Goal: Task Accomplishment & Management: Manage account settings

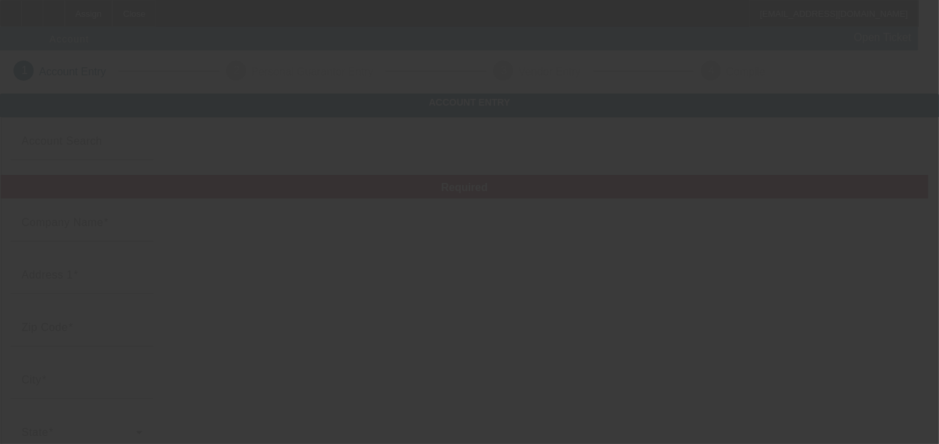
type input "Currency"
type input "WEST PARK PLUMBING"
type input "6911 Oak Ln"
type input "77406"
type input "Richmond"
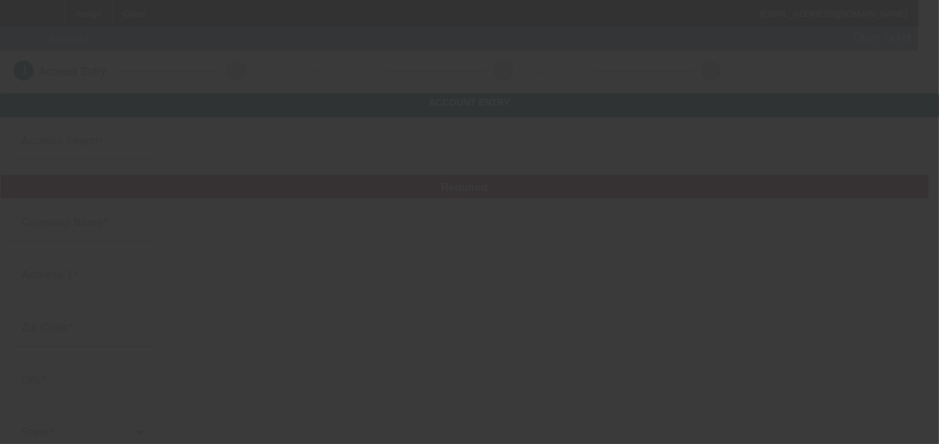
type input "[PHONE_NUMBER]"
type input "[EMAIL_ADDRESS][DOMAIN_NAME]"
type input "Fort Bend"
type input "[US_EMPLOYER_IDENTIFICATION_NUMBER]"
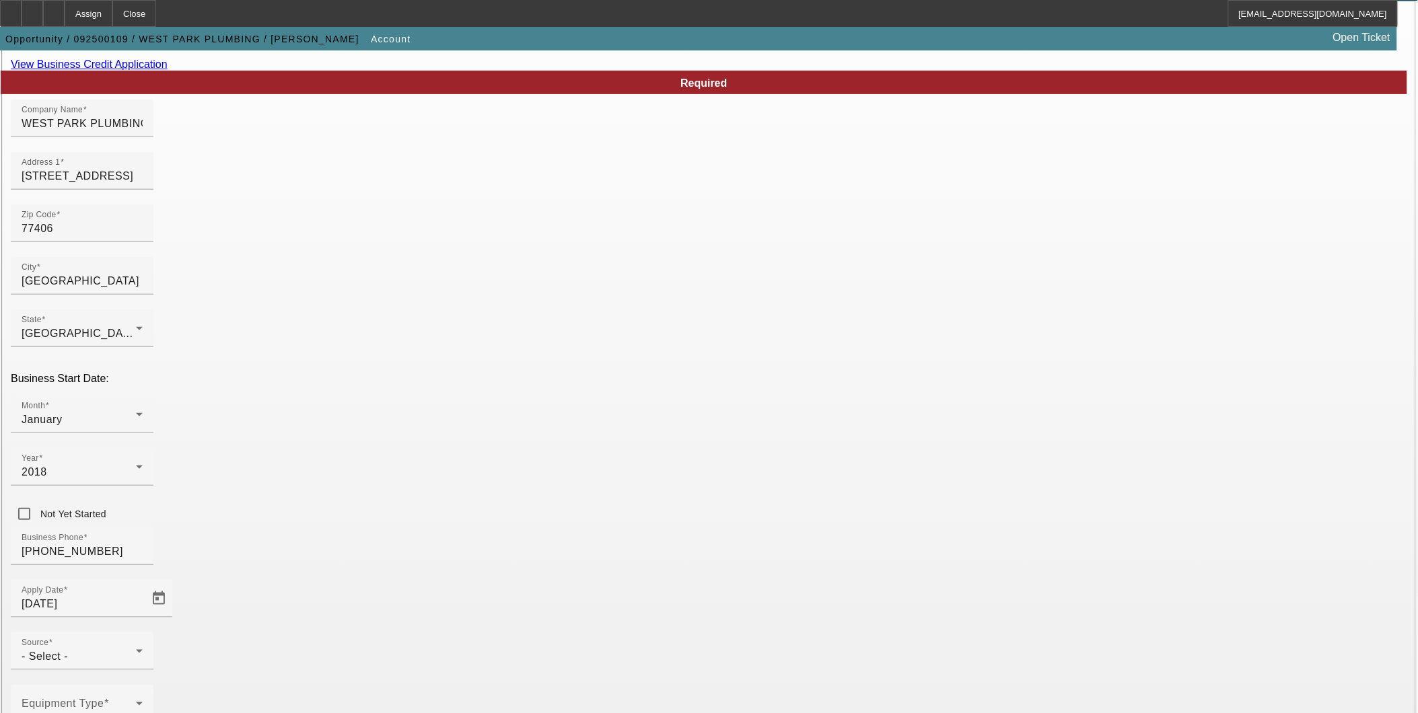
scroll to position [227, 0]
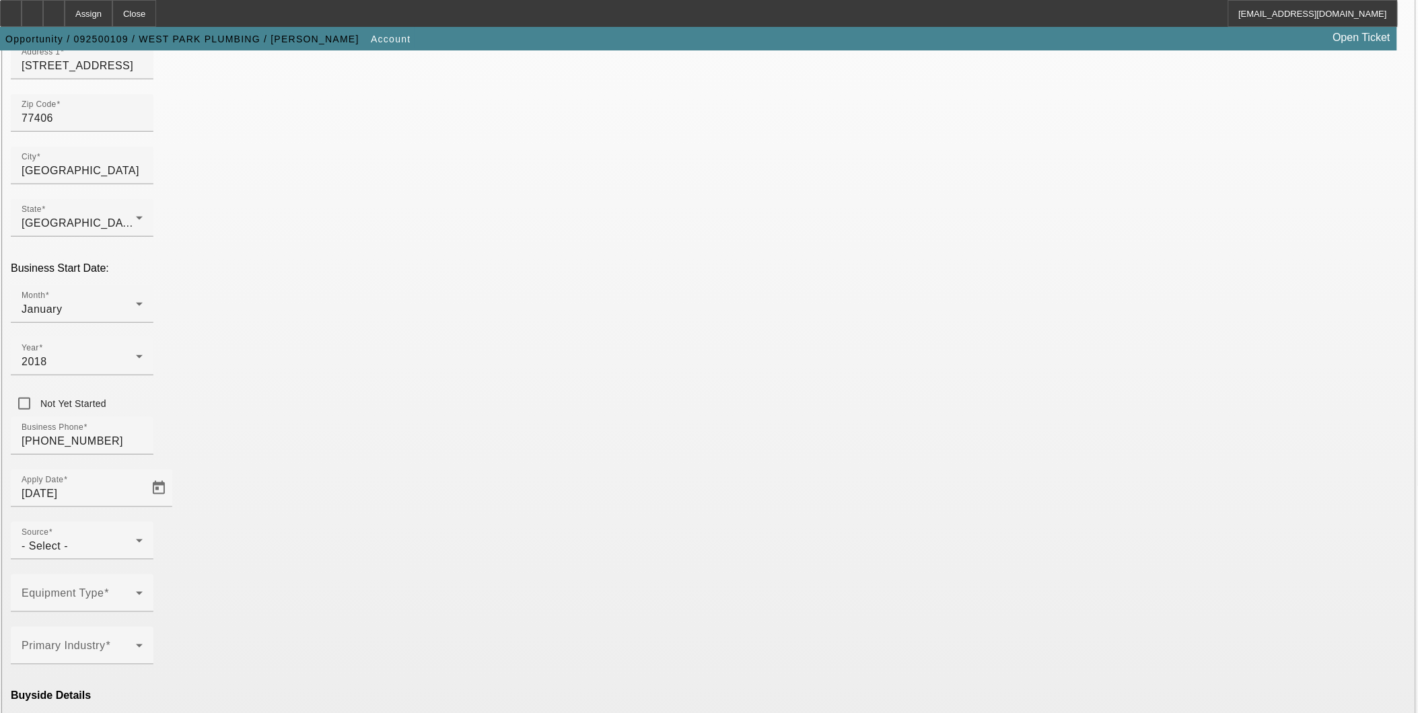
click at [136, 443] on div "- Select -" at bounding box center [79, 546] width 114 height 16
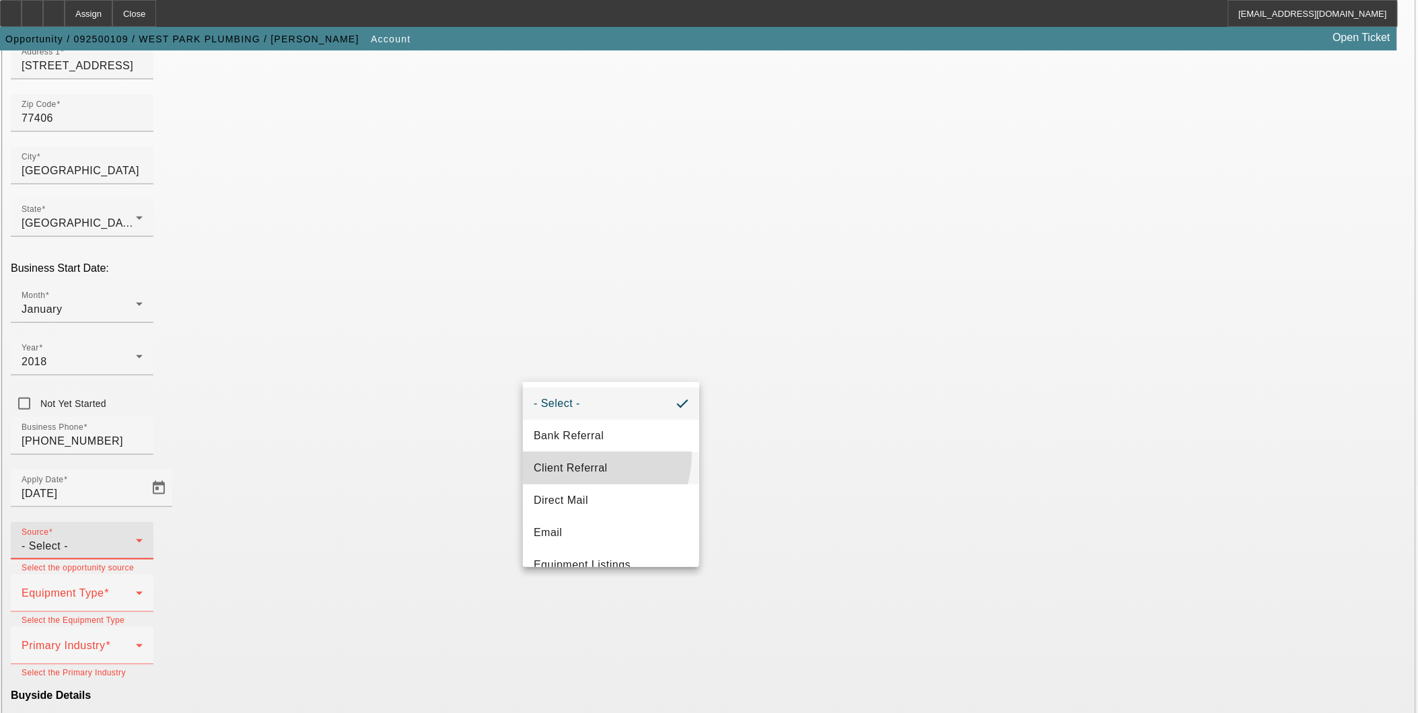
click at [582, 443] on mat-option "Client Referral" at bounding box center [611, 468] width 176 height 32
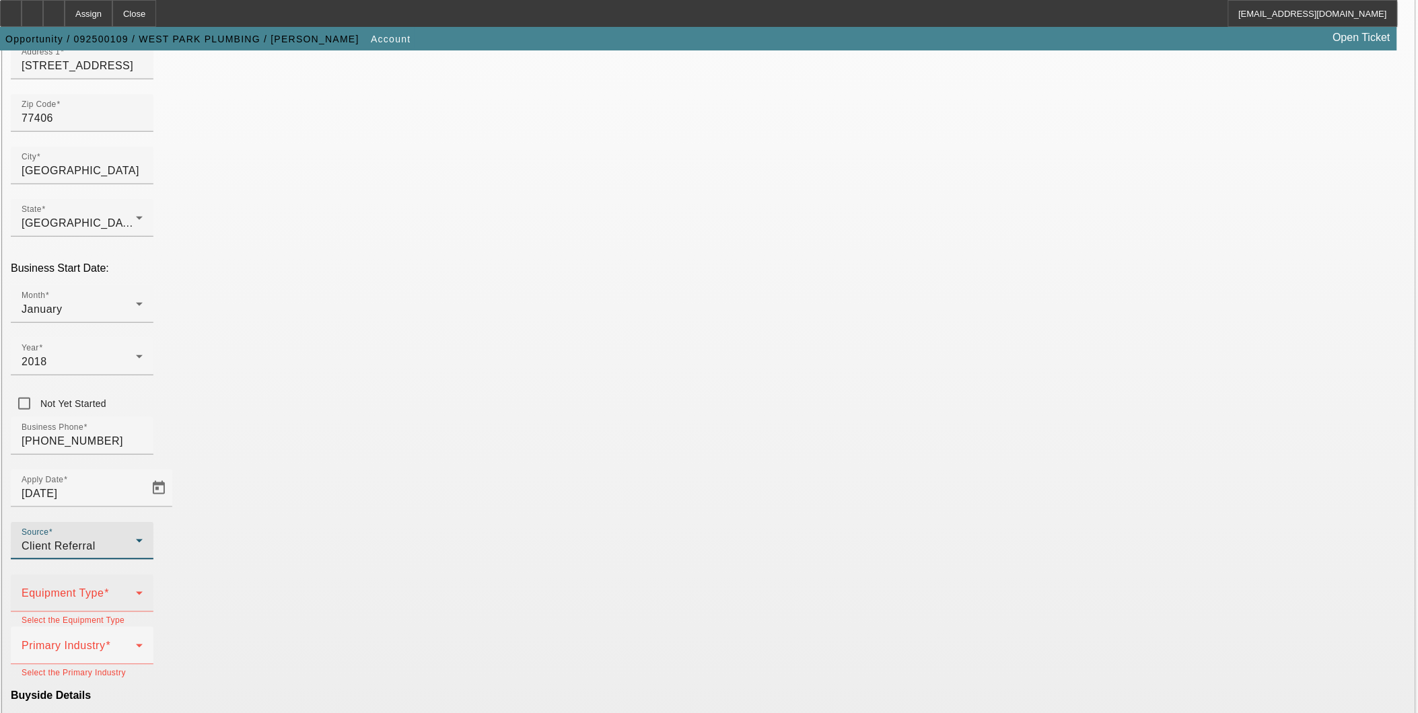
click at [143, 443] on div "Equipment Type" at bounding box center [82, 594] width 121 height 38
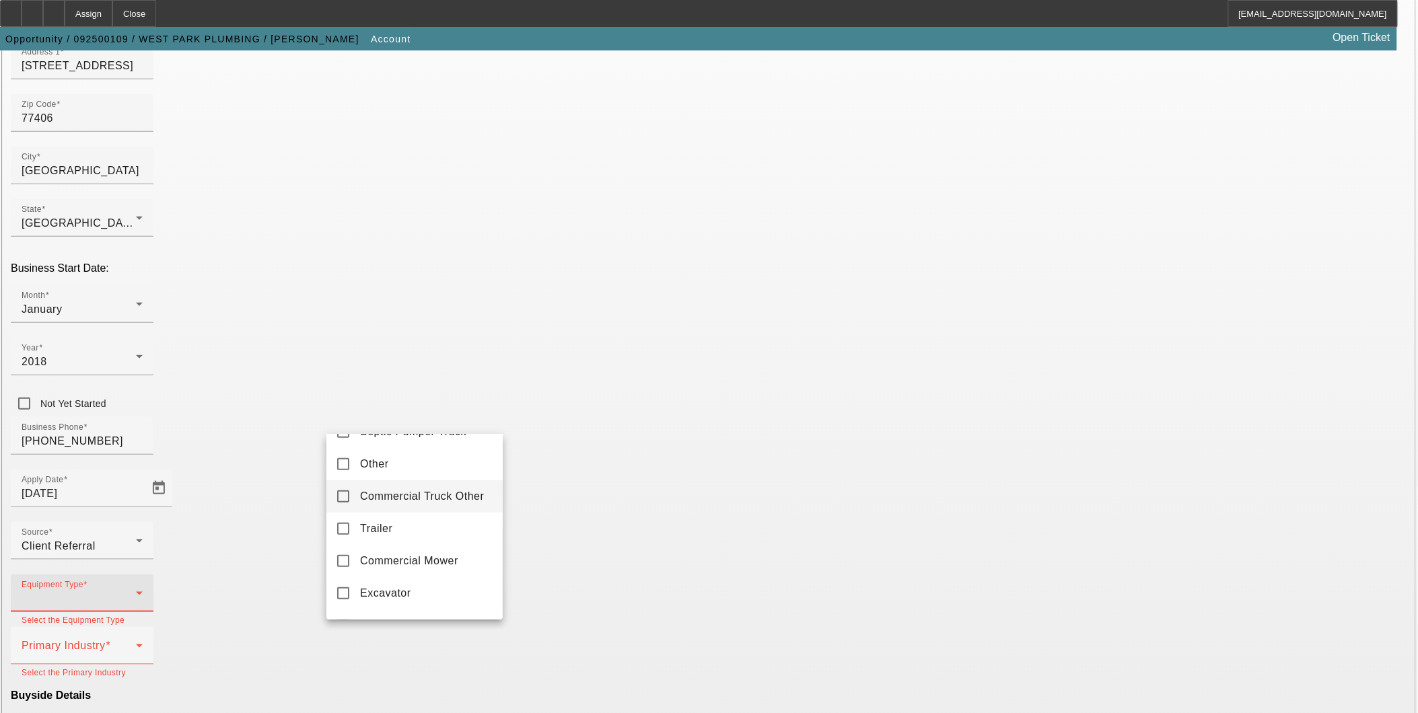
scroll to position [224, 0]
click at [425, 443] on mat-option "Other" at bounding box center [414, 490] width 176 height 32
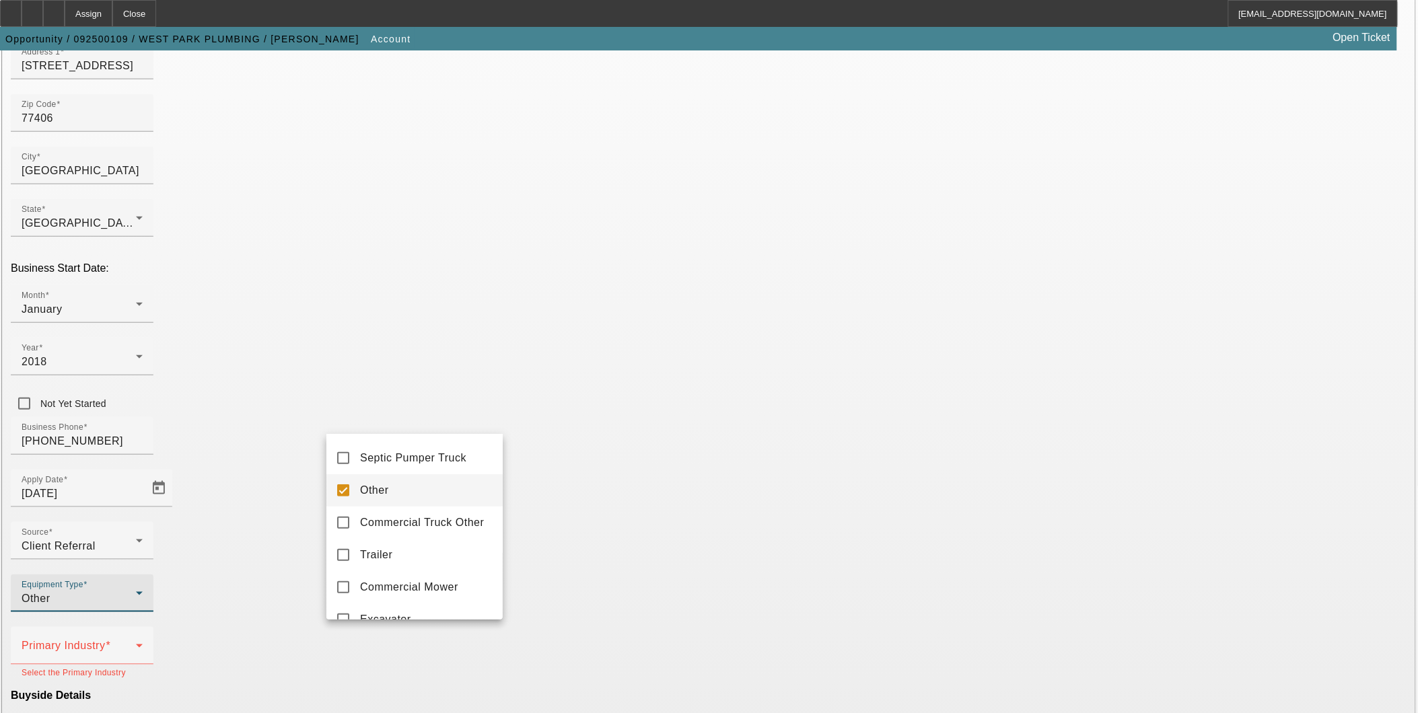
click at [581, 443] on div at bounding box center [709, 356] width 1418 height 713
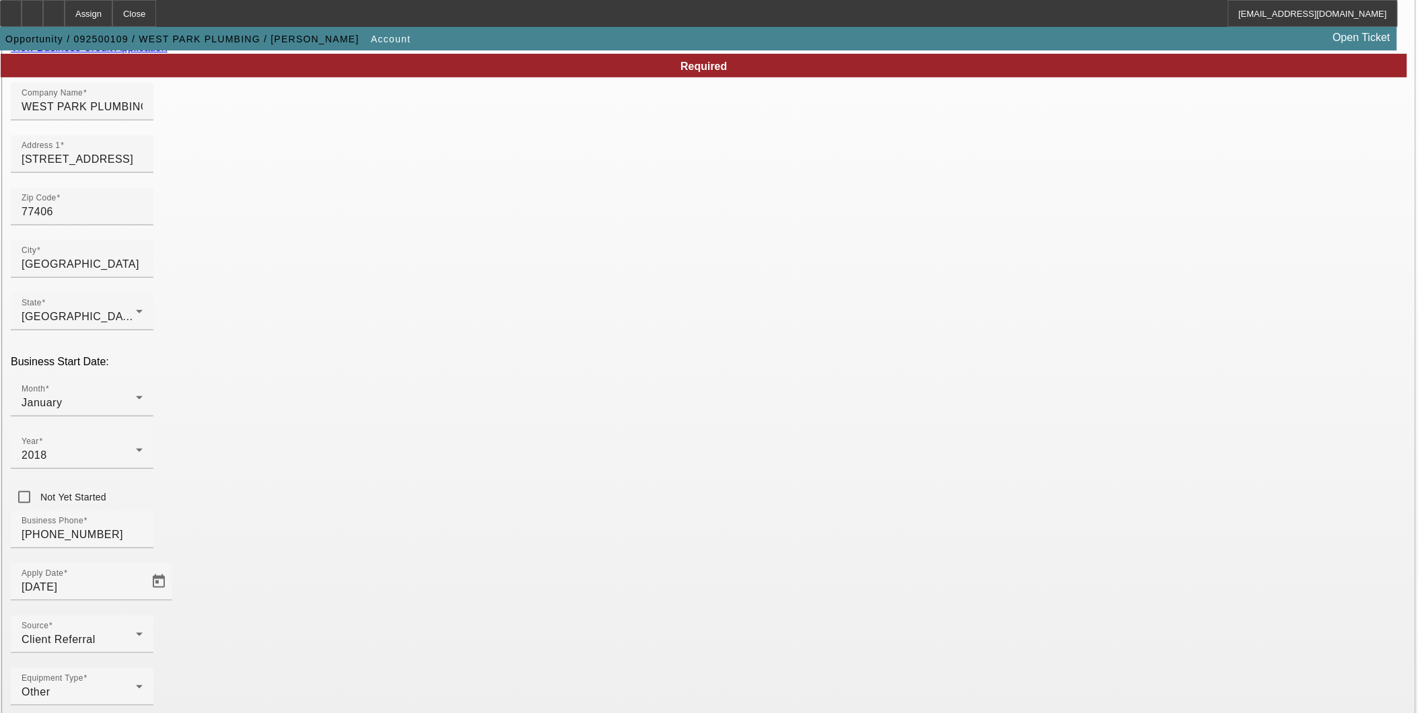
scroll to position [227, 0]
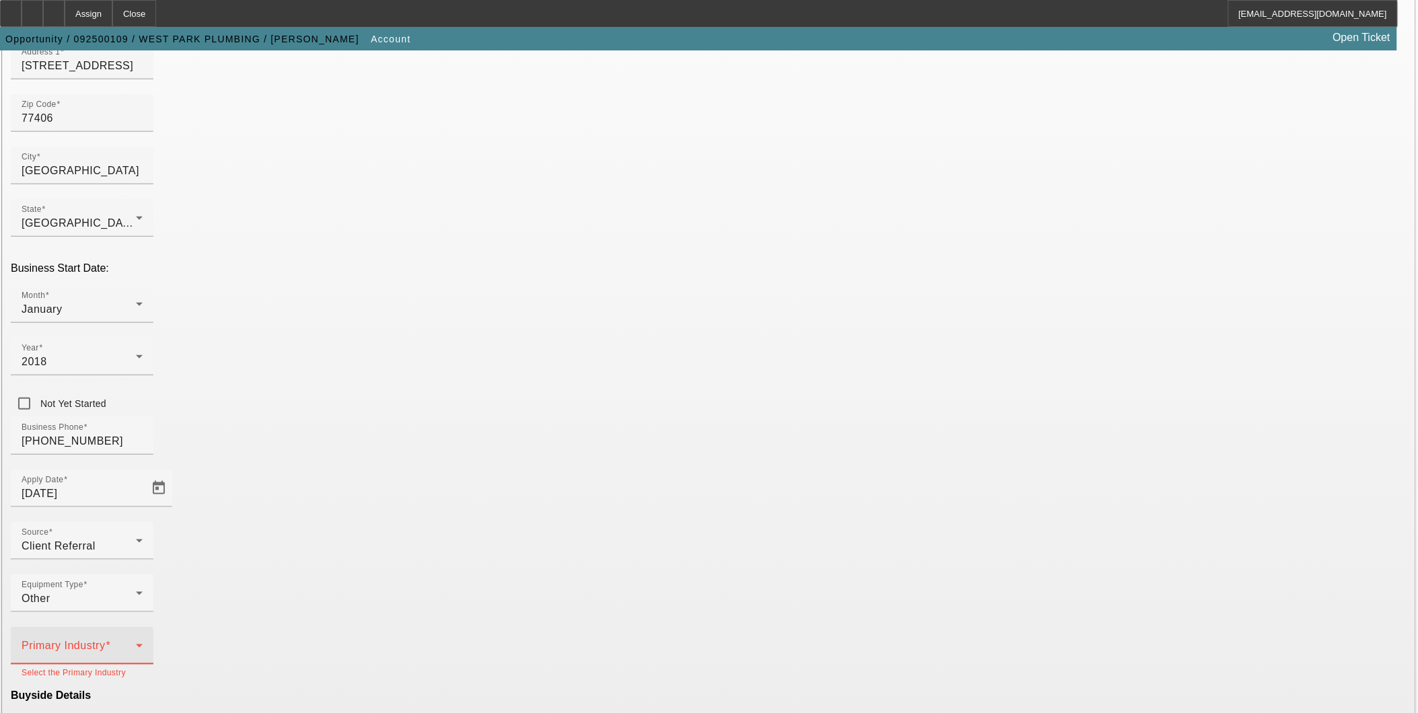
click at [136, 443] on span at bounding box center [79, 651] width 114 height 16
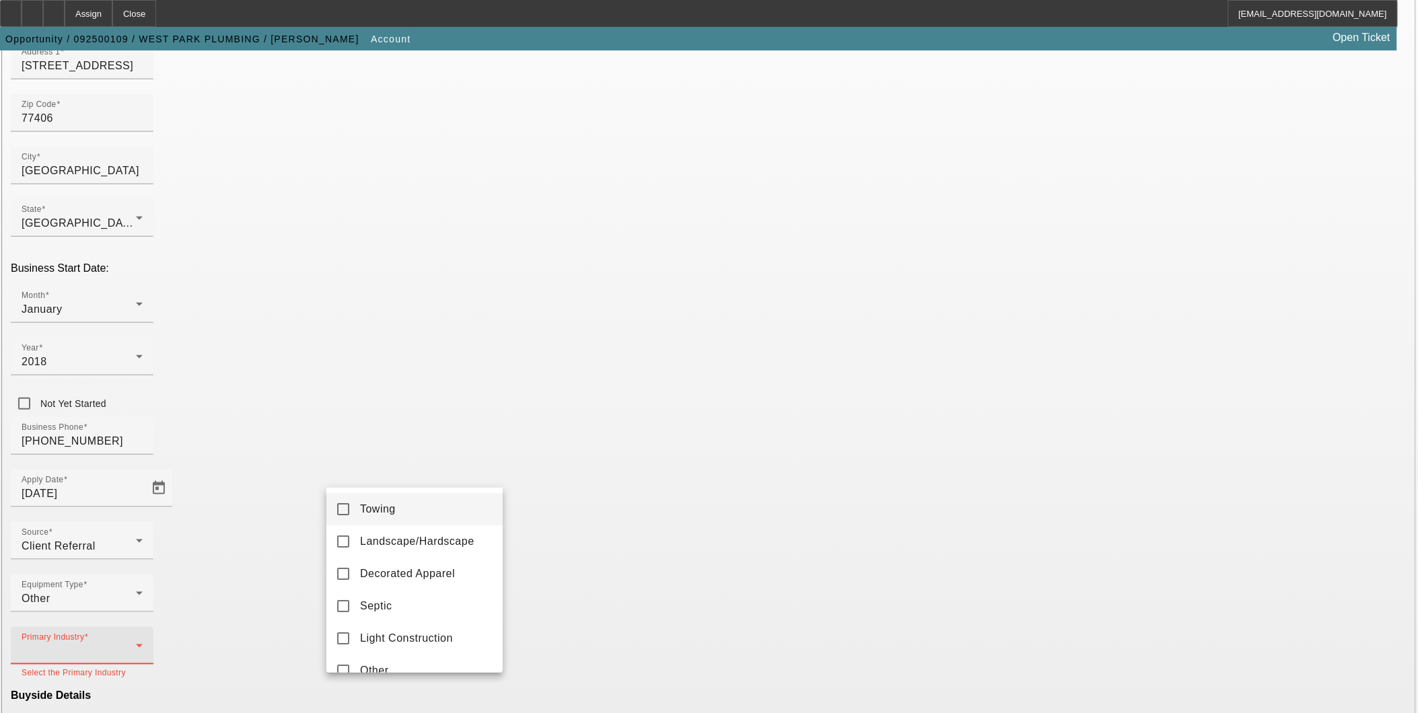
click at [452, 416] on div at bounding box center [709, 356] width 1418 height 713
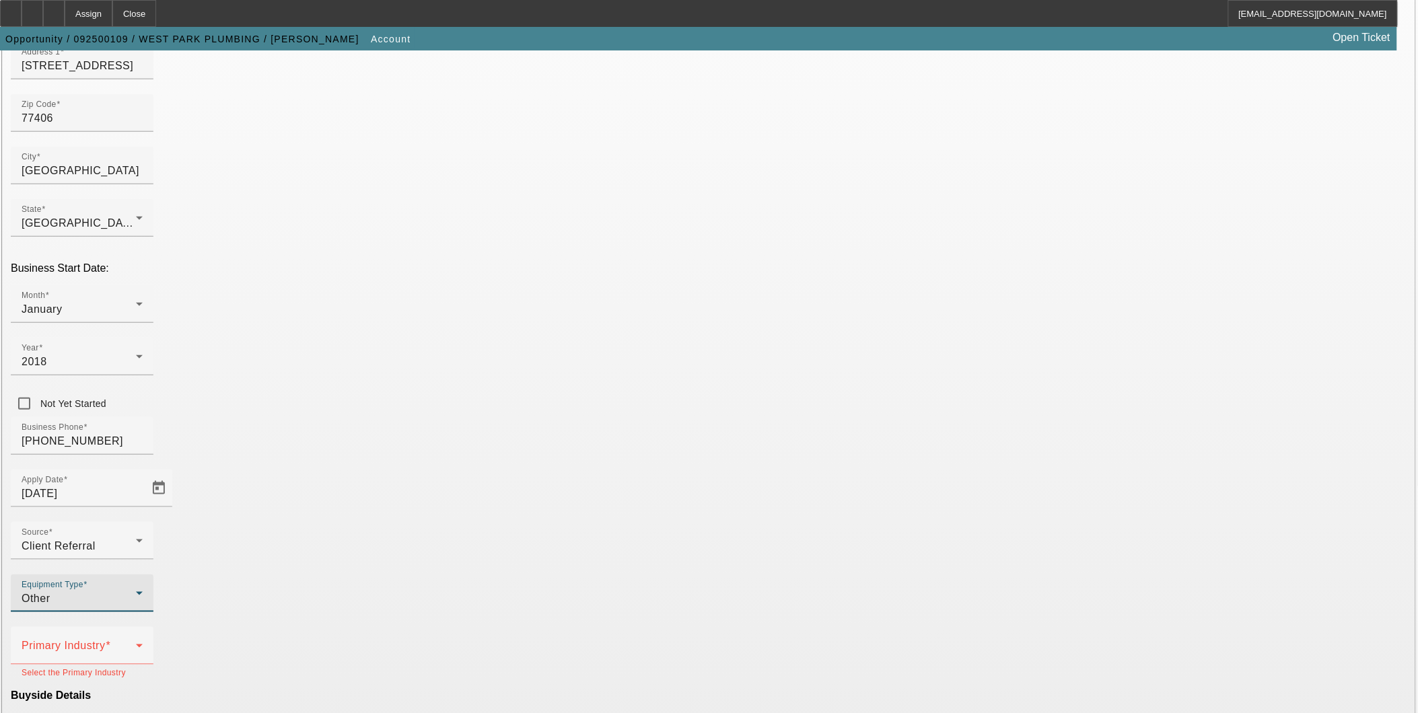
click at [136, 443] on div "Other" at bounding box center [79, 599] width 114 height 16
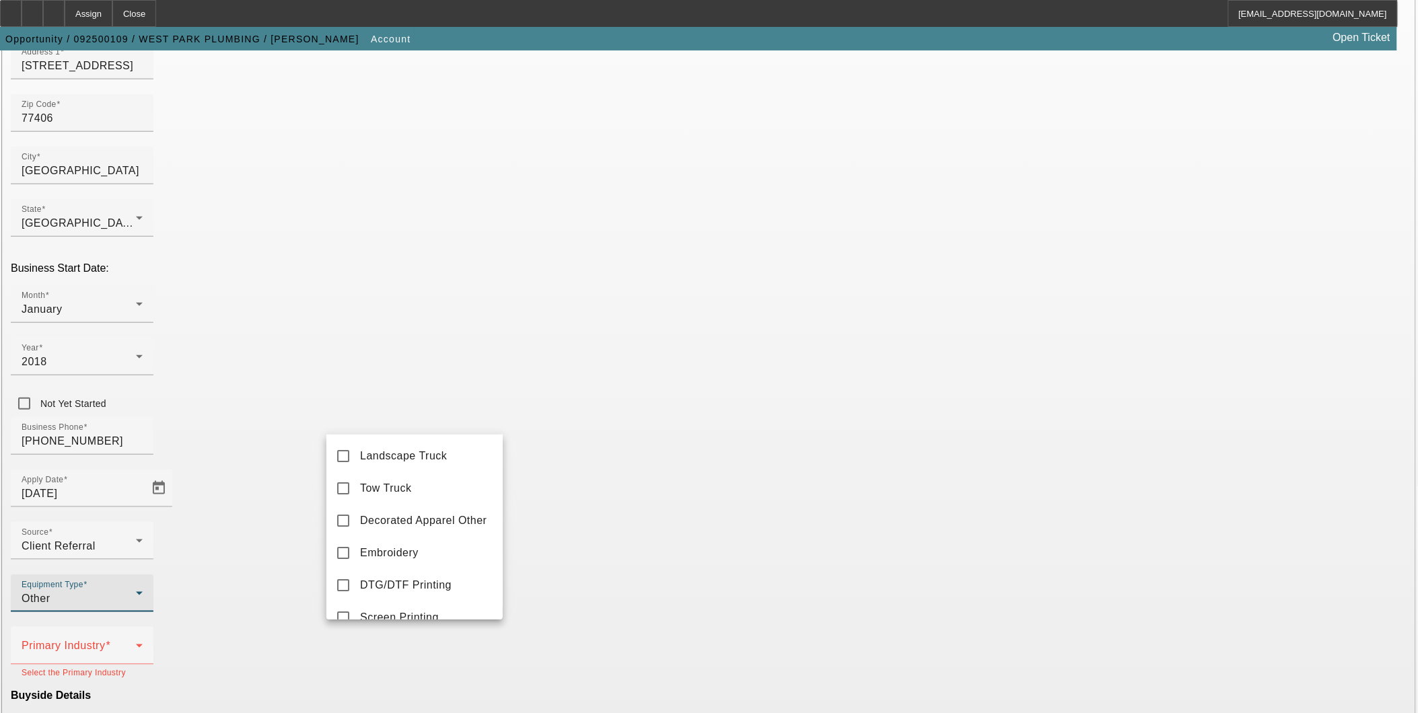
scroll to position [118, 0]
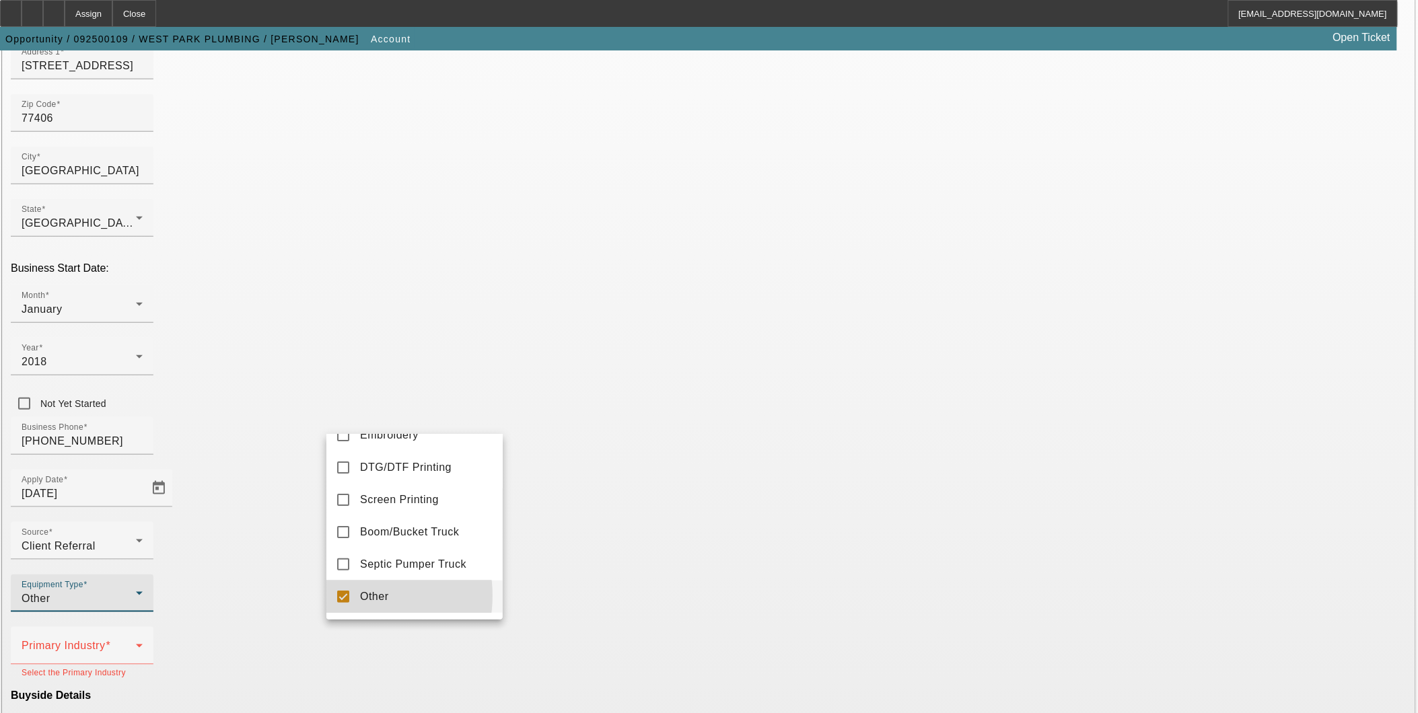
click at [346, 443] on mat-pseudo-checkbox at bounding box center [343, 597] width 12 height 12
click at [352, 443] on mat-option "Septic Pumper Truck" at bounding box center [414, 564] width 176 height 32
click at [614, 443] on div at bounding box center [709, 356] width 1418 height 713
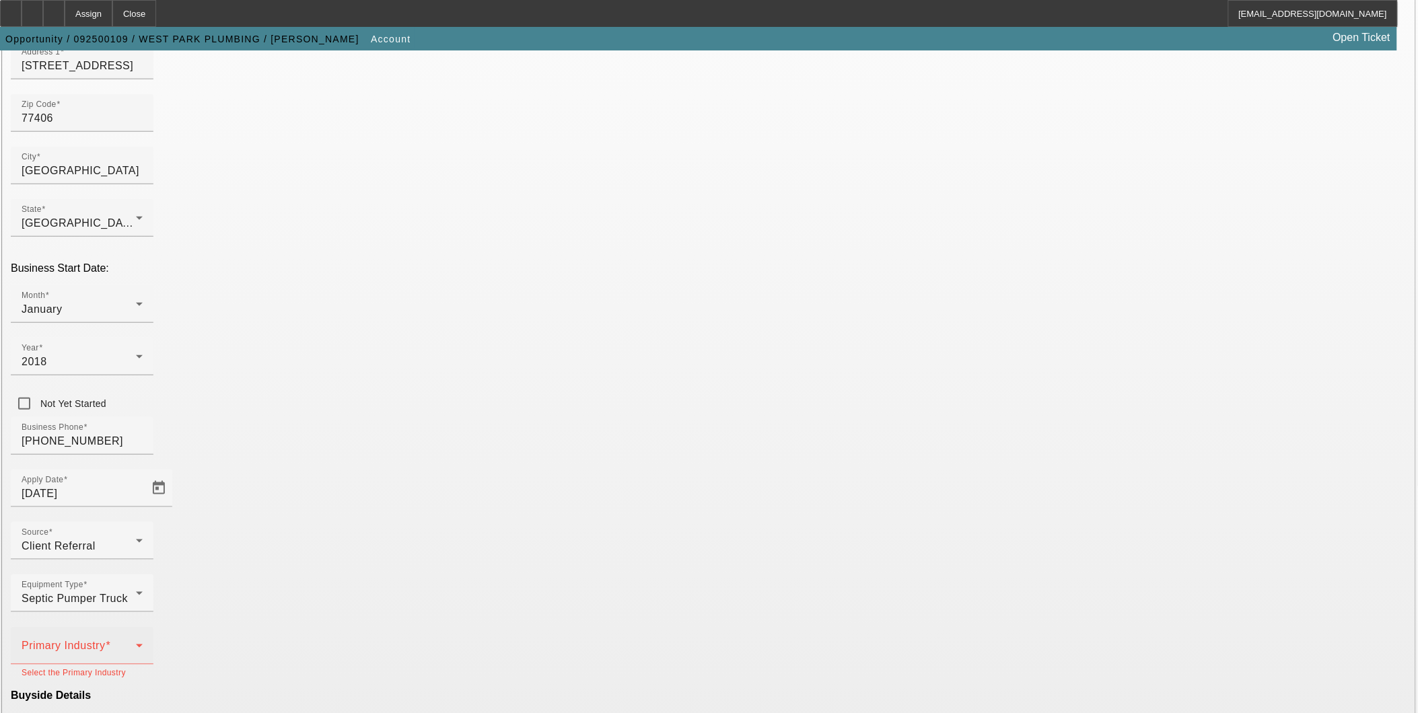
click at [136, 443] on span at bounding box center [79, 651] width 114 height 16
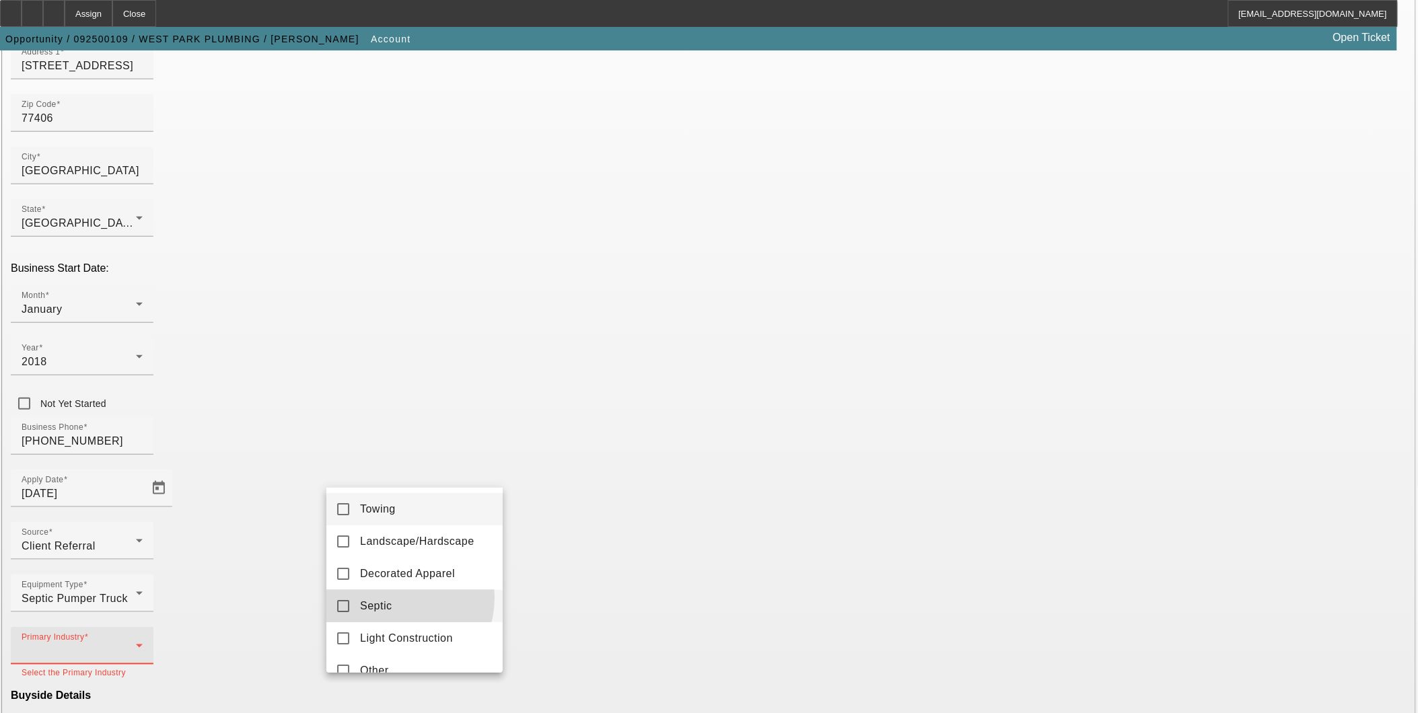
click at [390, 443] on span "Septic" at bounding box center [376, 606] width 32 height 16
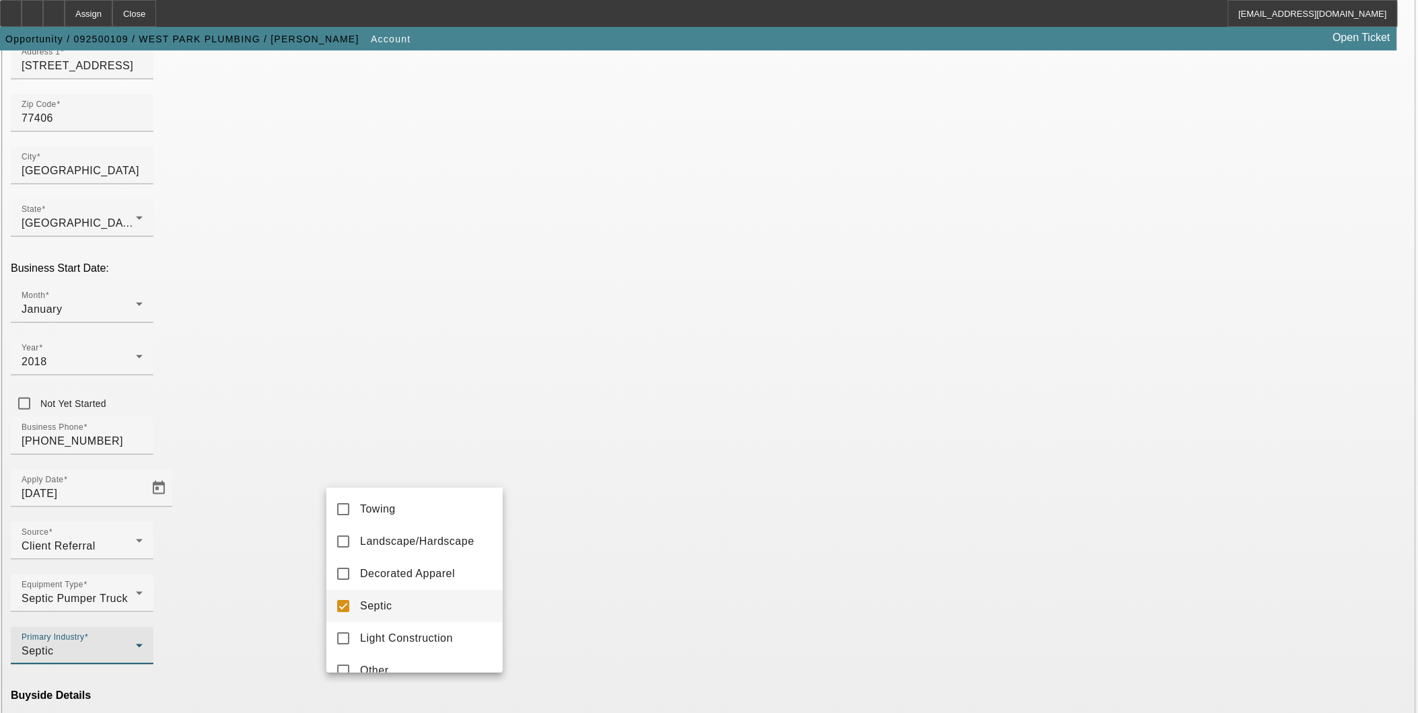
click at [598, 443] on div at bounding box center [709, 356] width 1418 height 713
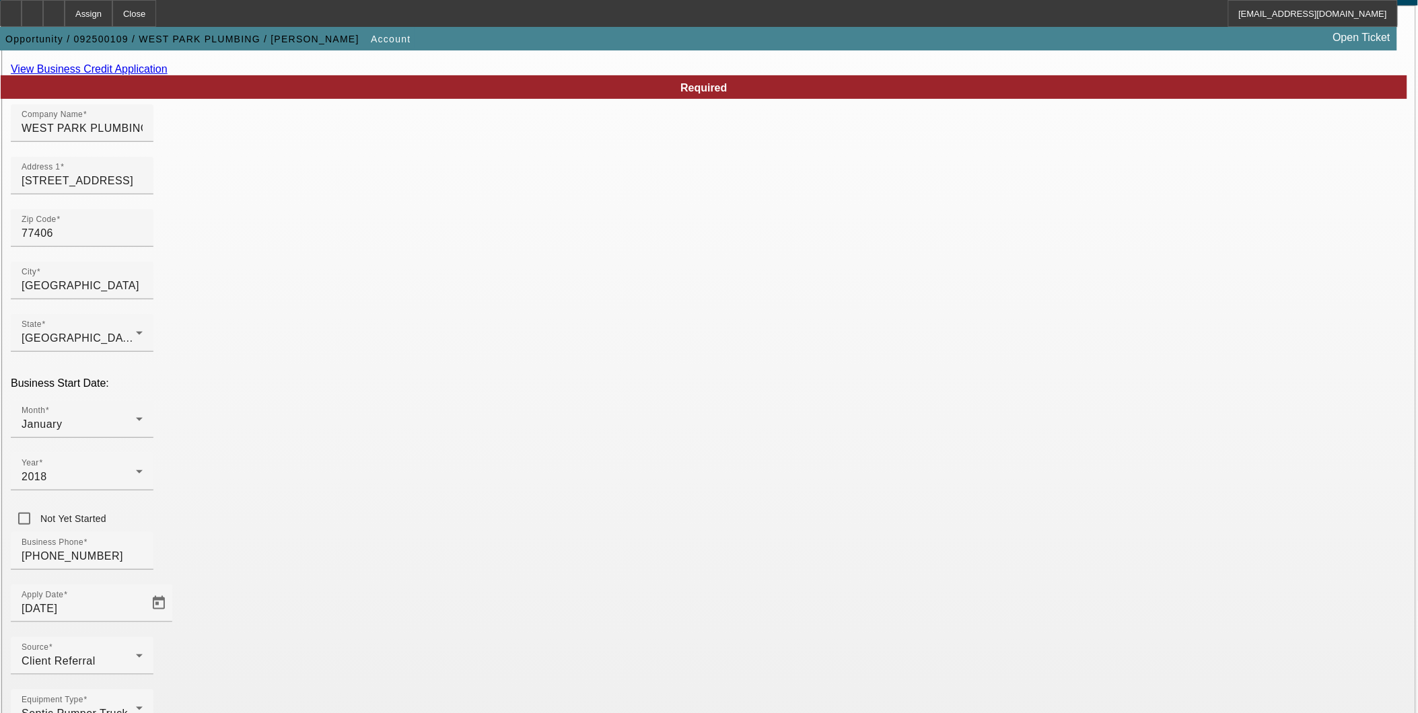
scroll to position [3, 0]
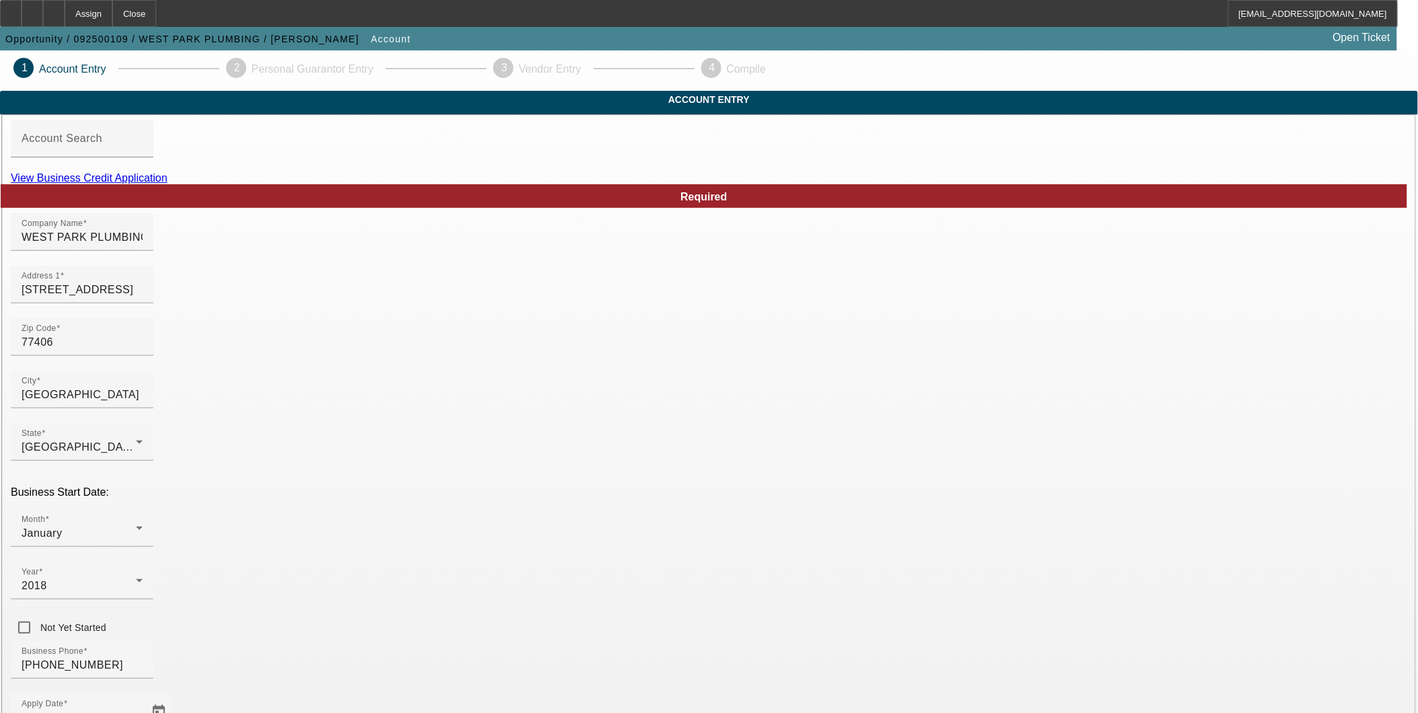
click at [168, 184] on link "View Business Credit Application" at bounding box center [89, 177] width 157 height 11
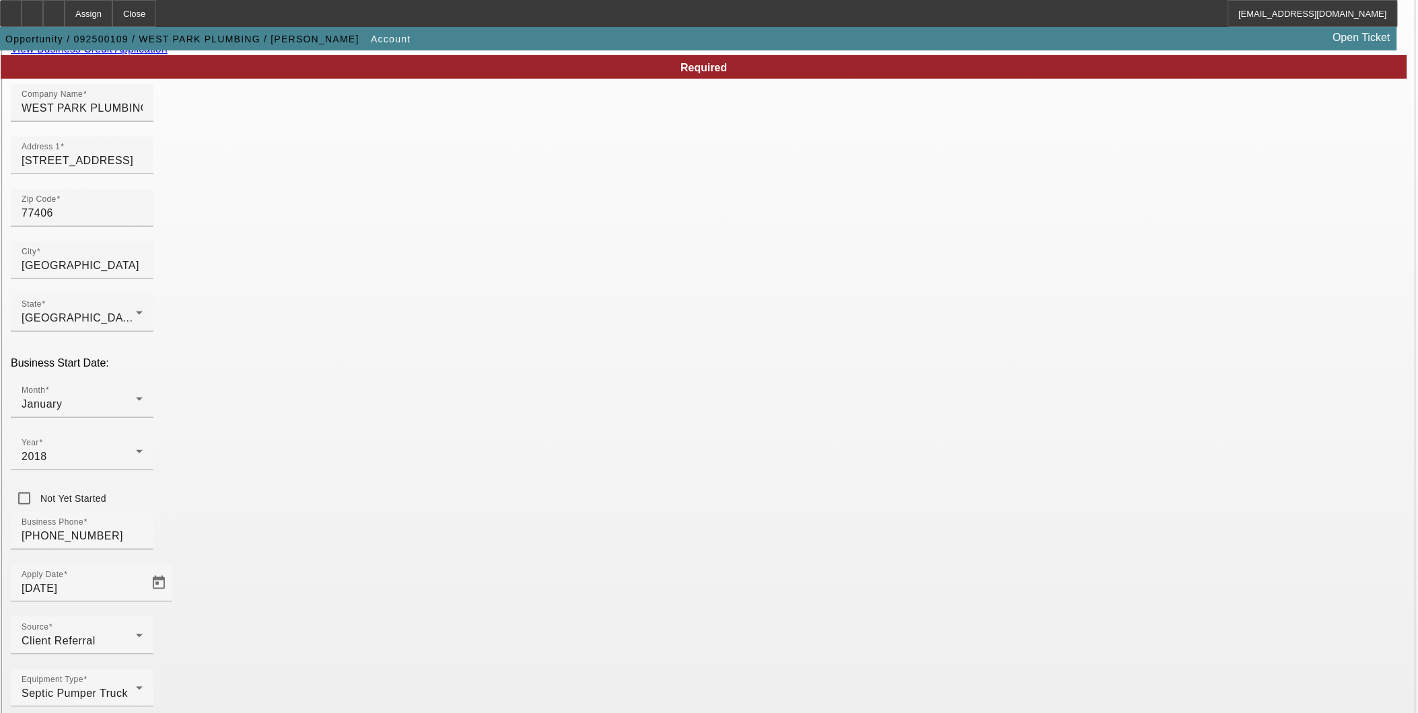
scroll to position [227, 0]
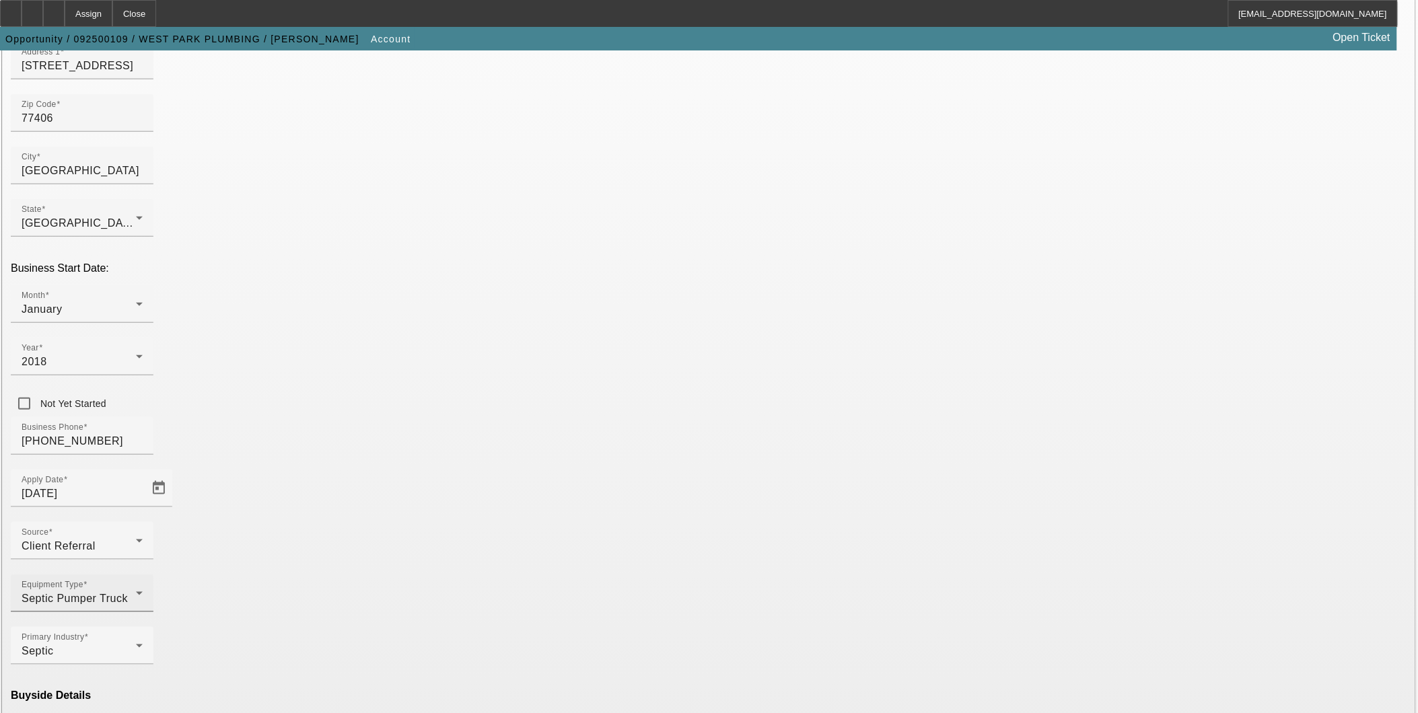
click at [136, 443] on div "Septic Pumper Truck" at bounding box center [79, 599] width 114 height 16
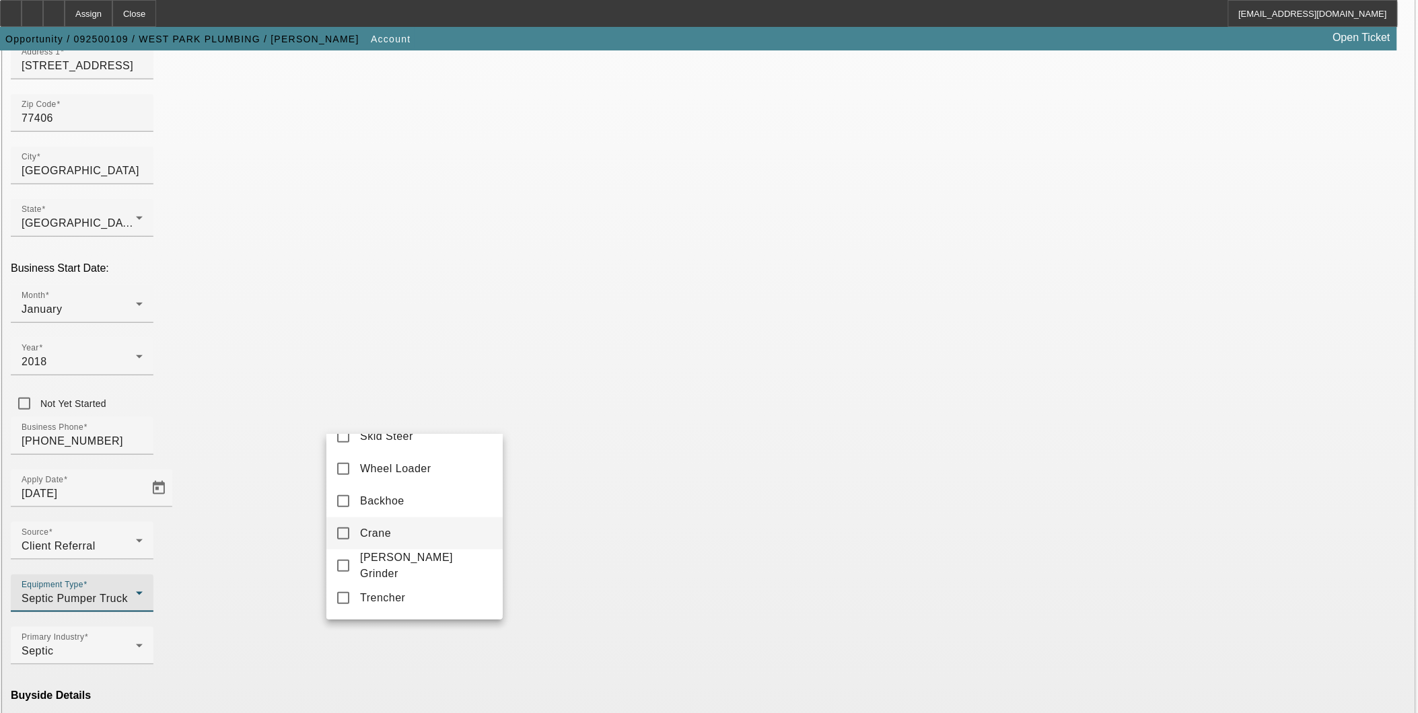
scroll to position [441, 0]
click at [387, 443] on mat-option "Skid Steer" at bounding box center [414, 499] width 176 height 32
click at [847, 443] on div at bounding box center [709, 356] width 1418 height 713
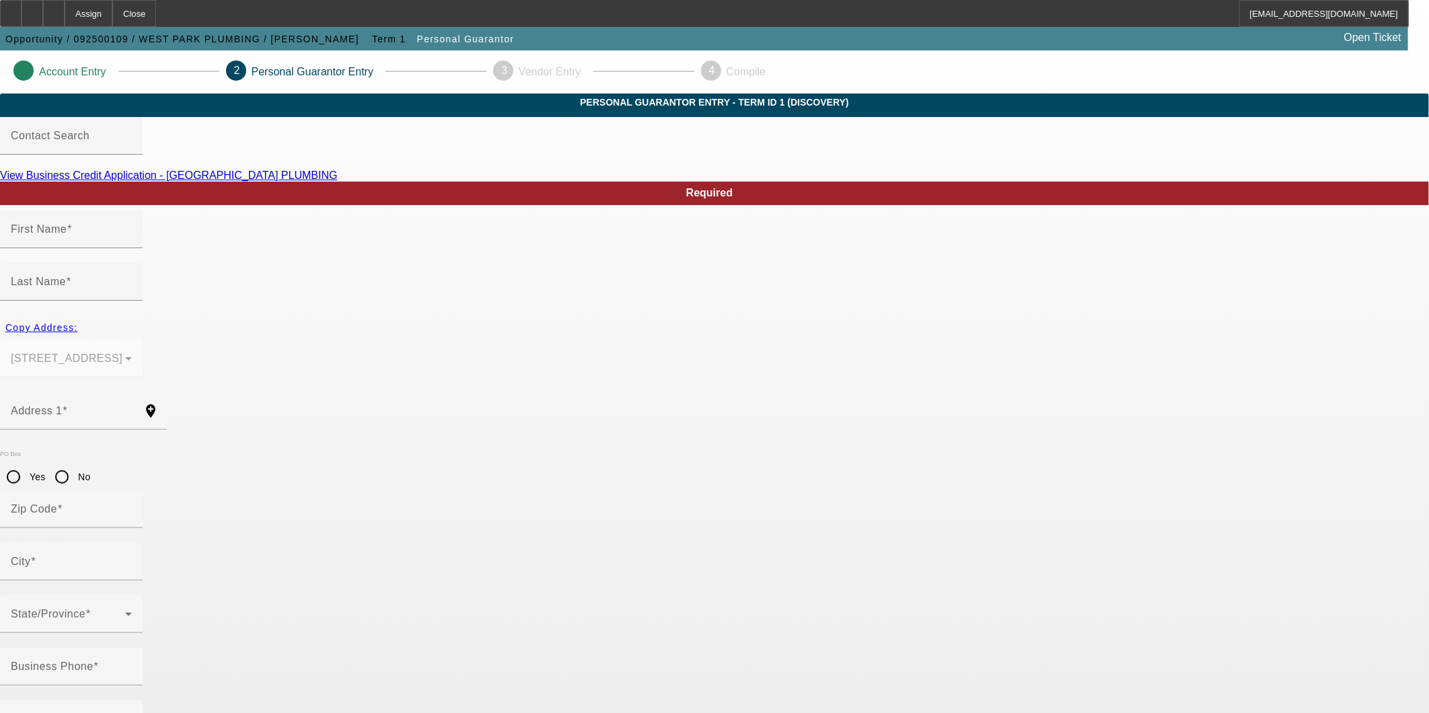
type input "Jose"
type input "Perez"
type input "6911 Oak Ln"
radio input "true"
type input "77406"
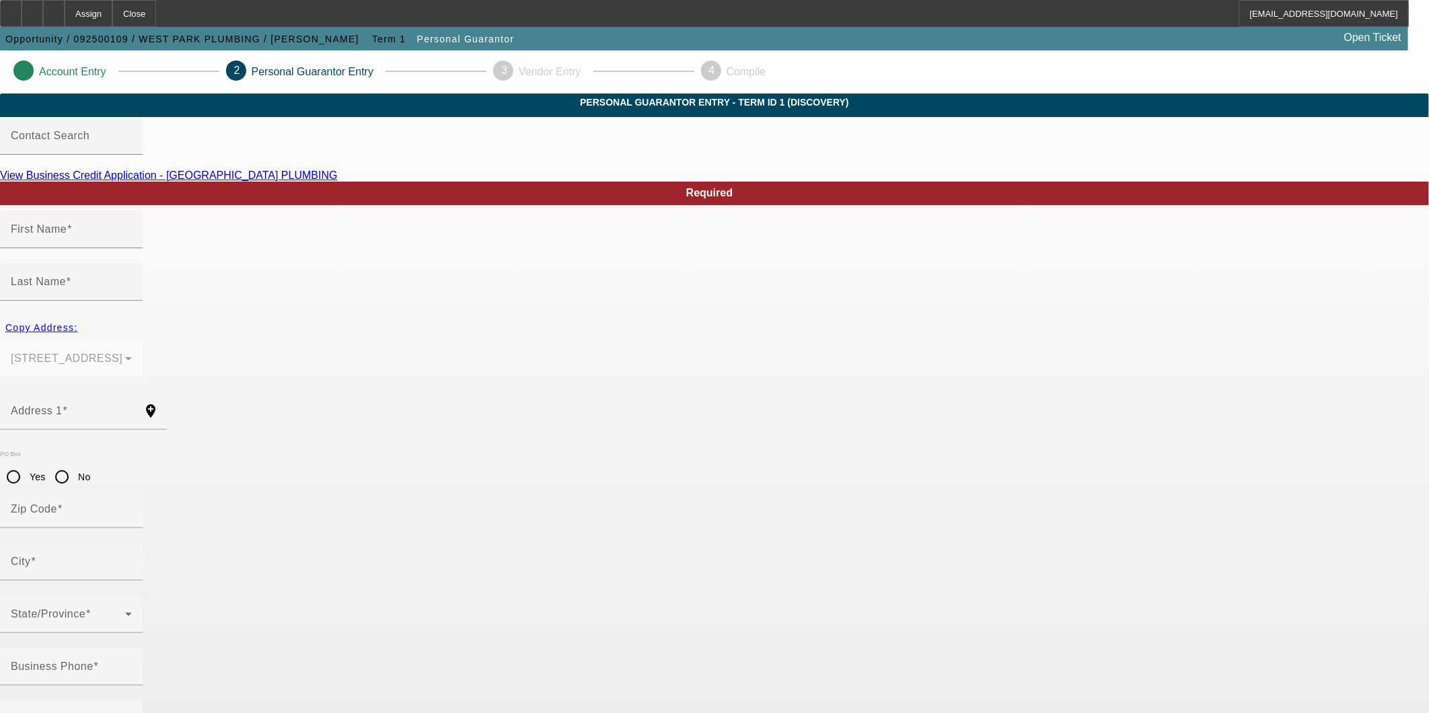
type input "Richmond"
type input "(281) 300-9858"
type input "100"
type input "451-69-4788"
type input "westparkplumbing1@outlook.com"
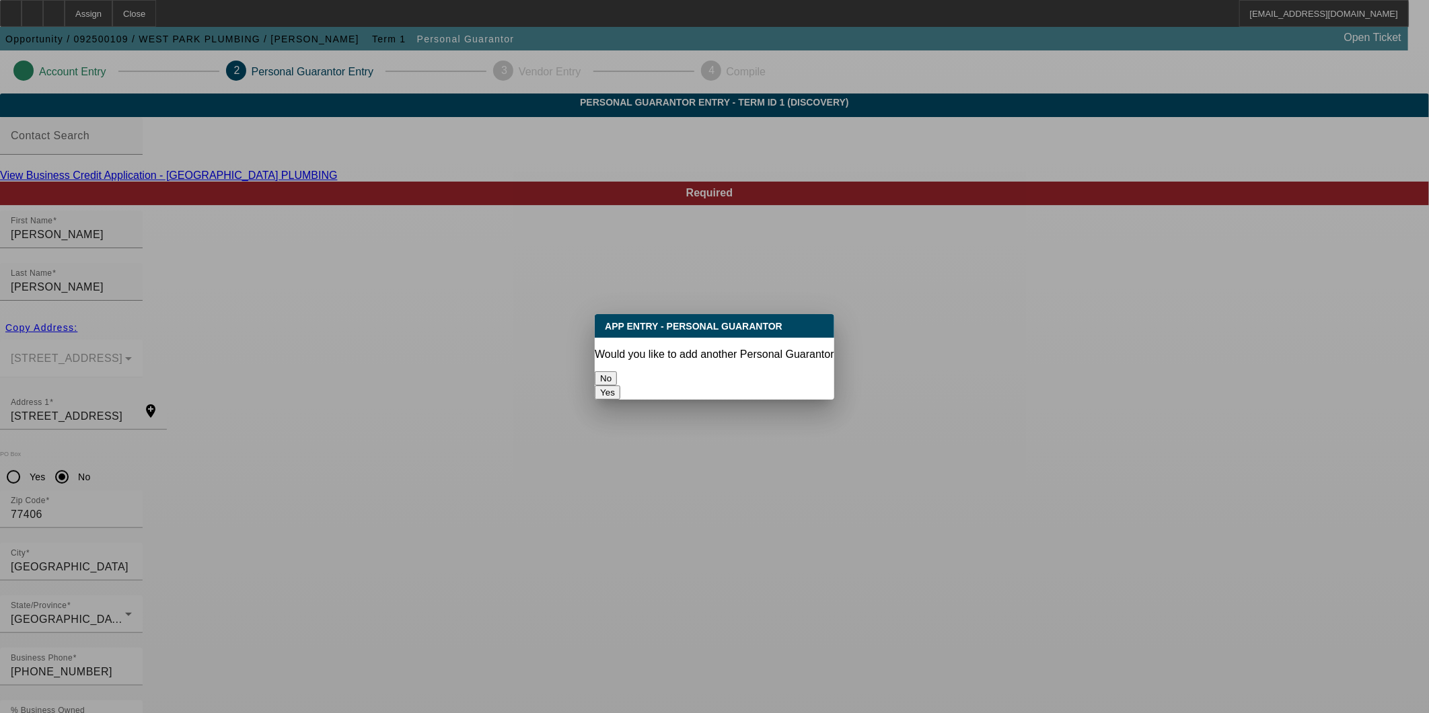
drag, startPoint x: 634, startPoint y: 371, endPoint x: 415, endPoint y: 423, distance: 225.4
click at [617, 371] on button "No" at bounding box center [606, 378] width 22 height 14
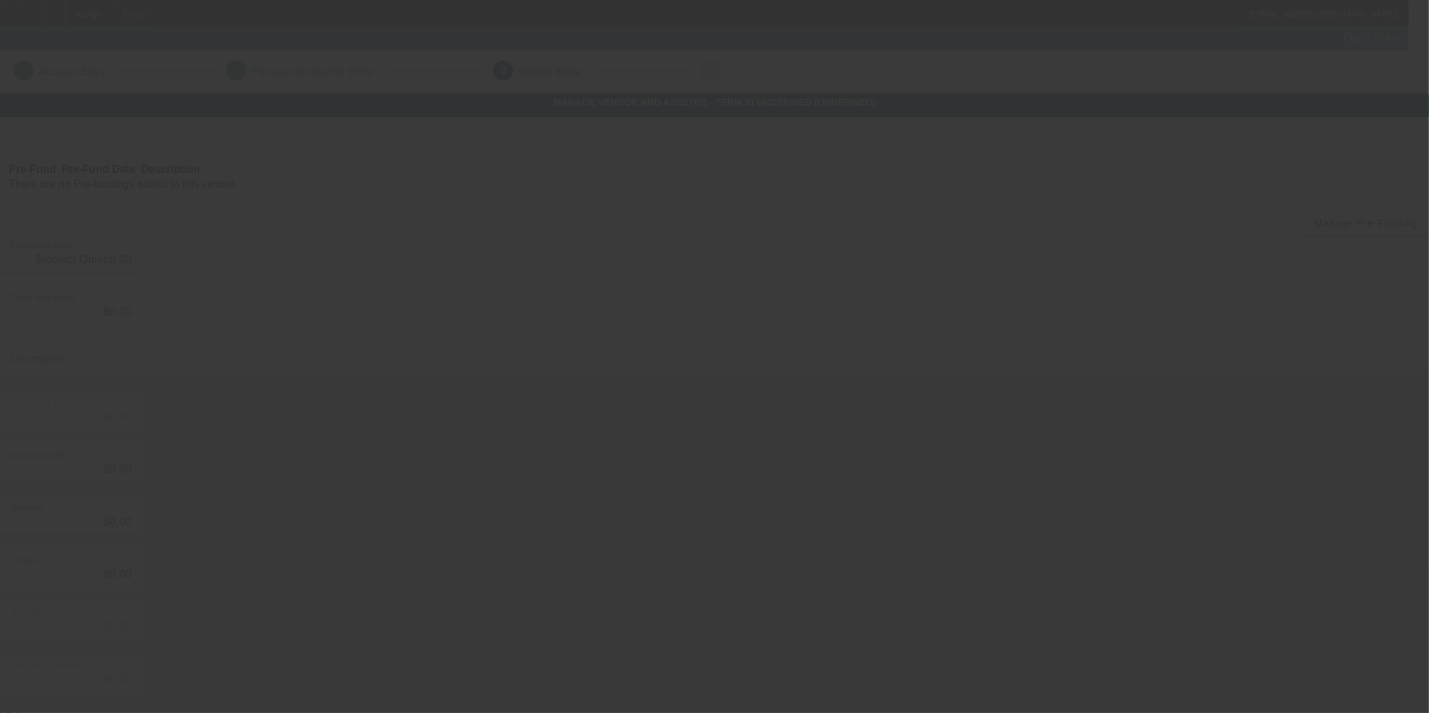
type input "$33,557.50"
type input "$2,000.00"
type input "$31,557.50"
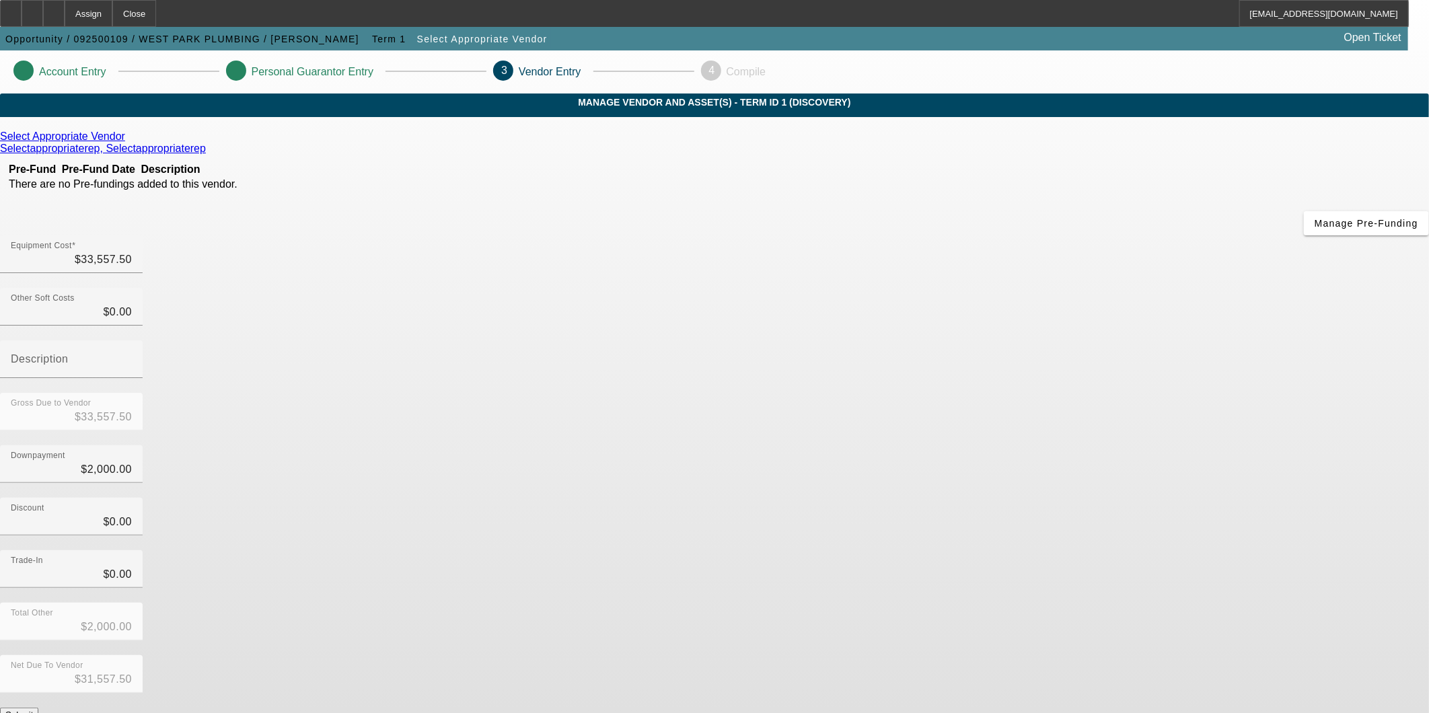
click at [38, 443] on button "Submit" at bounding box center [19, 715] width 38 height 14
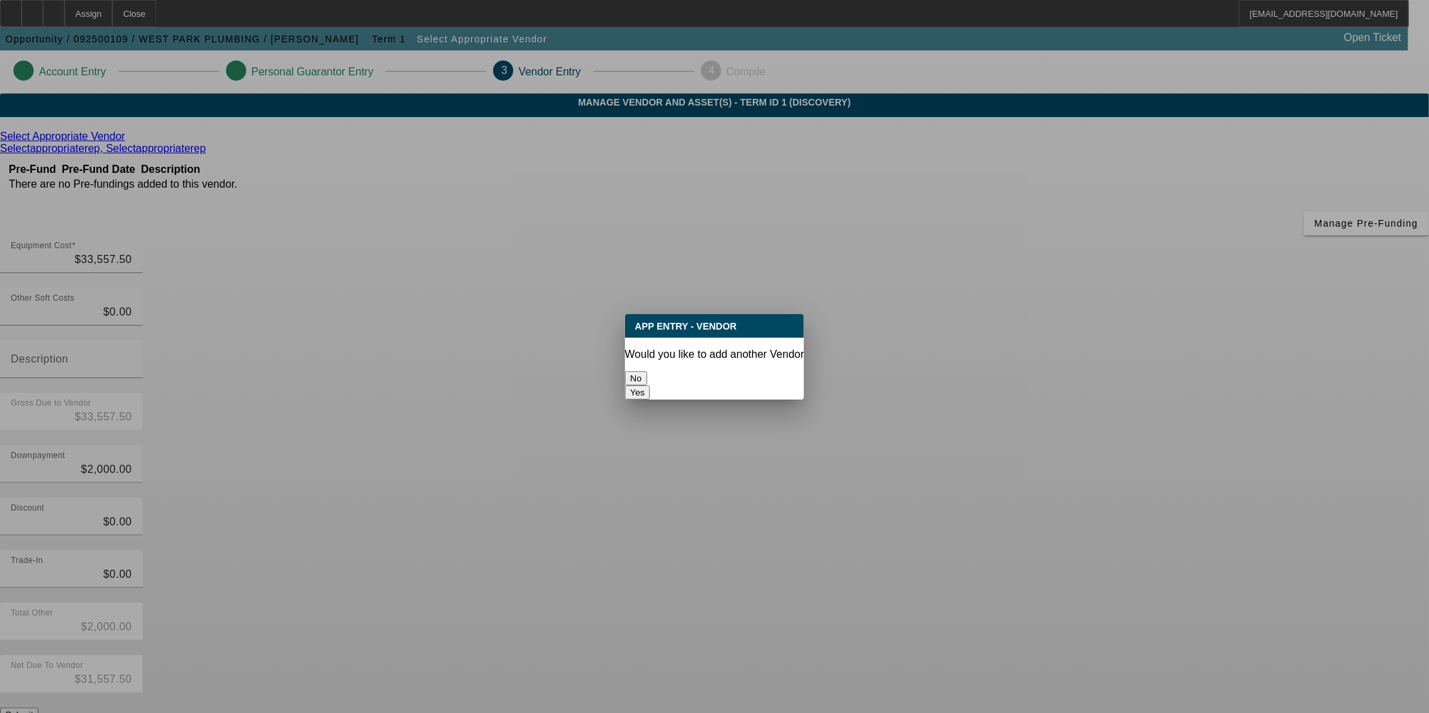
click at [647, 371] on button "No" at bounding box center [636, 378] width 22 height 14
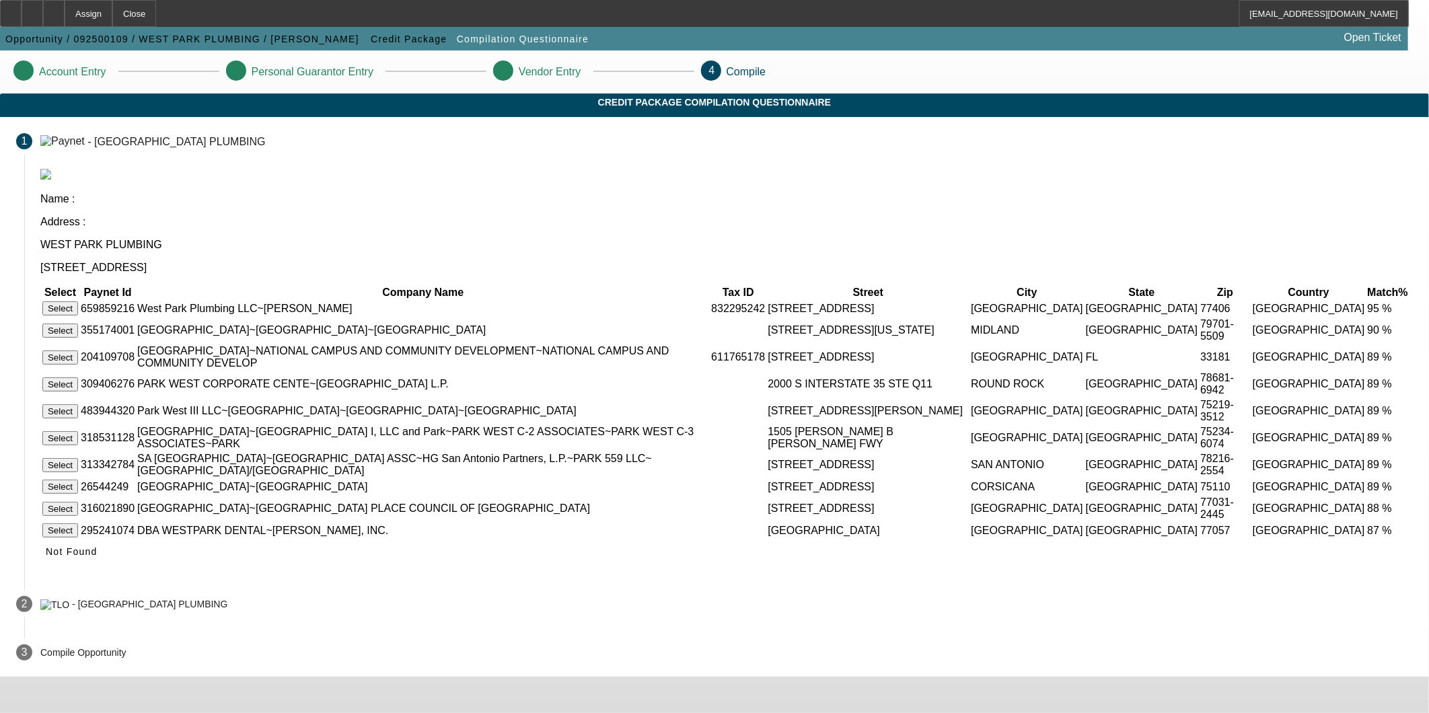
click at [78, 301] on button "Select" at bounding box center [60, 308] width 36 height 14
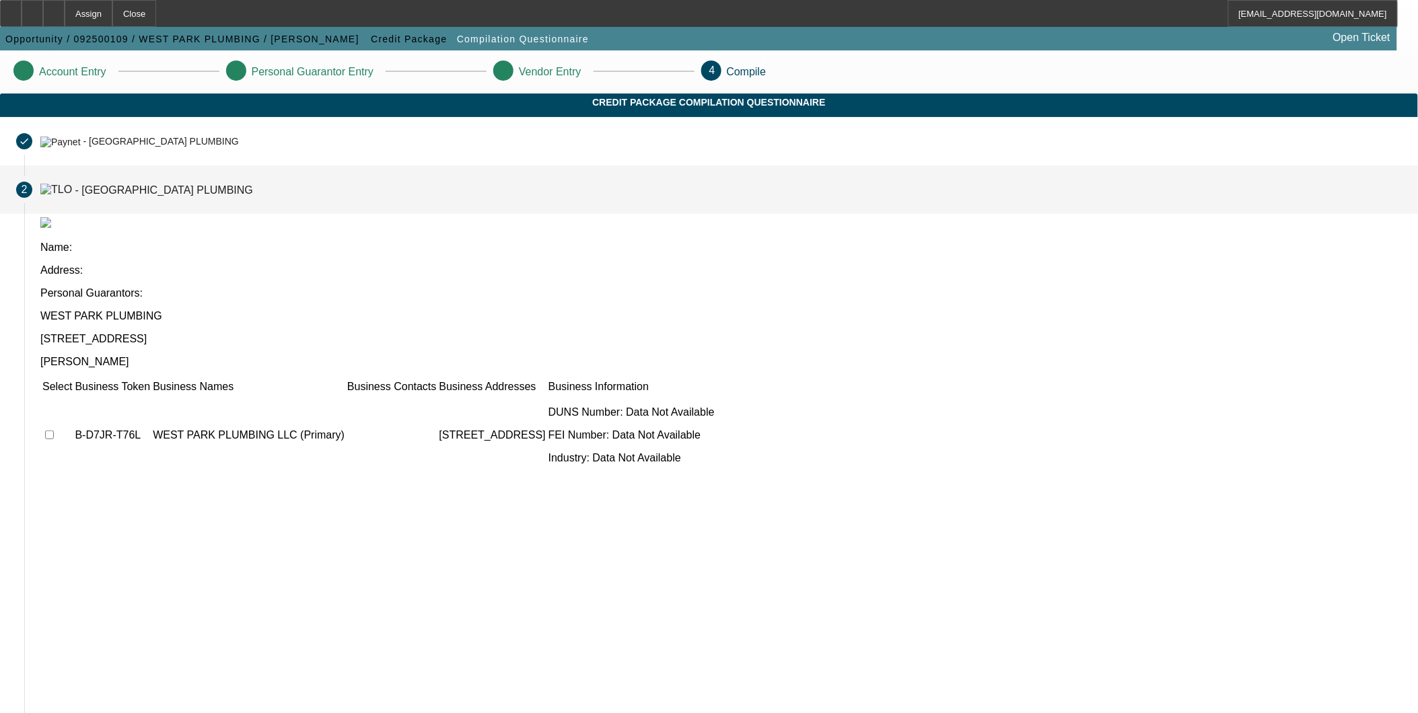
click at [54, 431] on input "checkbox" at bounding box center [49, 435] width 9 height 9
checkbox input "true"
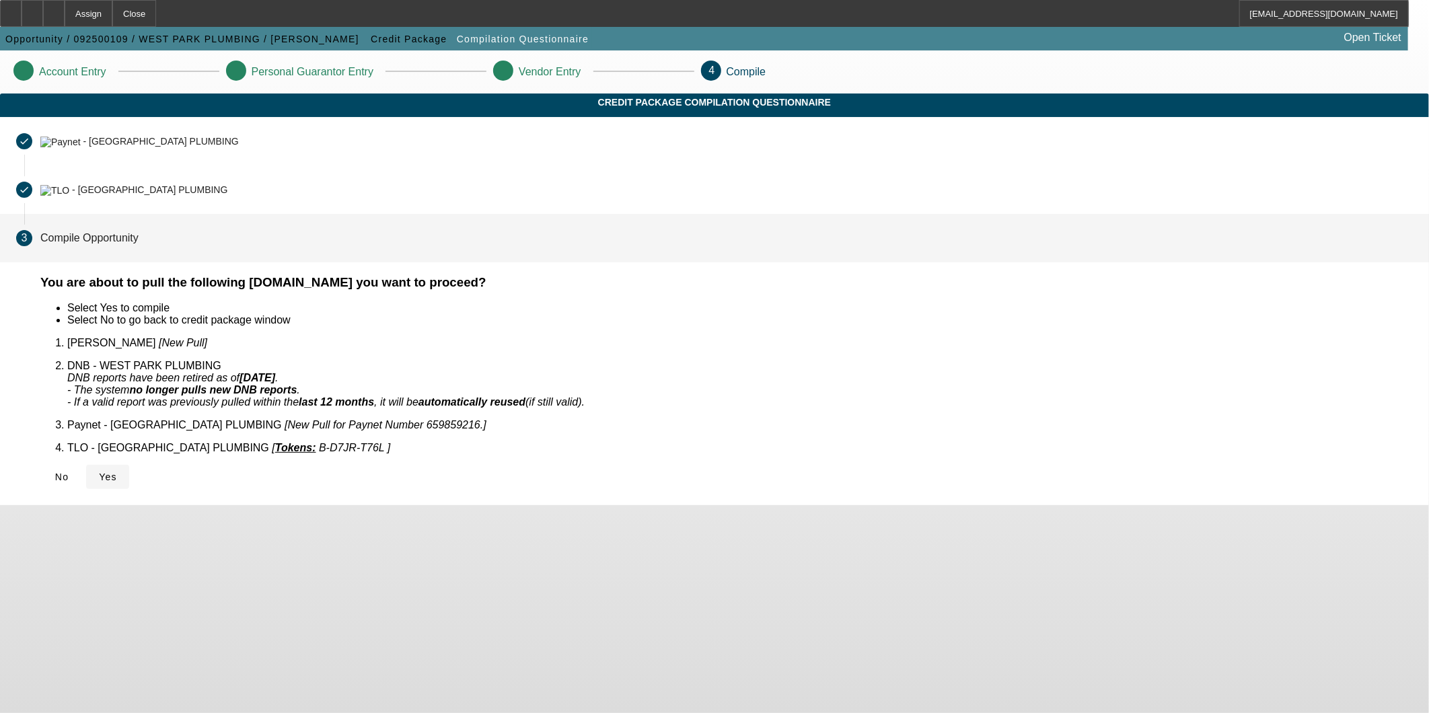
click at [117, 443] on span "Yes" at bounding box center [108, 477] width 18 height 11
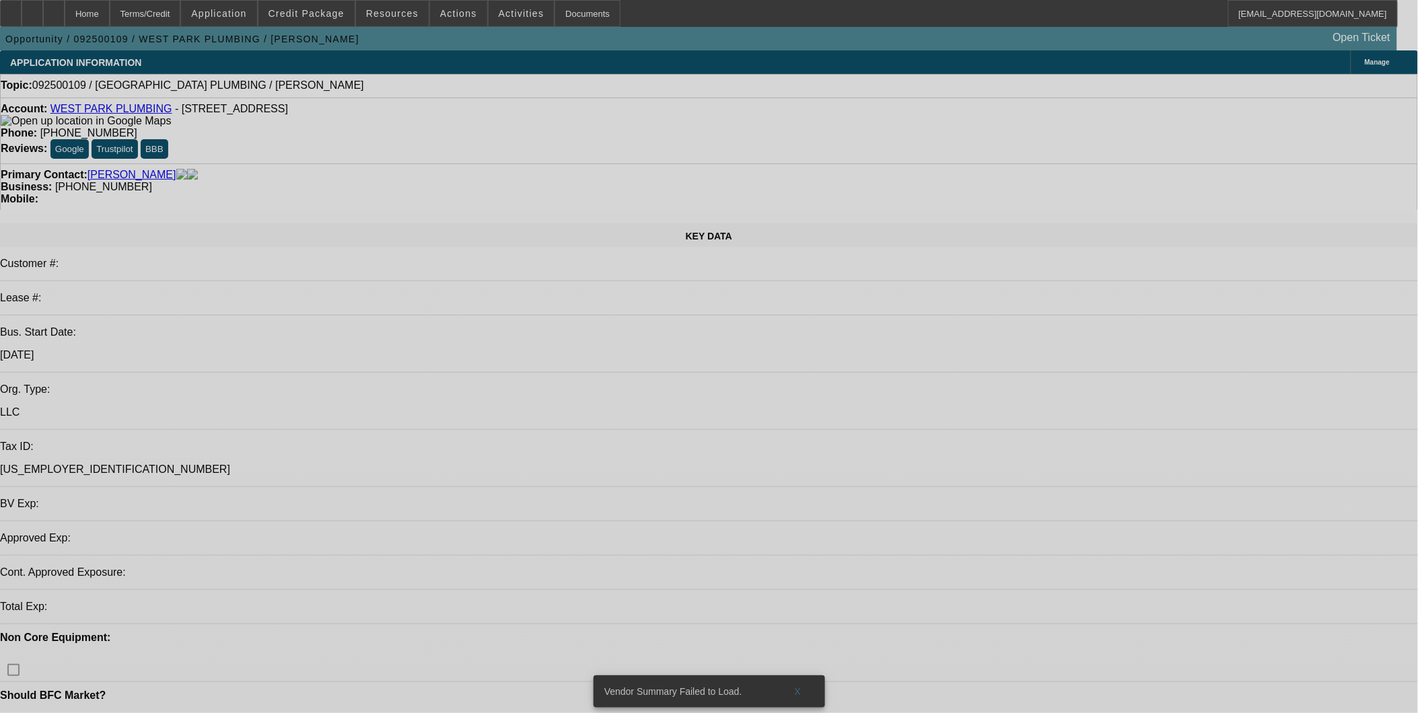
select select "0"
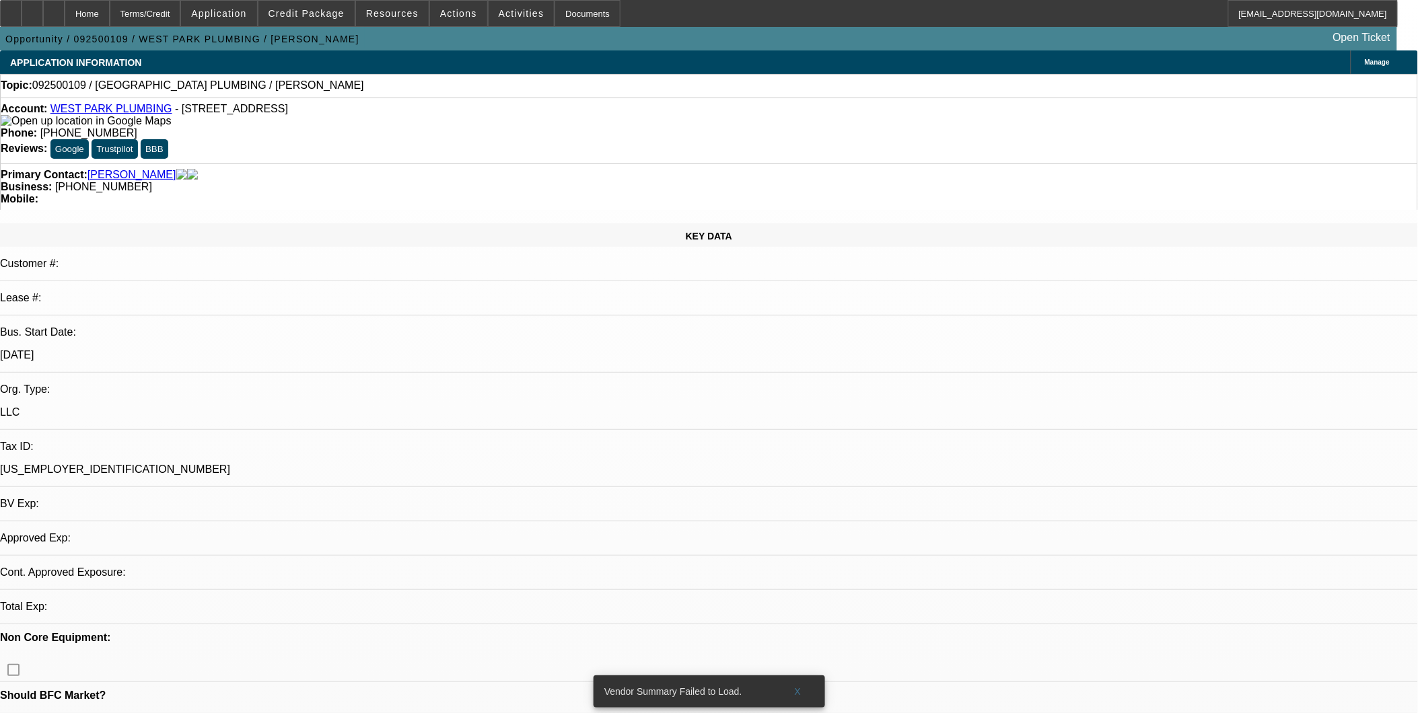
select select "2"
select select "0"
select select "1"
select select "2"
select select "6"
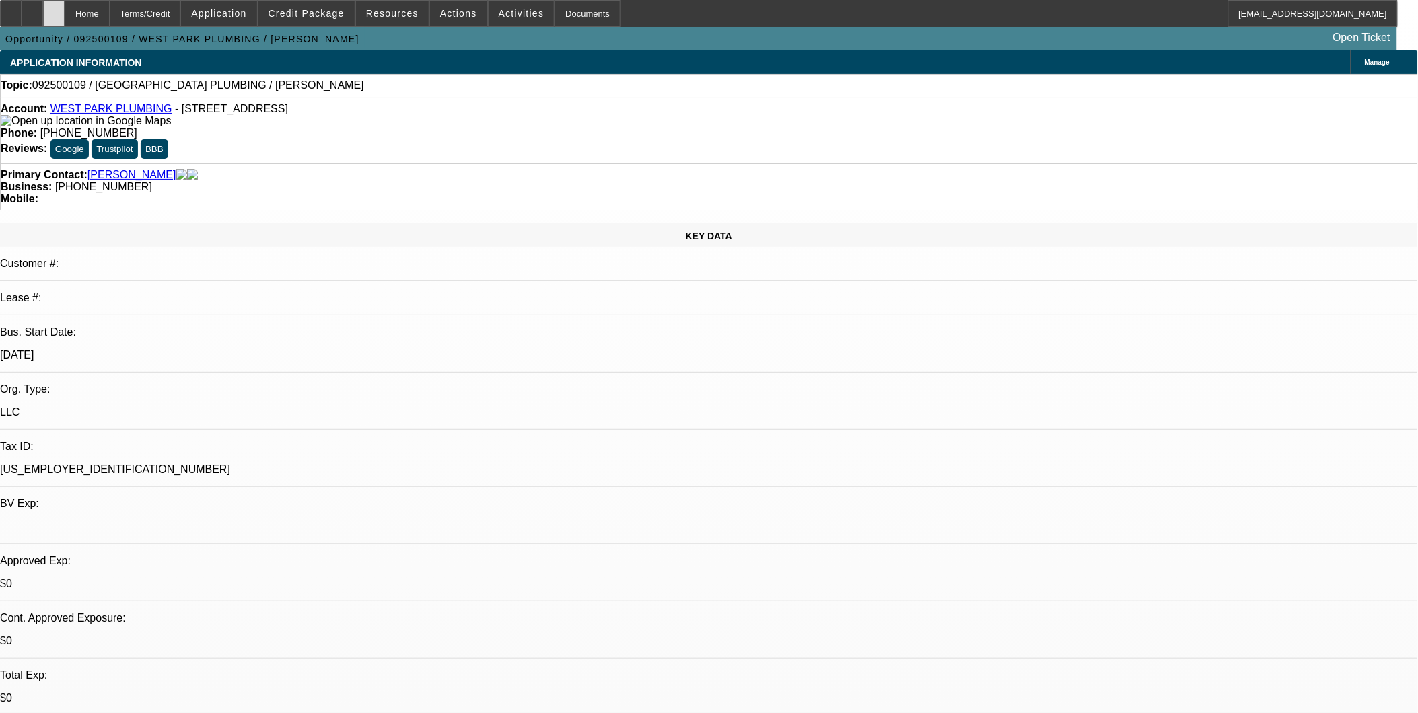
click at [54, 9] on icon at bounding box center [54, 9] width 0 height 0
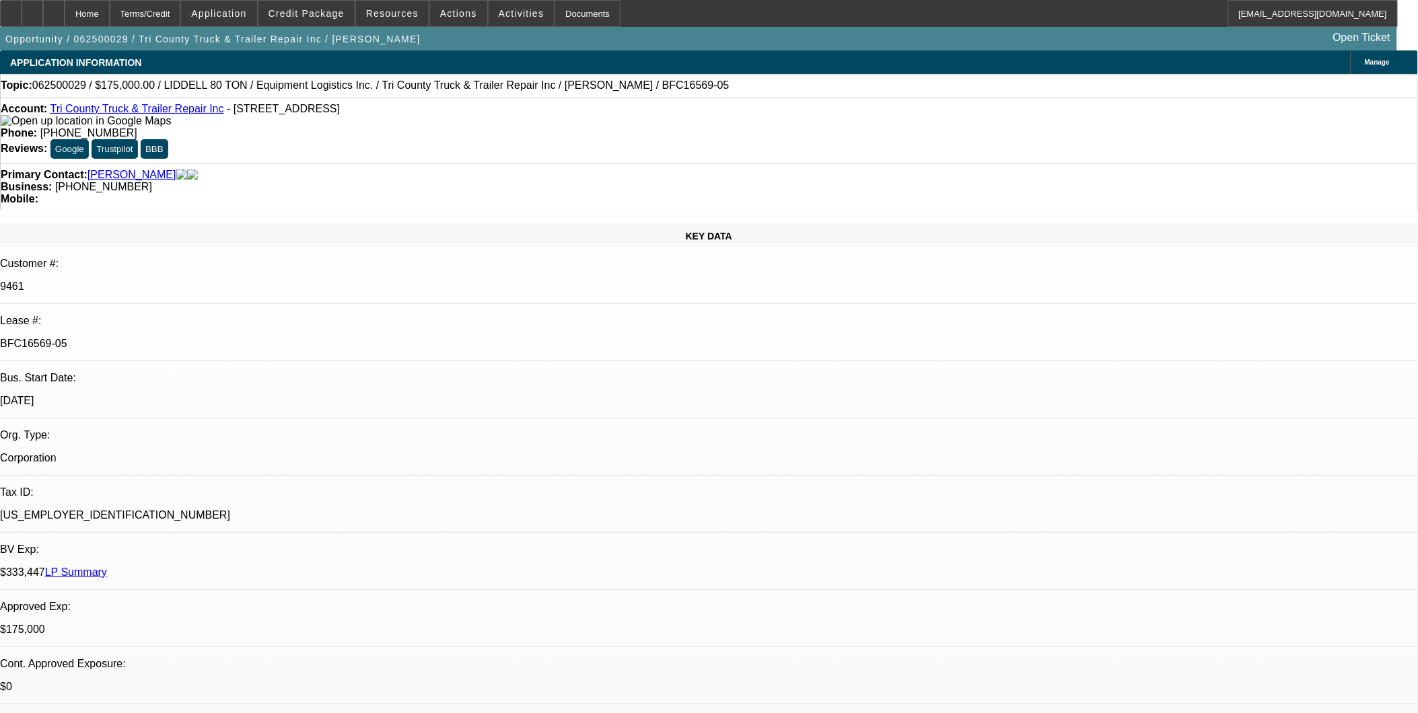
select select "0"
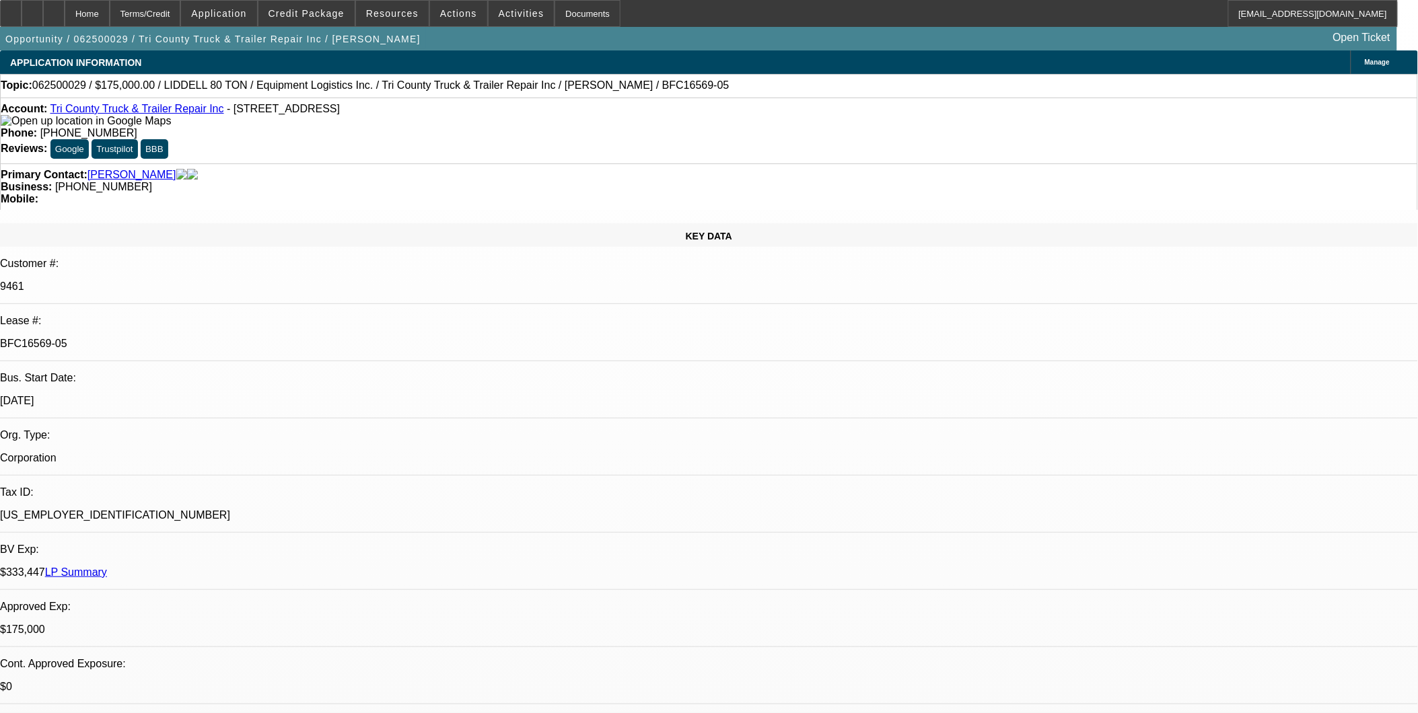
select select "0"
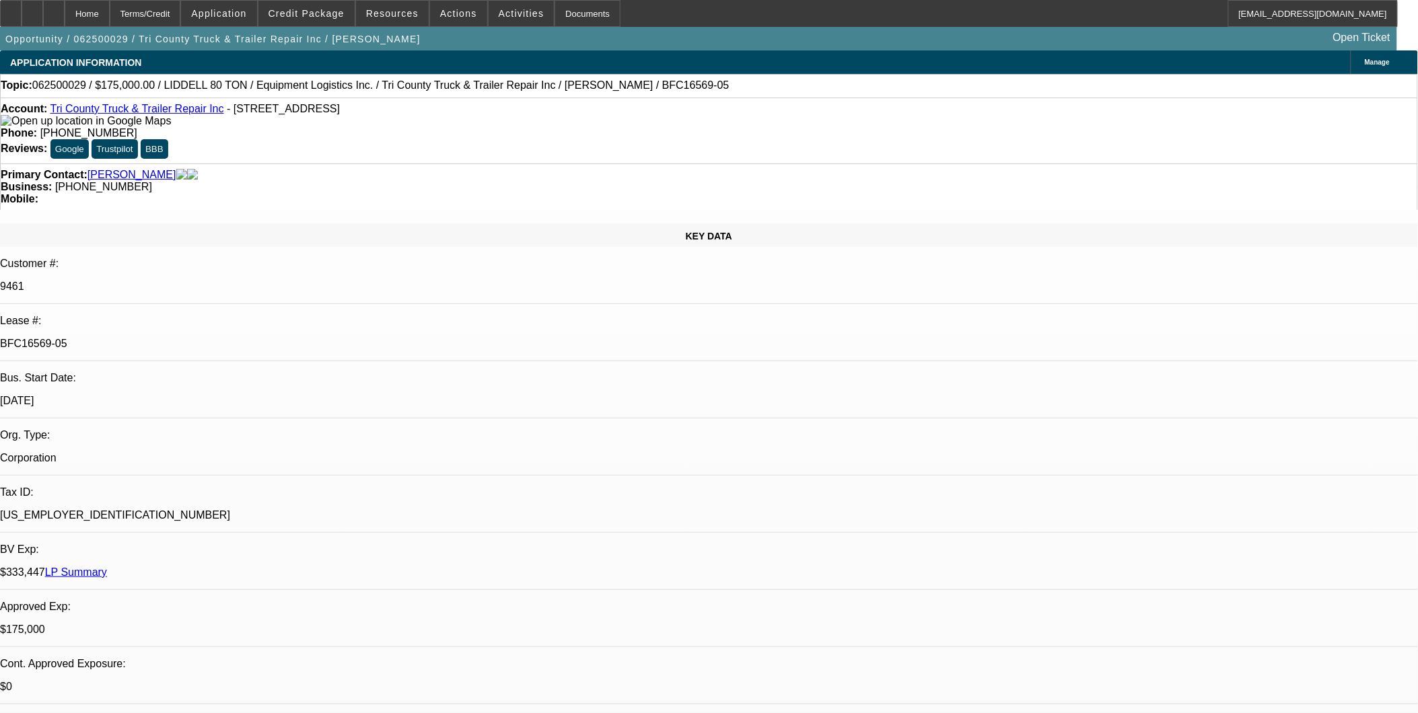
select select "0"
select select "0.1"
select select "1"
select select "6"
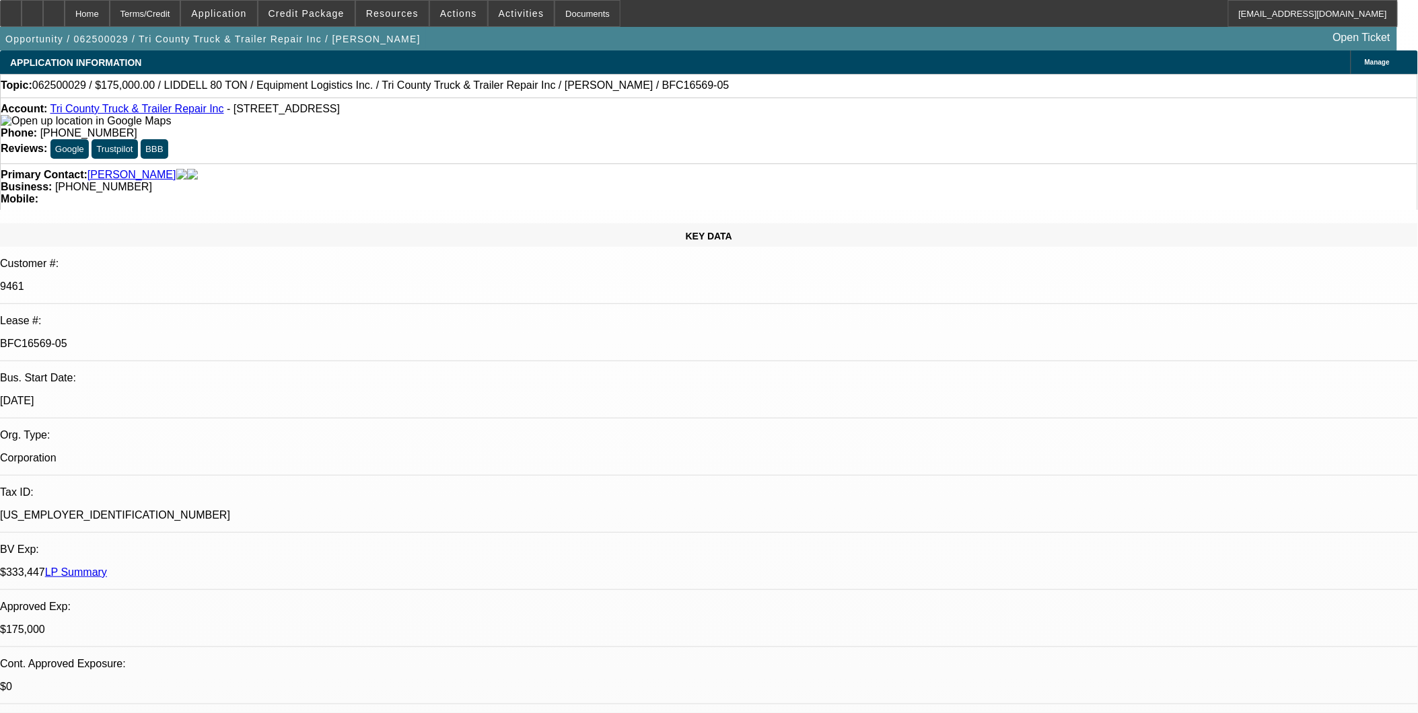
select select "1"
select select "6"
select select "1"
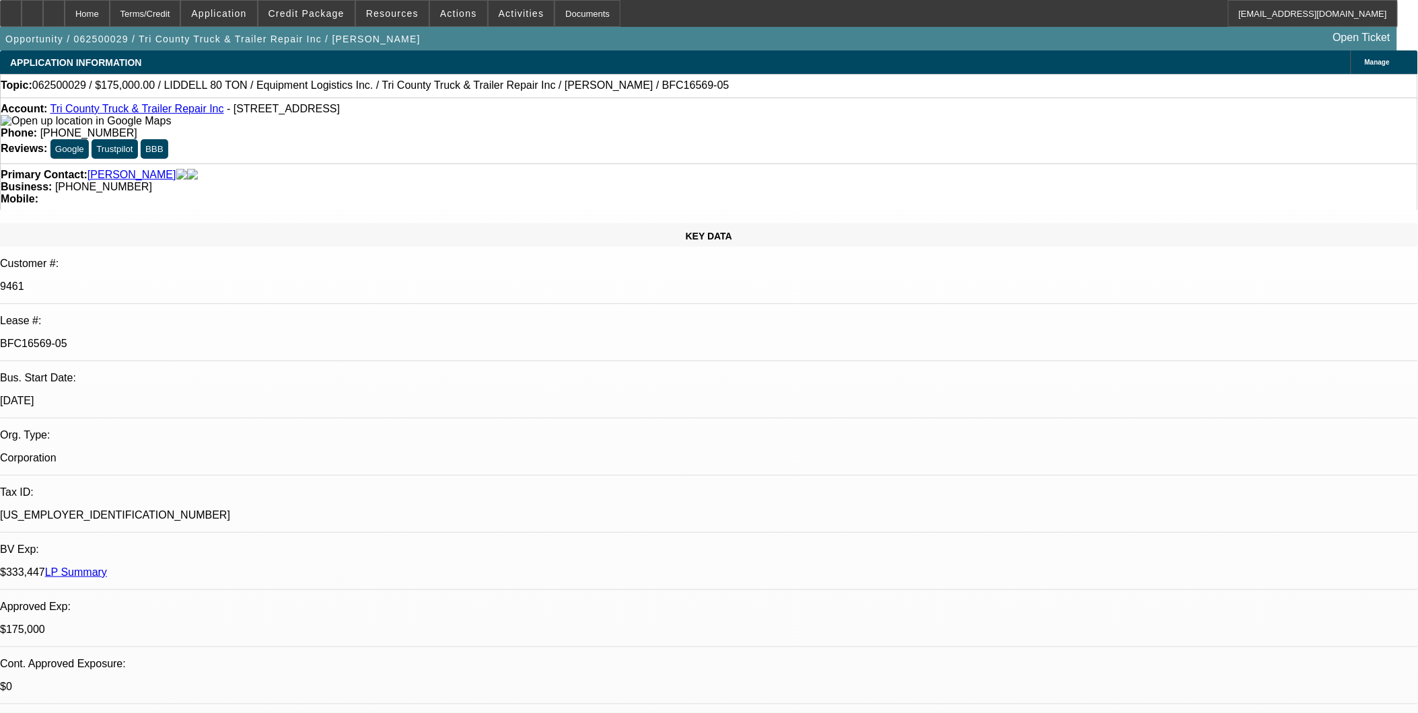
select select "6"
select select "1"
select select "2"
select select "4"
drag, startPoint x: 816, startPoint y: 382, endPoint x: 1059, endPoint y: 8, distance: 445.7
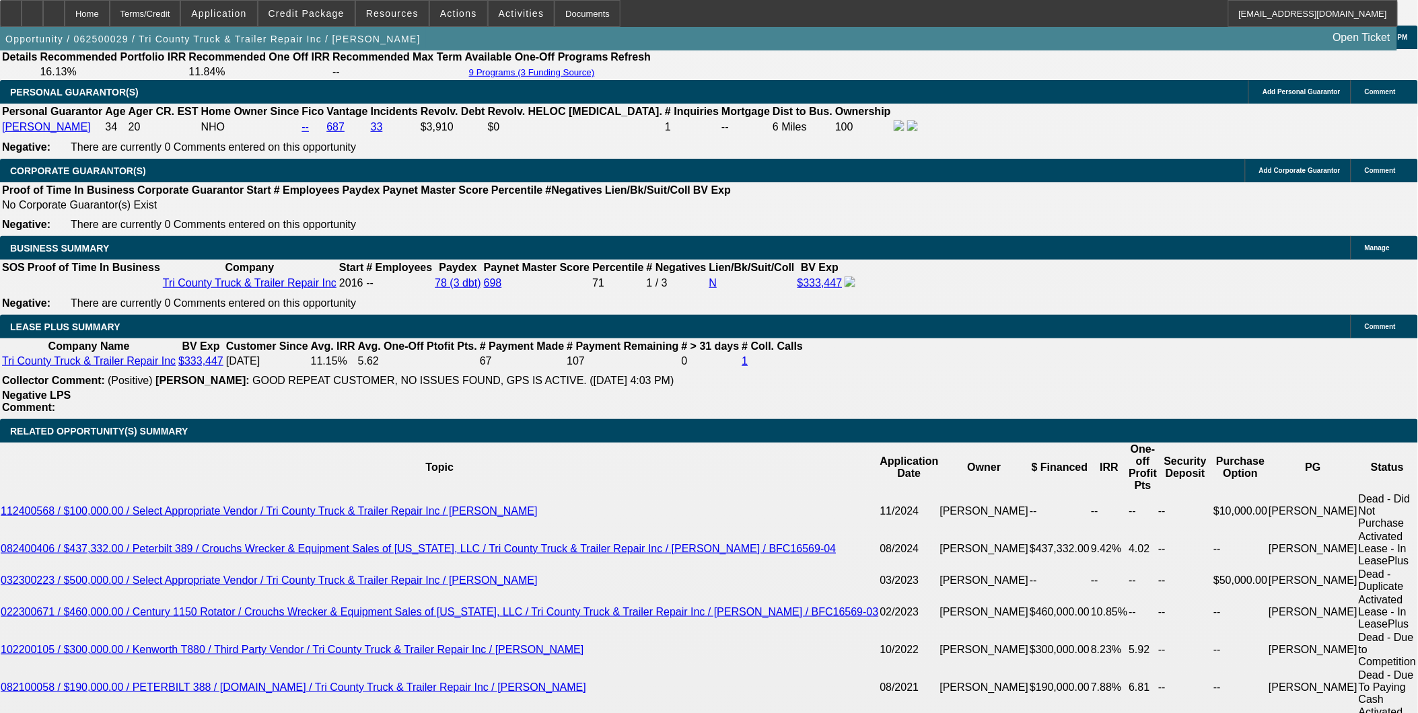
scroll to position [2093, 0]
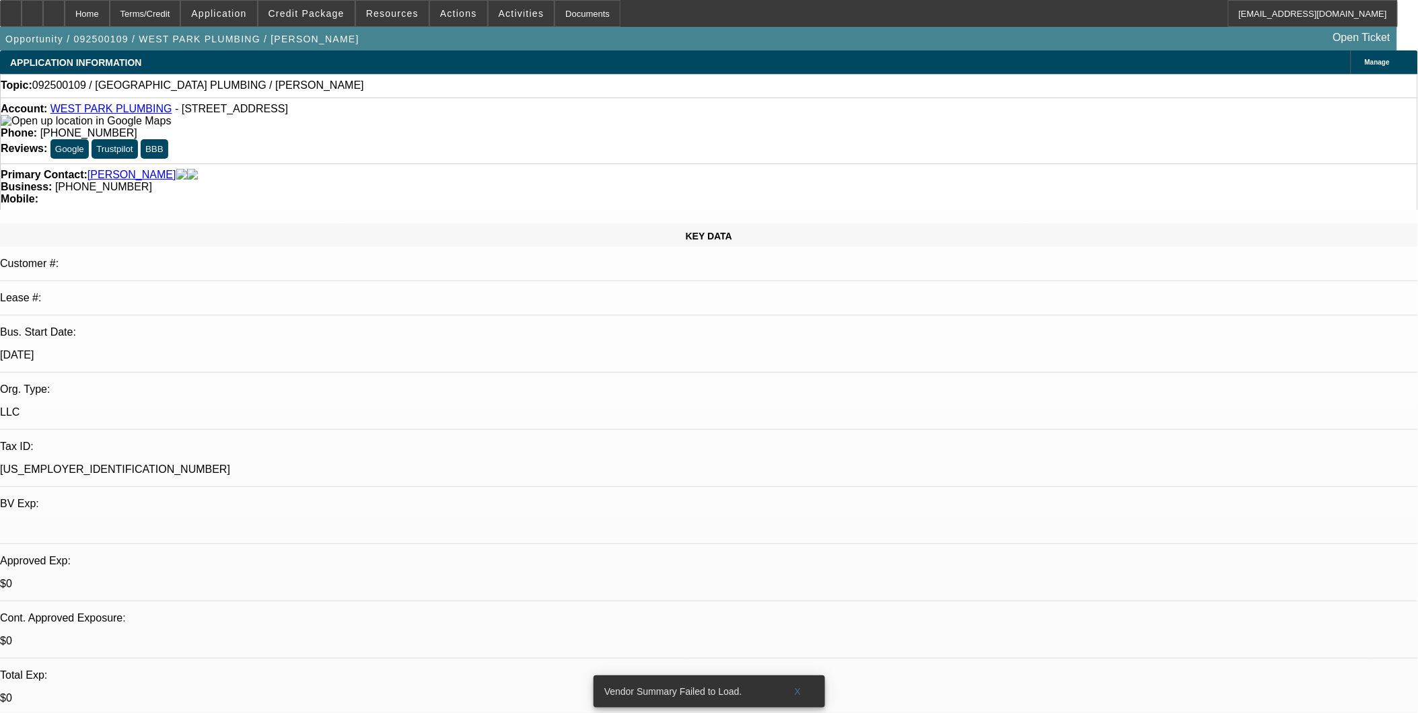
select select "0"
select select "2"
select select "0"
select select "1"
select select "2"
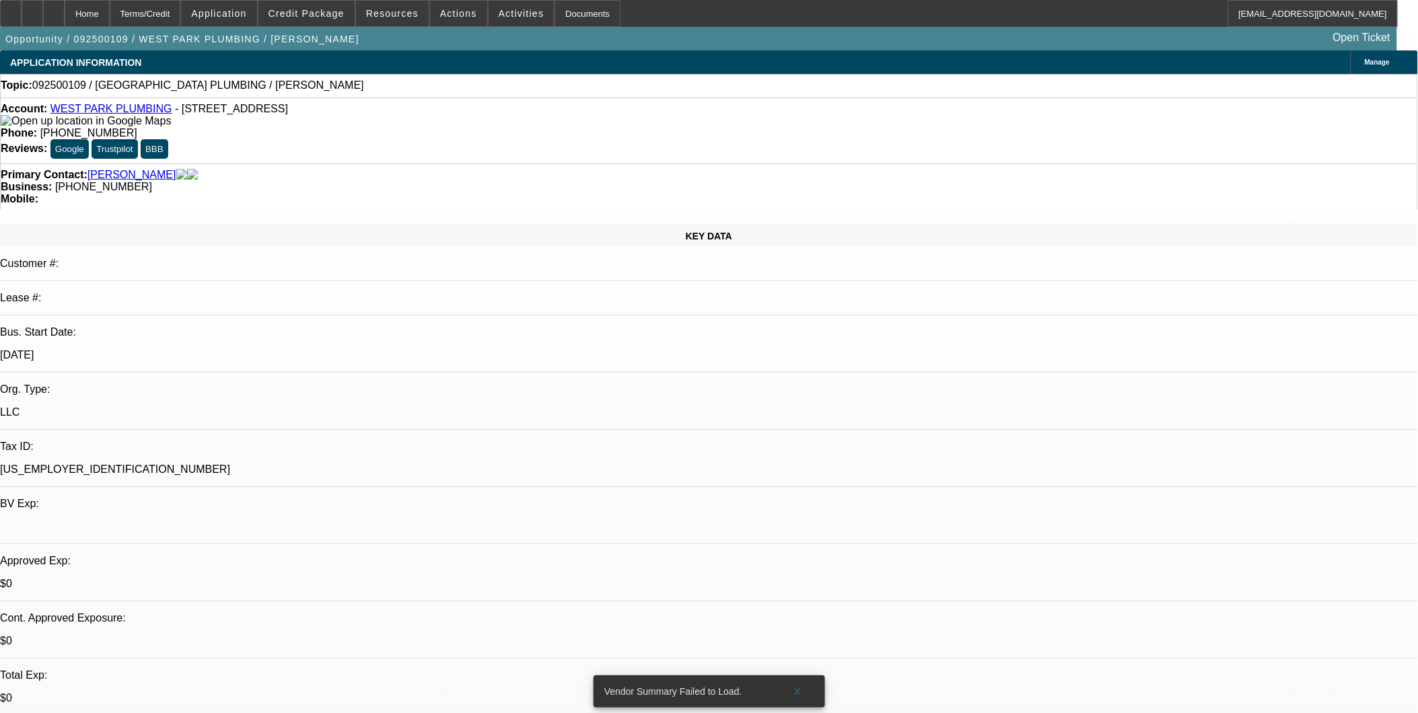
select select "6"
click at [803, 682] on span at bounding box center [798, 692] width 43 height 32
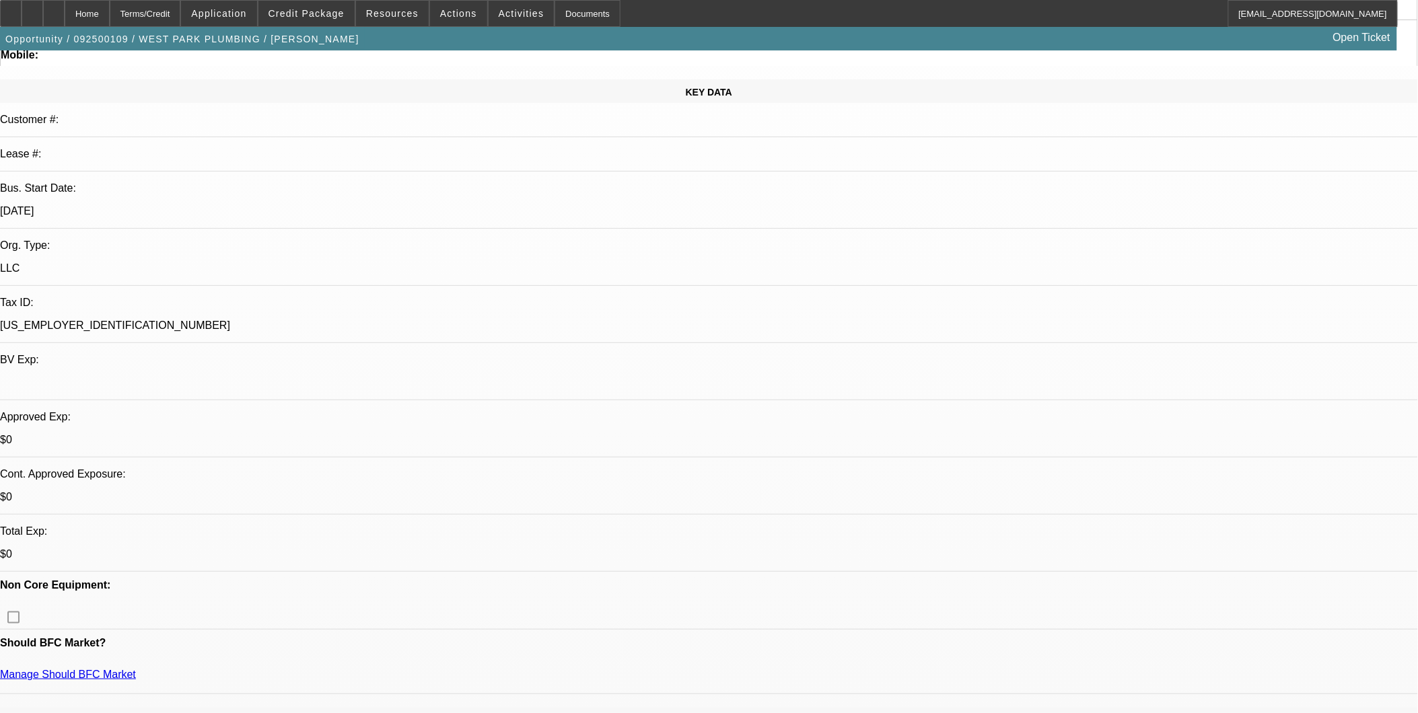
scroll to position [149, 0]
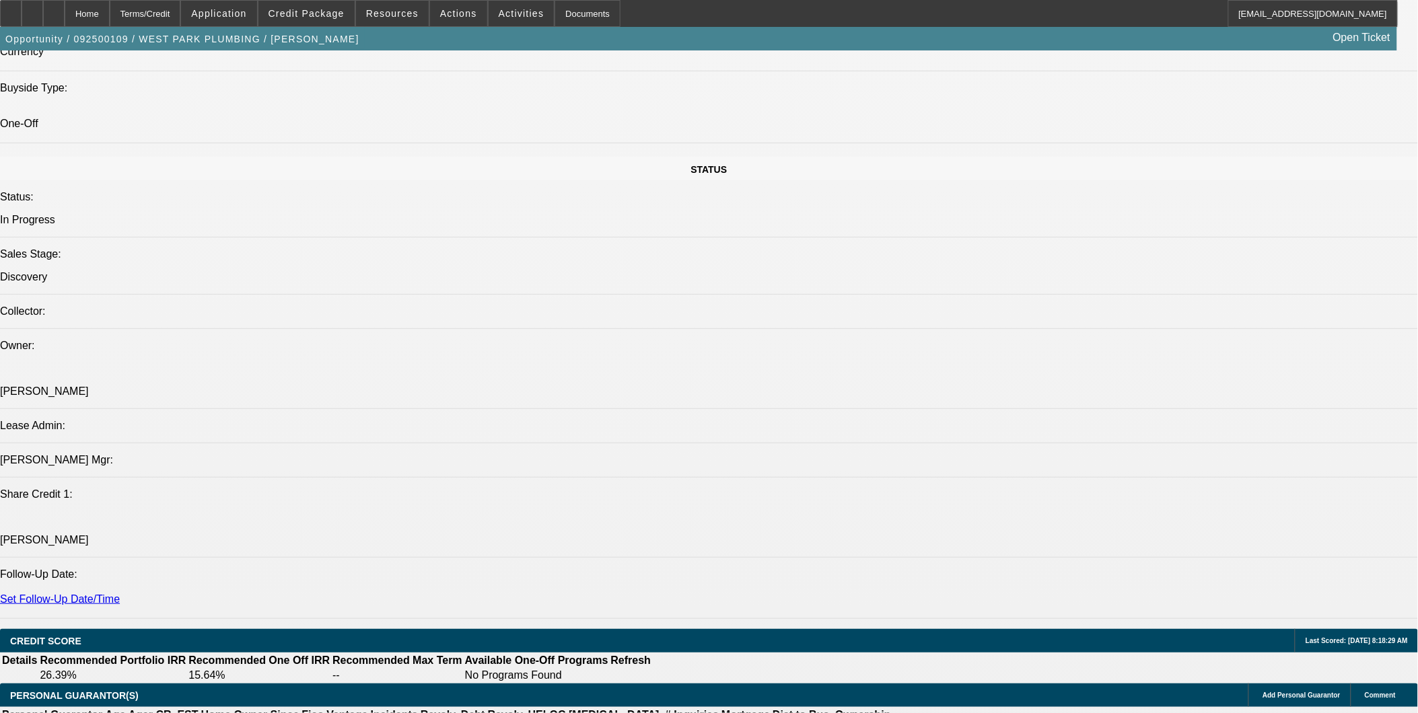
scroll to position [1421, 0]
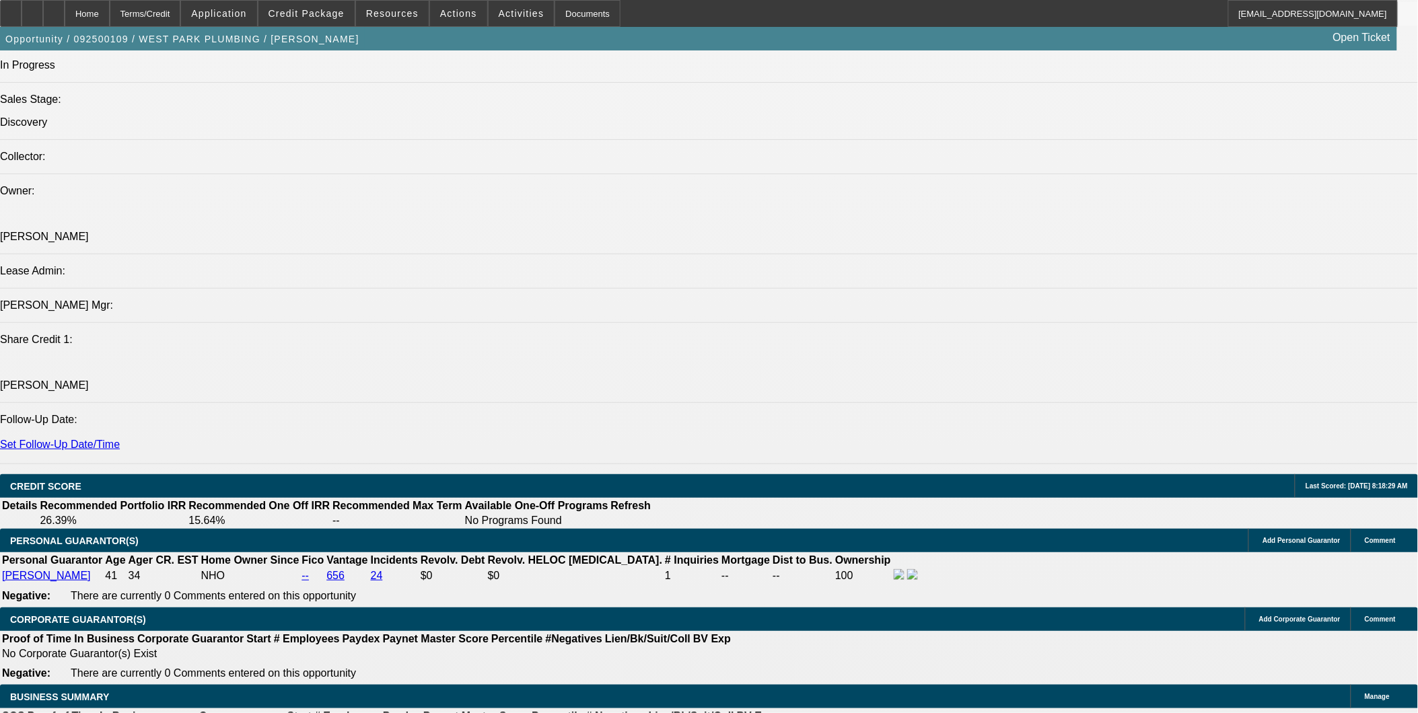
scroll to position [1570, 0]
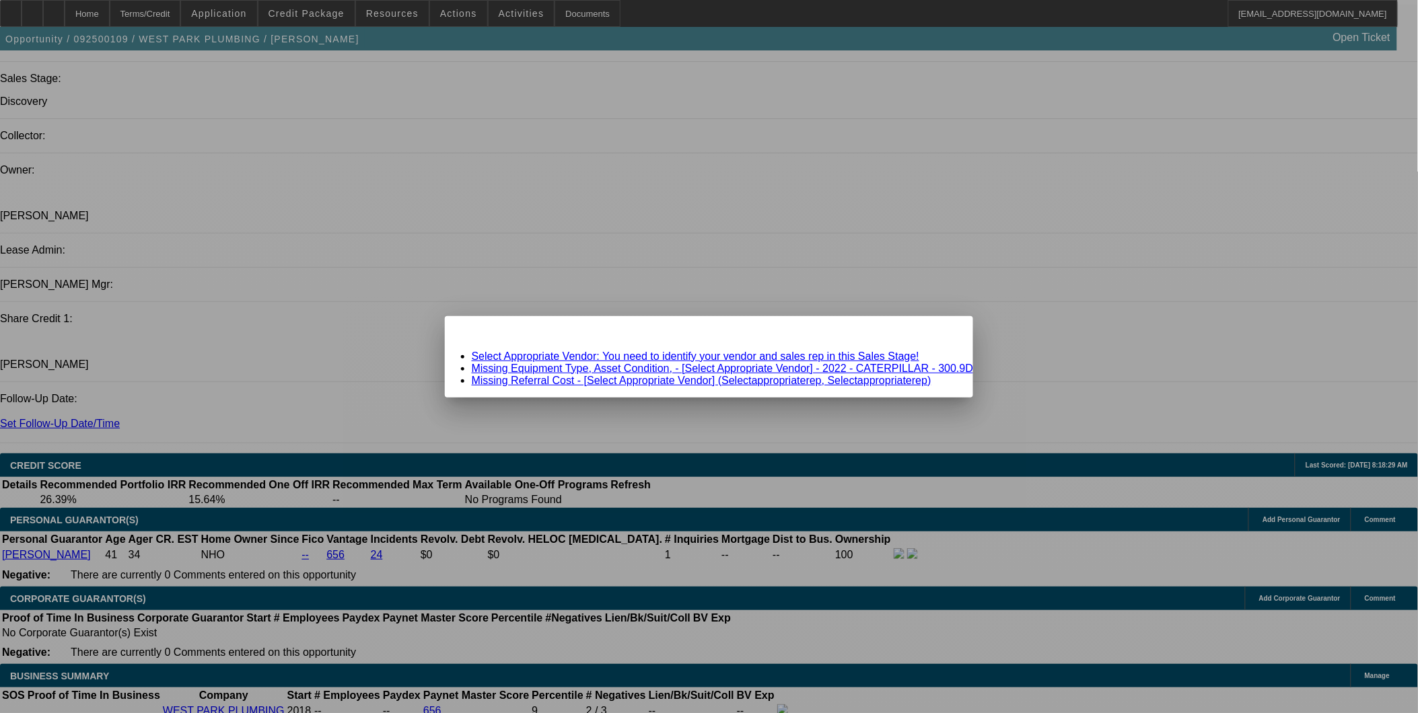
scroll to position [0, 0]
click at [947, 332] on span "Close" at bounding box center [956, 327] width 18 height 7
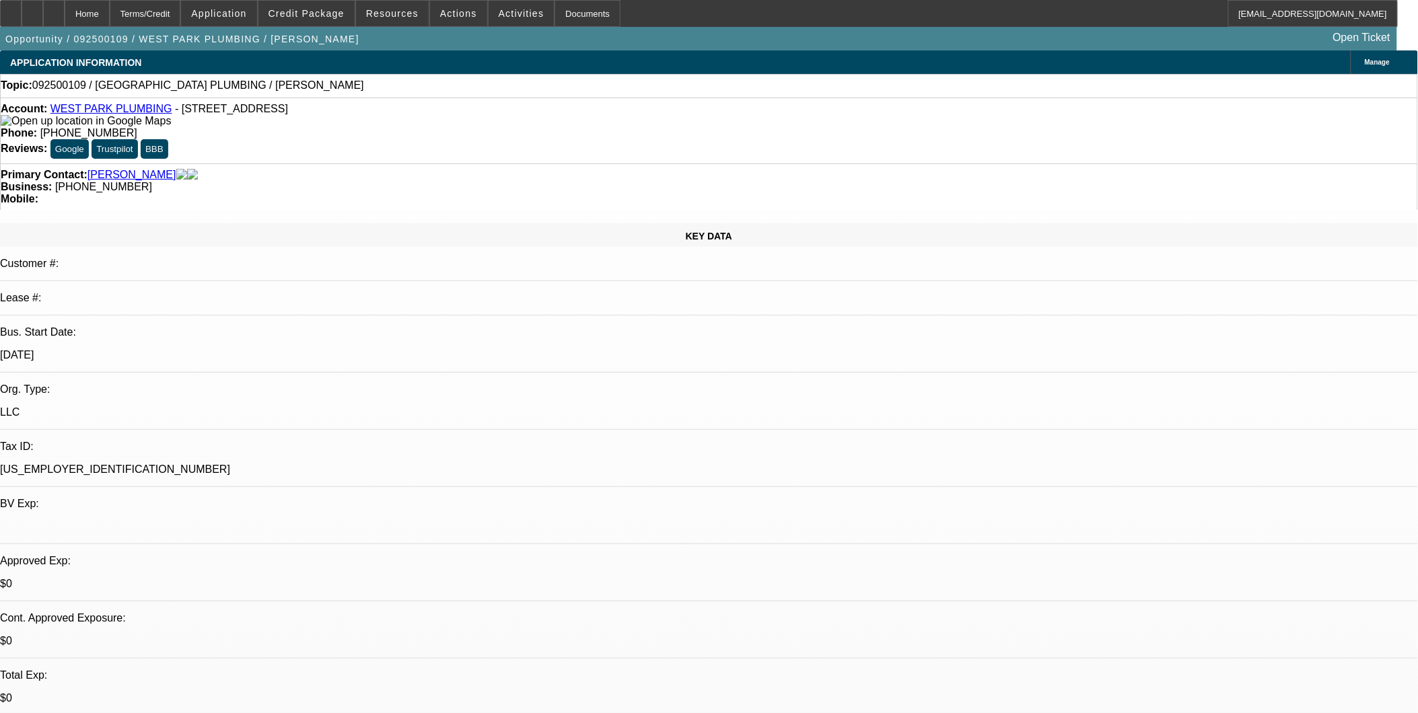
click at [1365, 63] on span "Manage" at bounding box center [1377, 62] width 25 height 7
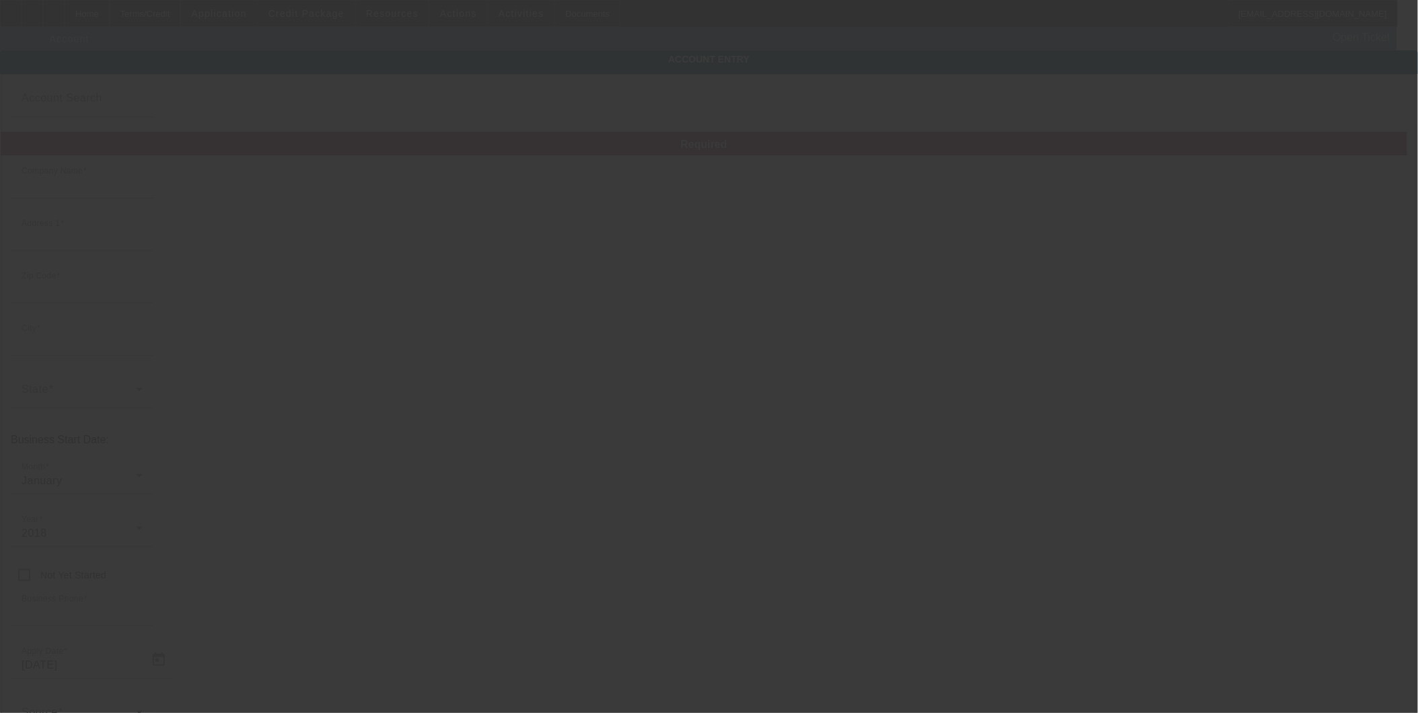
type input "WEST PARK PLUMBING"
type input "6911 Oak Ln"
type input "77406"
type input "Richmond"
type input "(281) 300-9858"
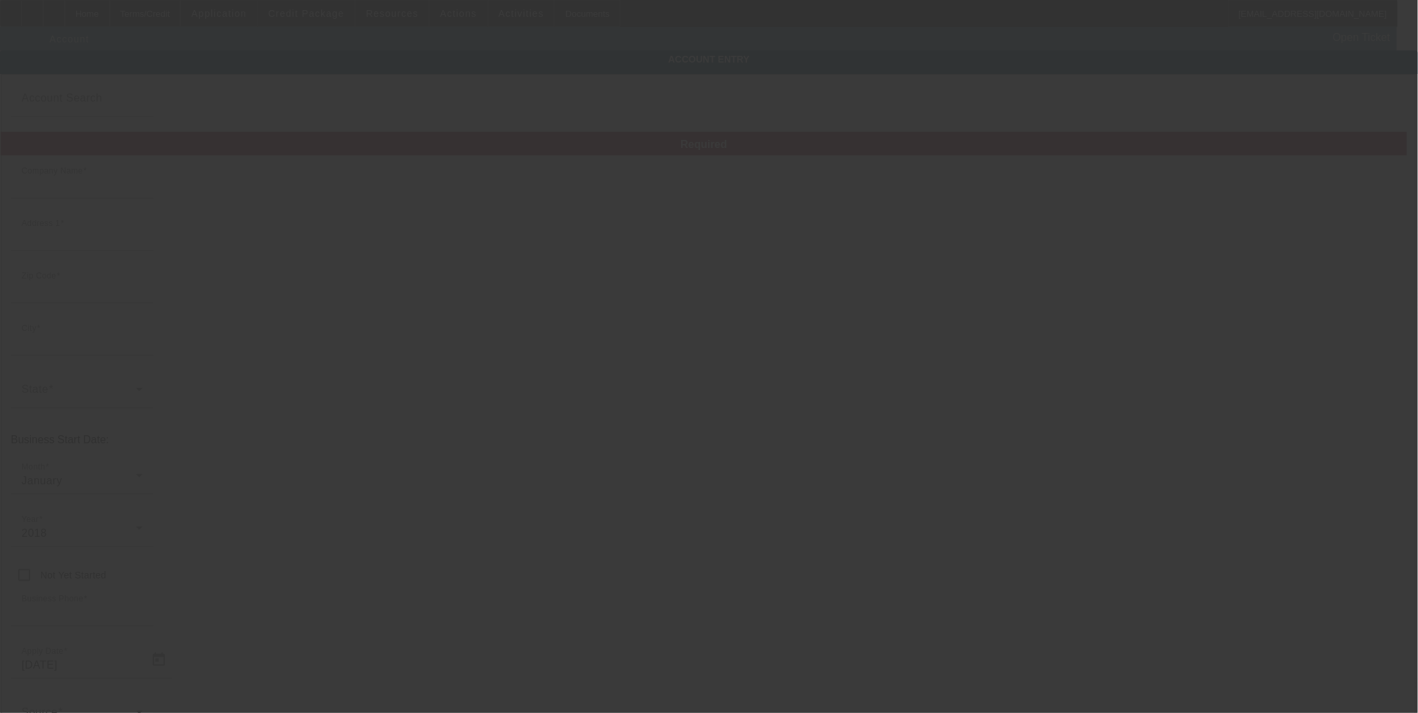
type input "westparkplumbing1@outlook.com"
type input "Fort Bend"
type input "83-2295242"
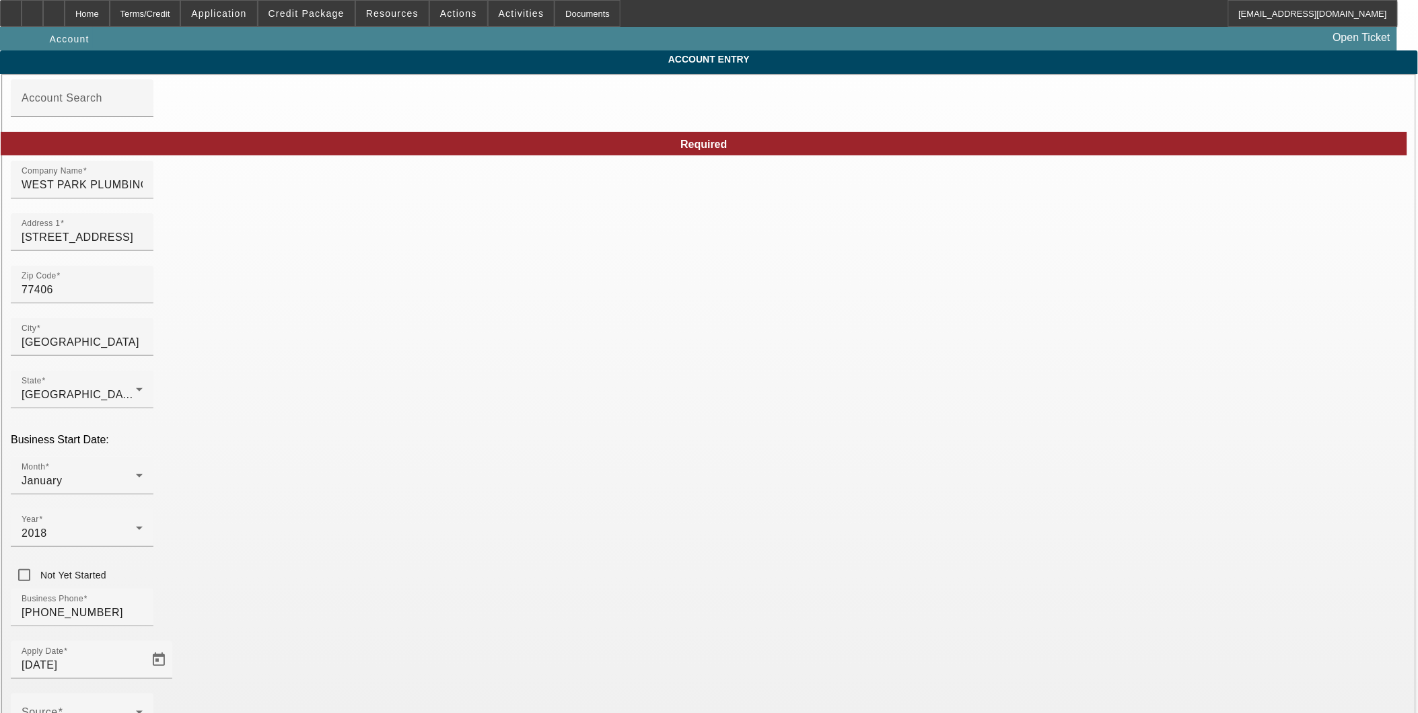
type input "Currency"
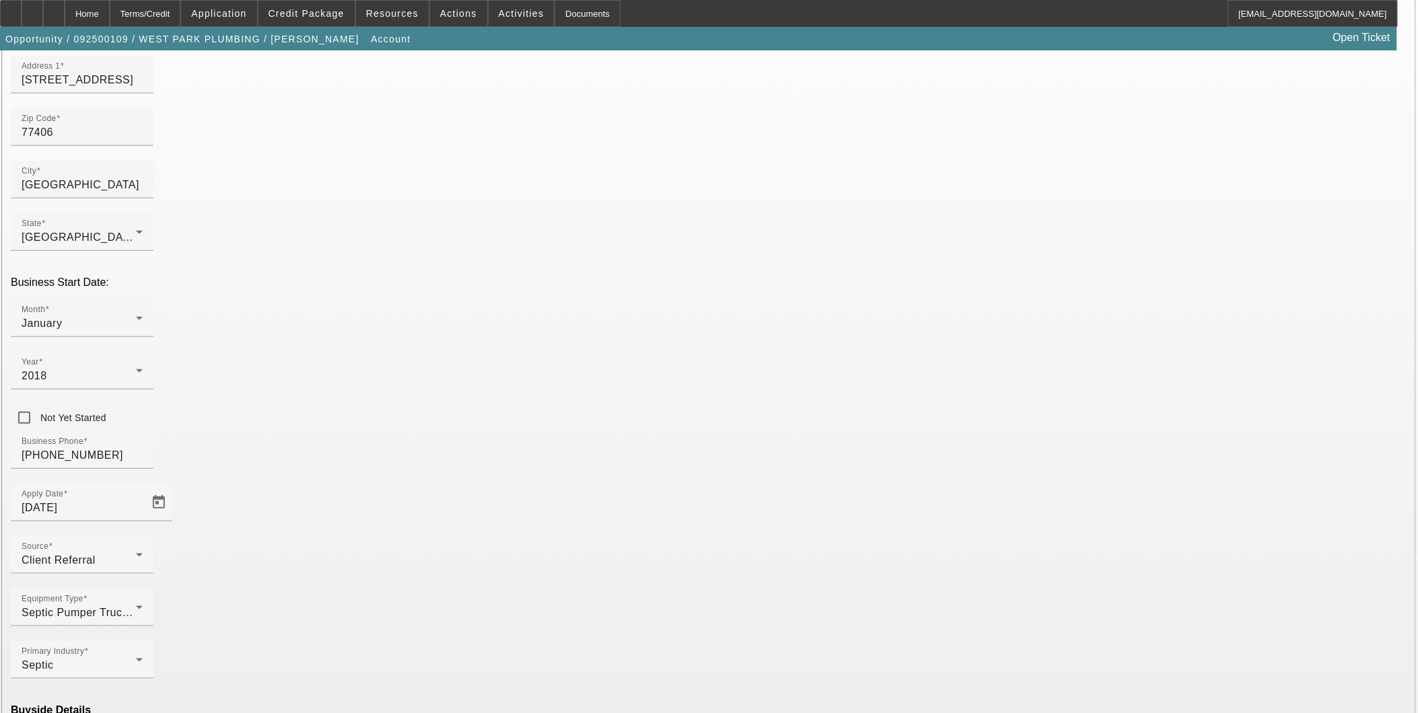
scroll to position [159, 0]
click at [405, 598] on mat-option "Ineligible" at bounding box center [414, 594] width 176 height 32
click at [575, 678] on mat-option "Currency" at bounding box center [611, 675] width 176 height 32
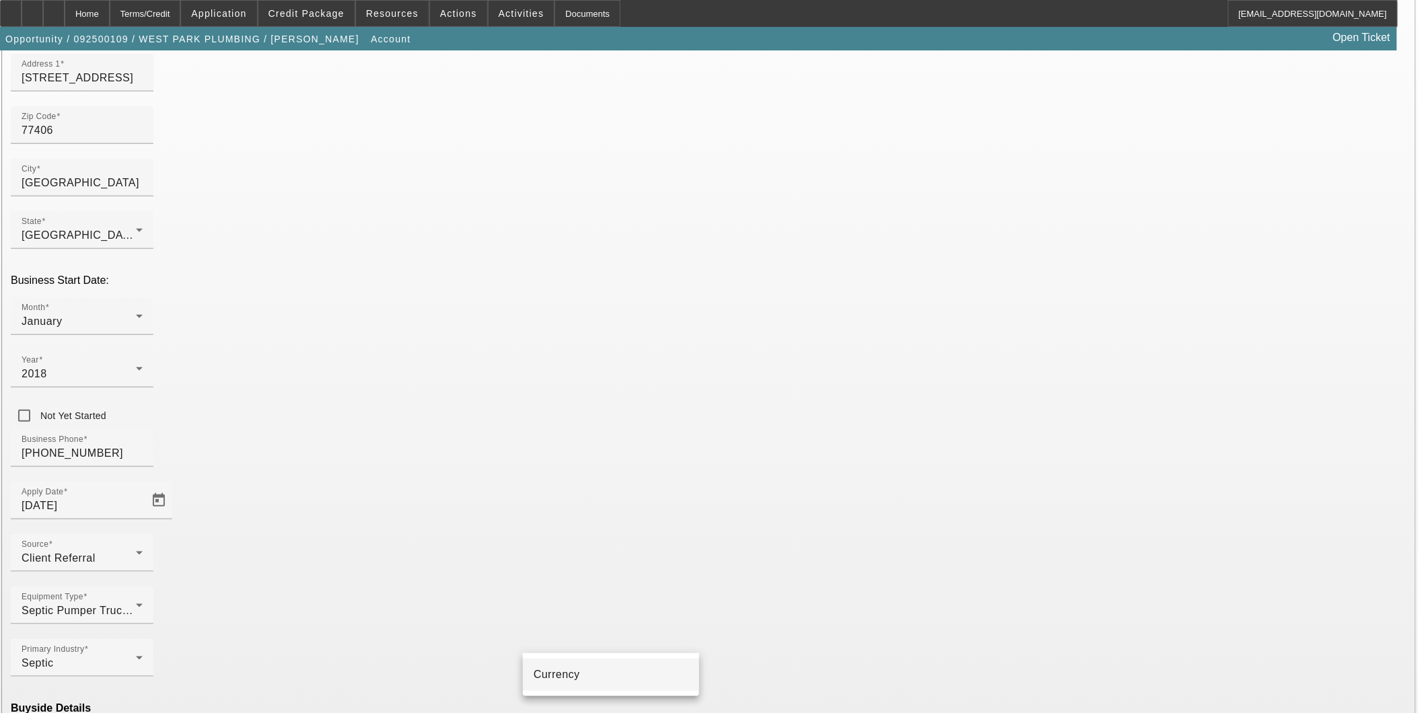
type input "Currency"
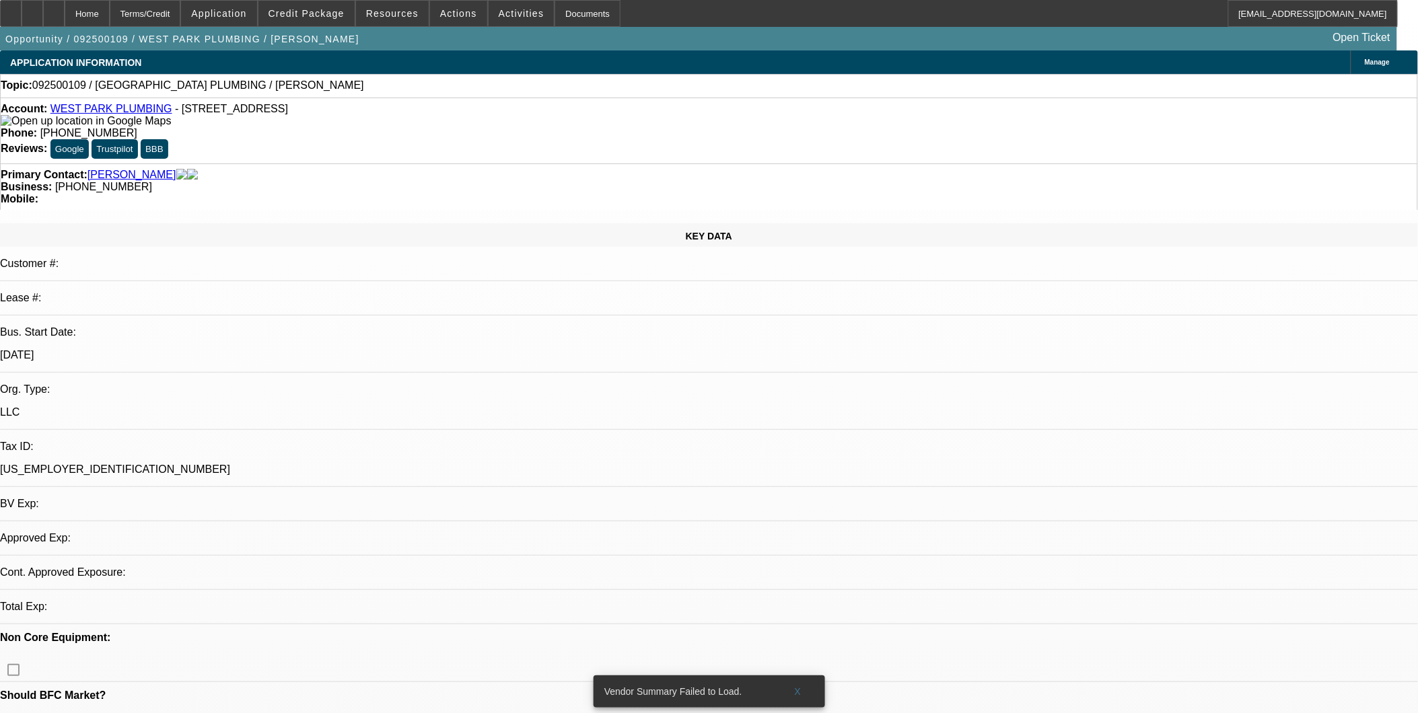
select select "0"
select select "2"
select select "0"
select select "6"
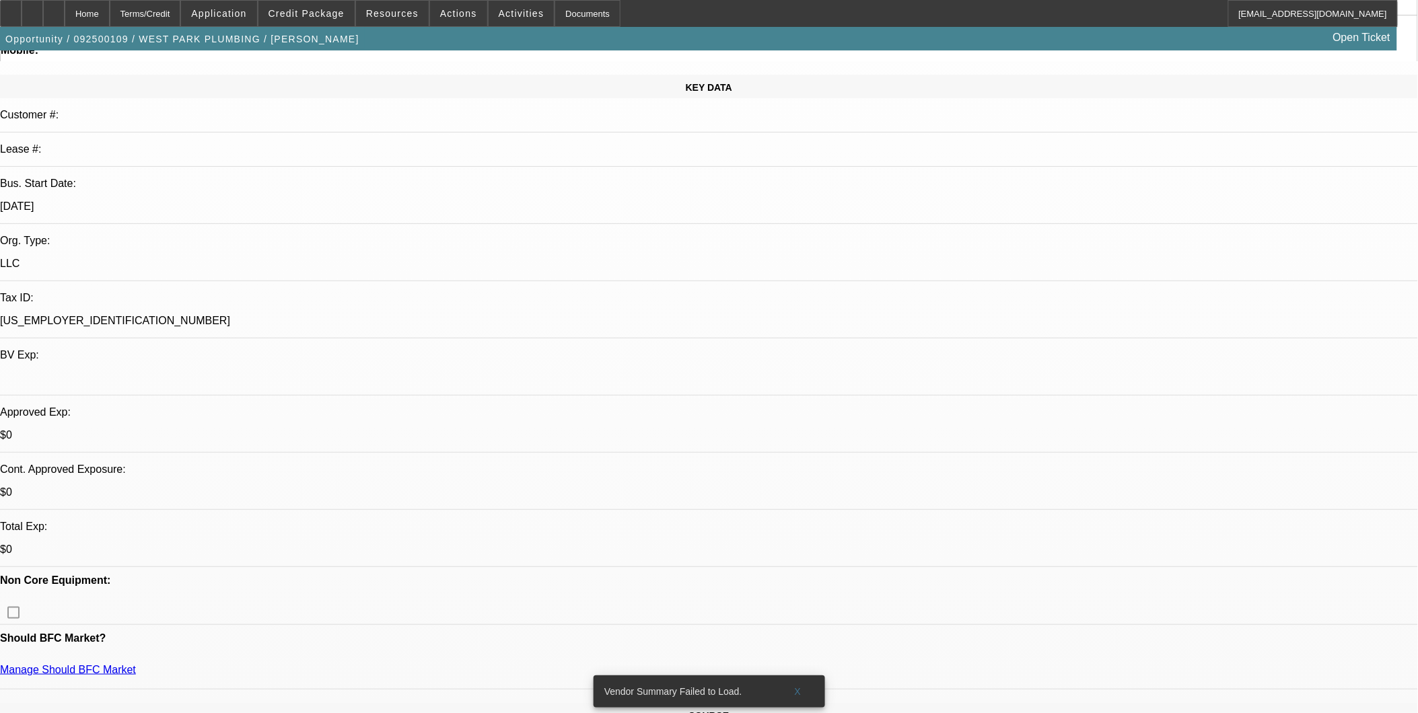
scroll to position [149, 0]
drag, startPoint x: 799, startPoint y: 678, endPoint x: 792, endPoint y: 675, distance: 7.2
click at [799, 686] on span "X" at bounding box center [797, 691] width 7 height 11
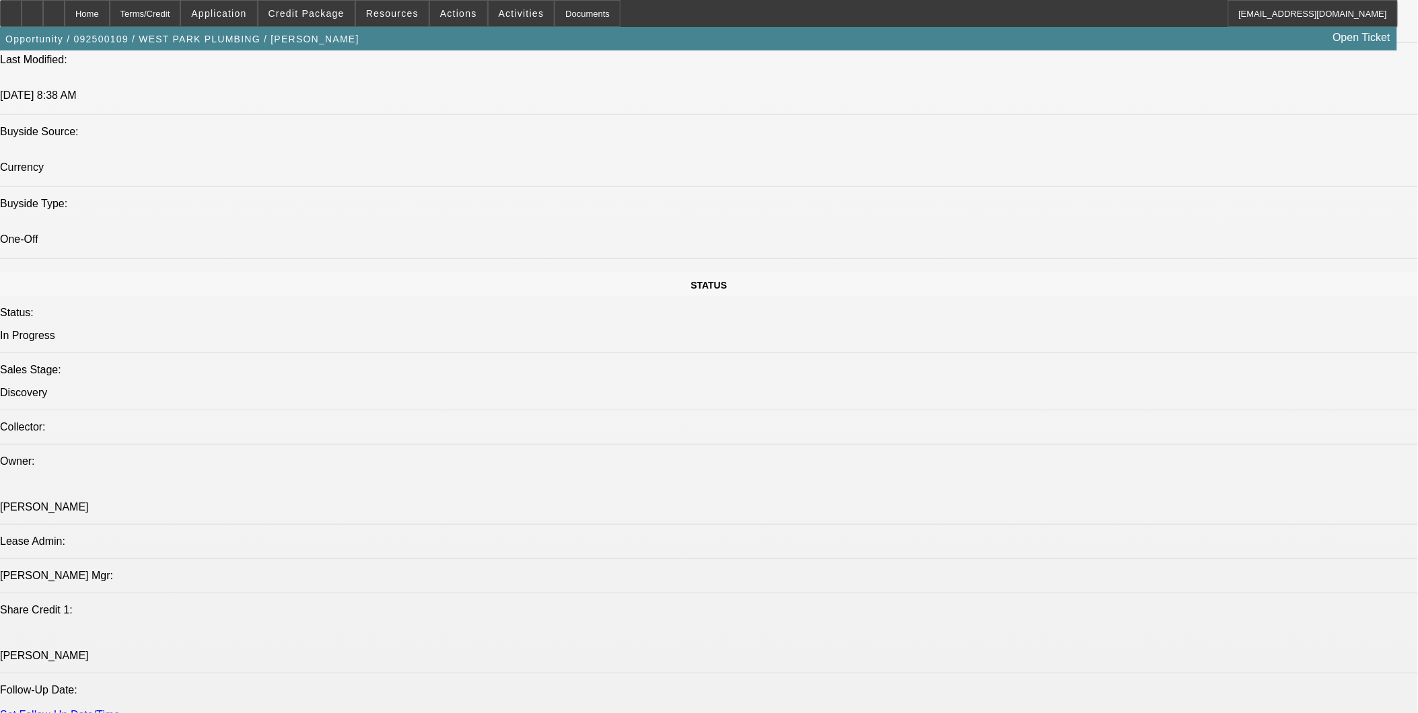
scroll to position [1346, 0]
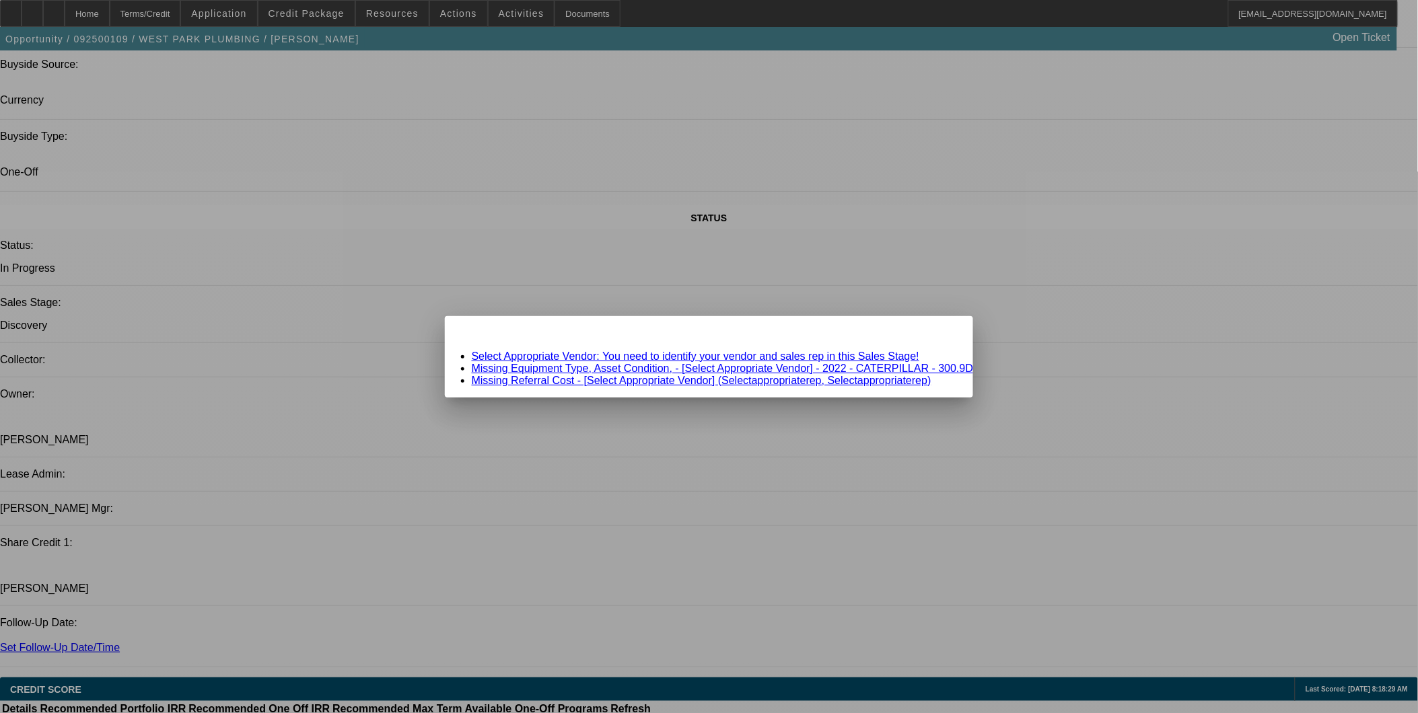
scroll to position [0, 0]
click at [655, 357] on link "Select Appropriate Vendor: You need to identify your vendor and sales rep in th…" at bounding box center [695, 356] width 447 height 11
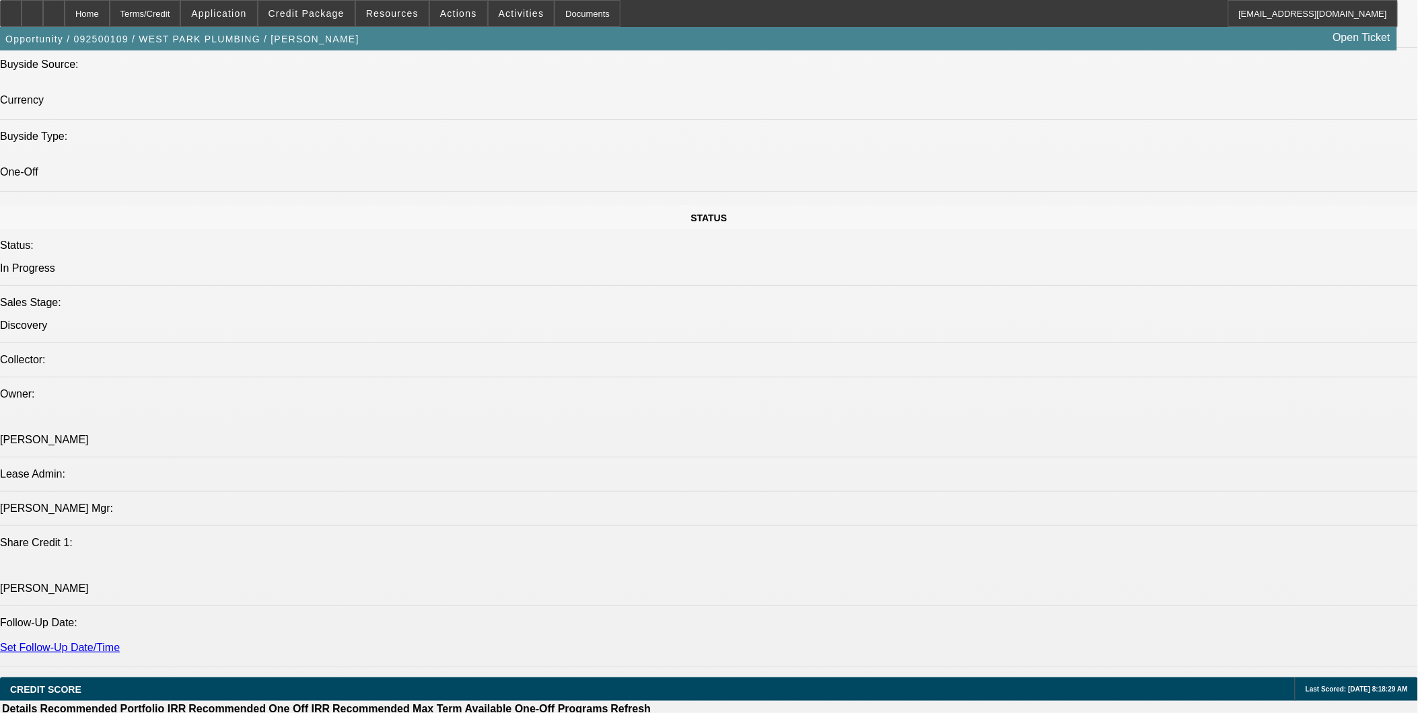
scroll to position [1346, 0]
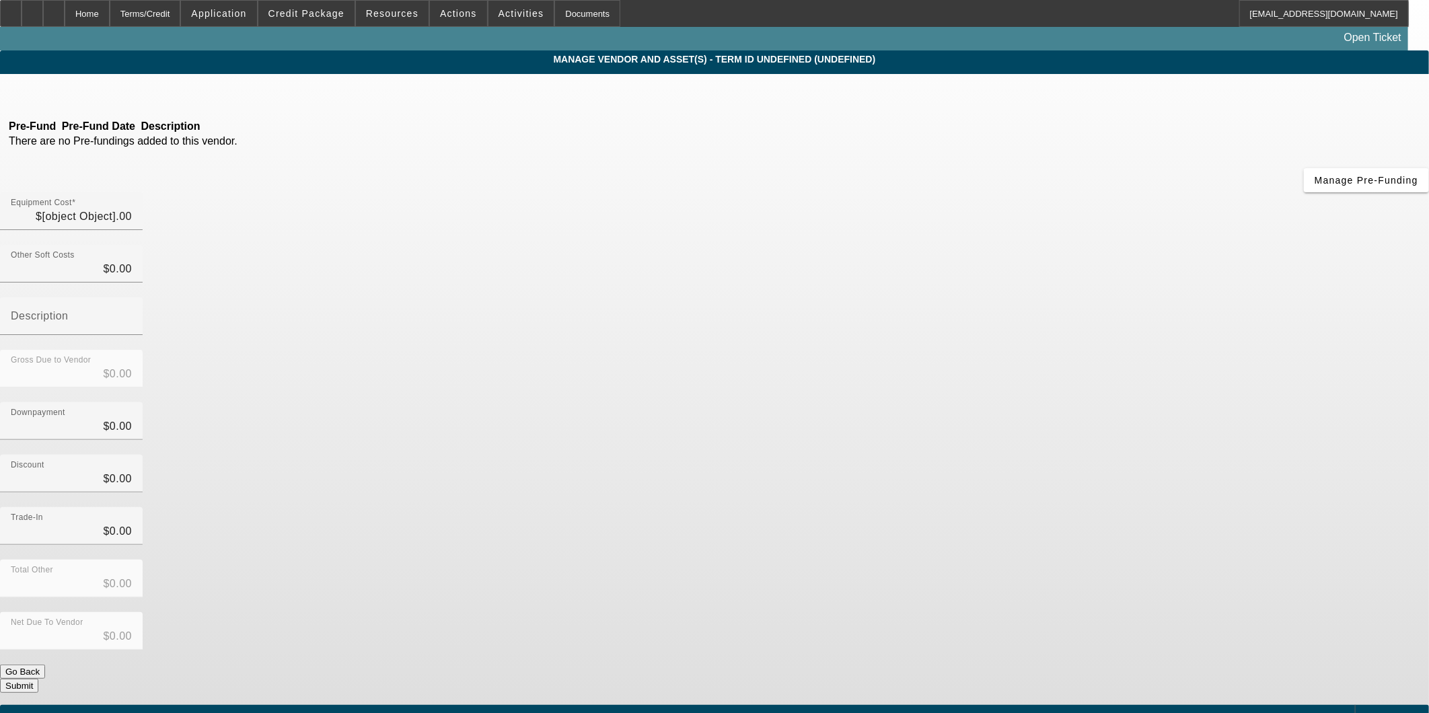
type input "$33,557.50"
type input "$2,000.00"
type input "$31,557.50"
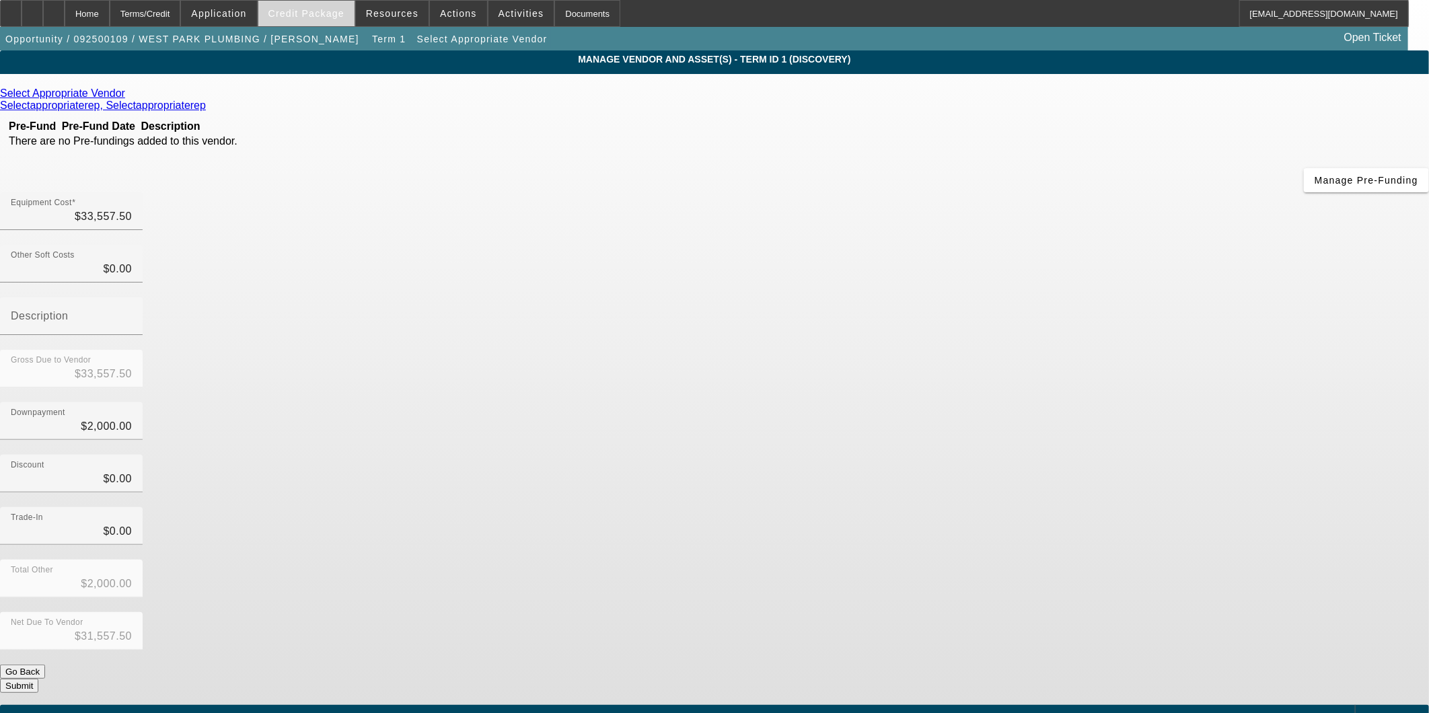
click at [332, 22] on span at bounding box center [306, 13] width 96 height 32
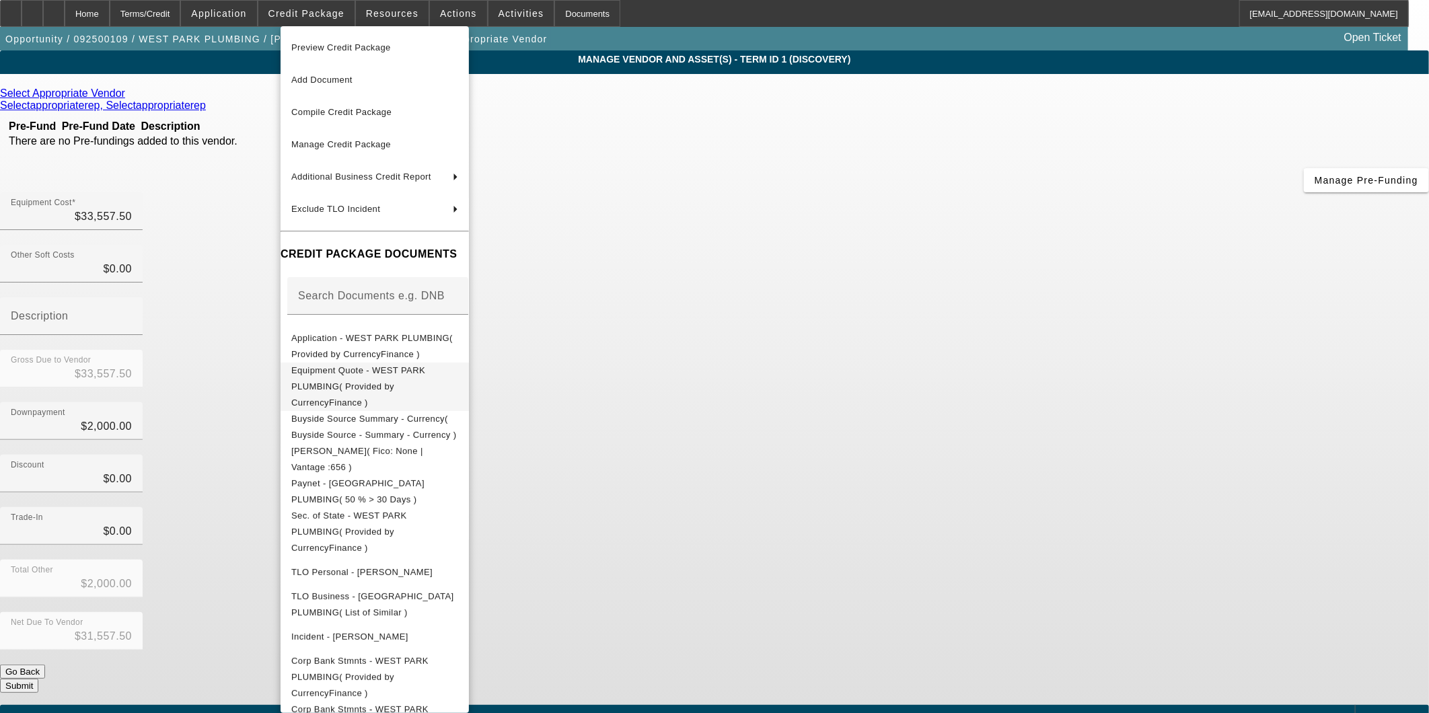
click at [372, 362] on button "Equipment Quote - WEST PARK PLUMBING( Provided by CurrencyFinance )" at bounding box center [375, 386] width 188 height 48
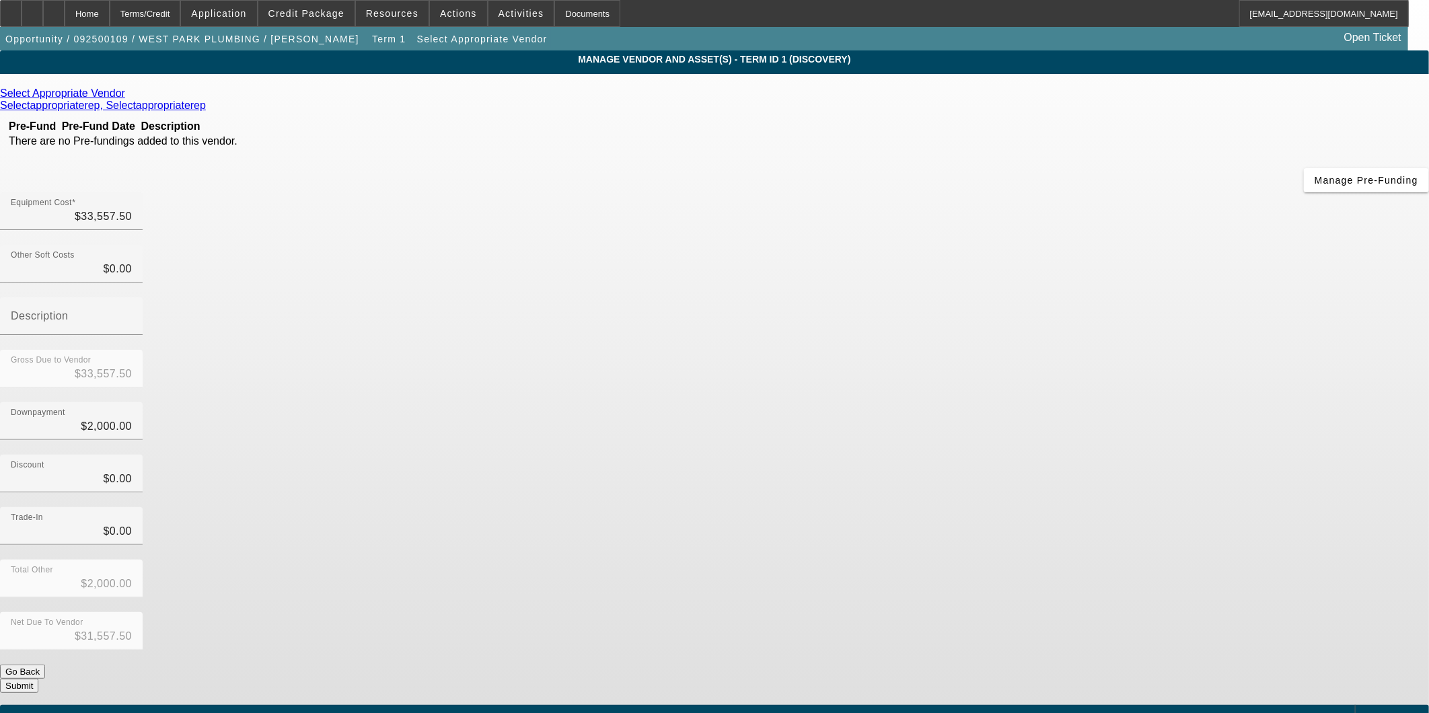
click at [129, 97] on icon at bounding box center [129, 92] width 0 height 11
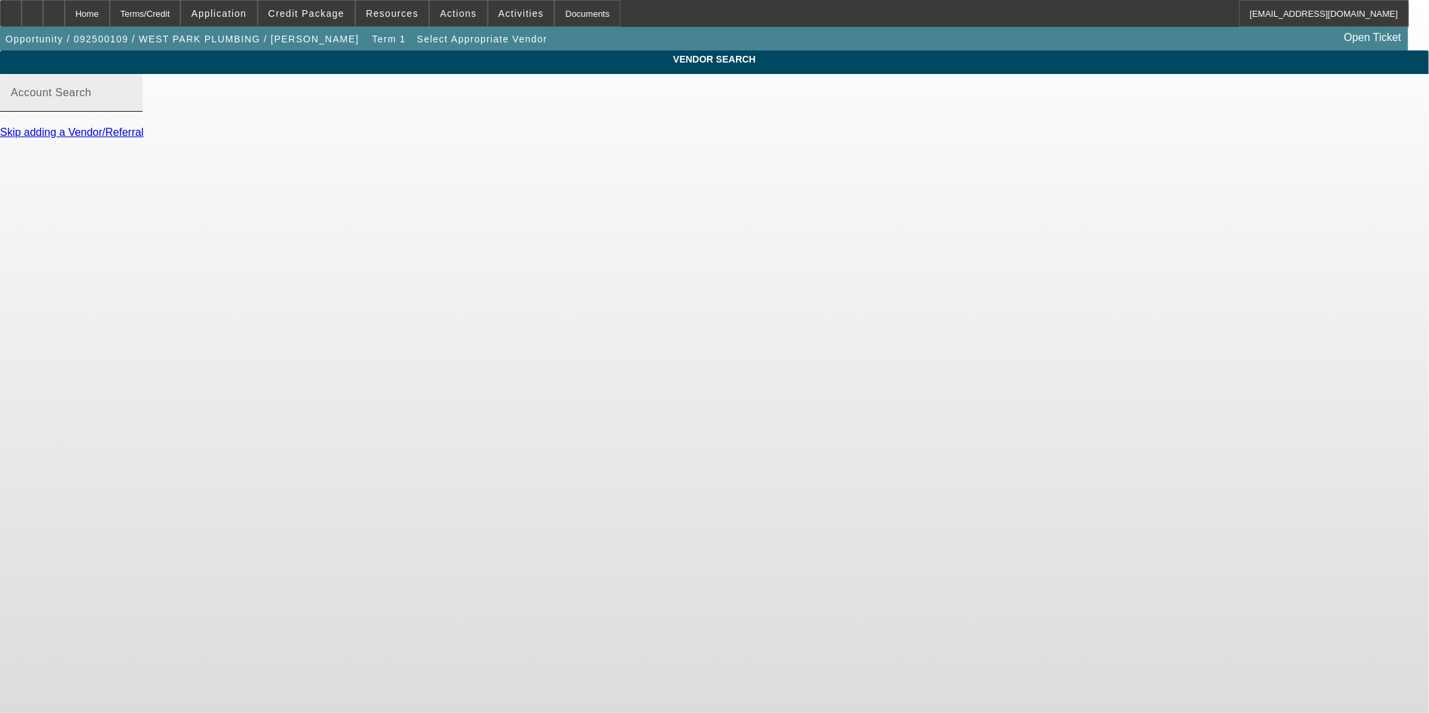
click at [132, 106] on input "Account Search" at bounding box center [71, 98] width 121 height 16
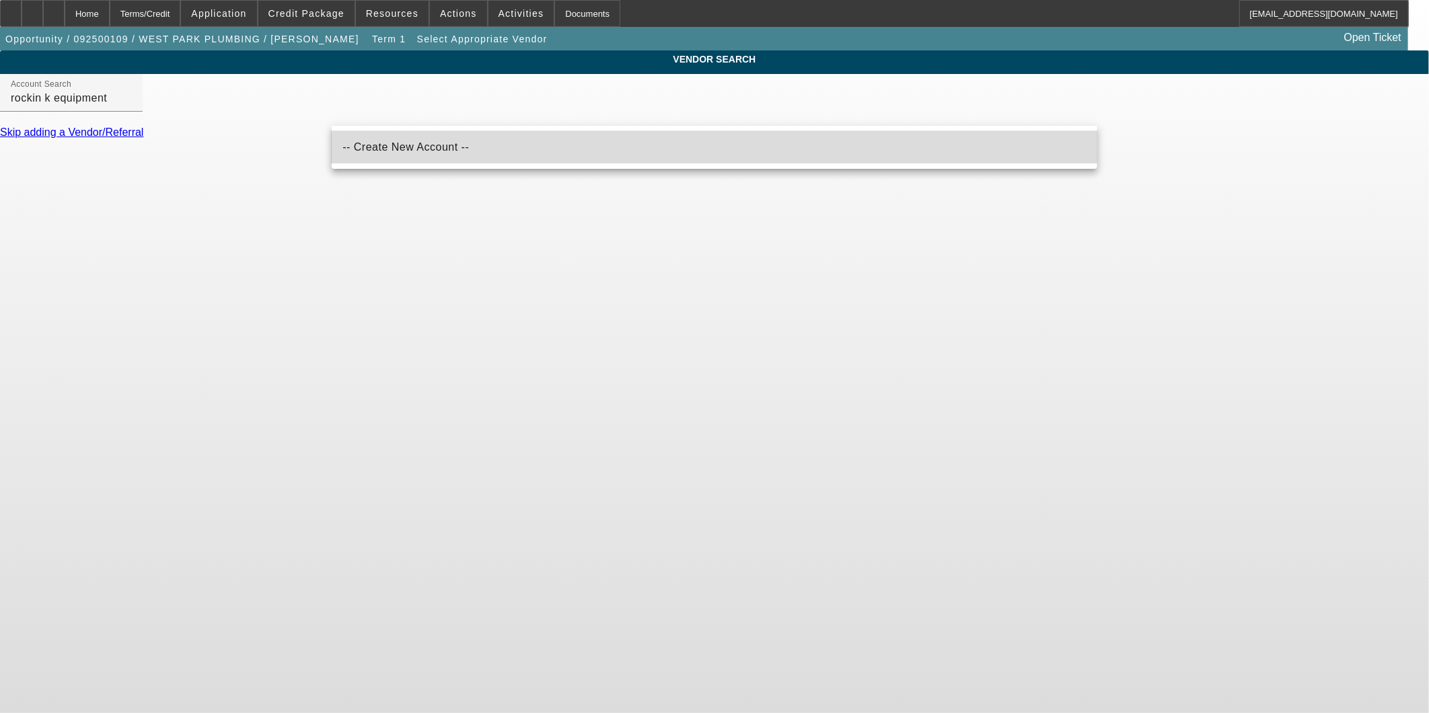
click at [421, 138] on mat-option "-- Create New Account --" at bounding box center [715, 147] width 766 height 32
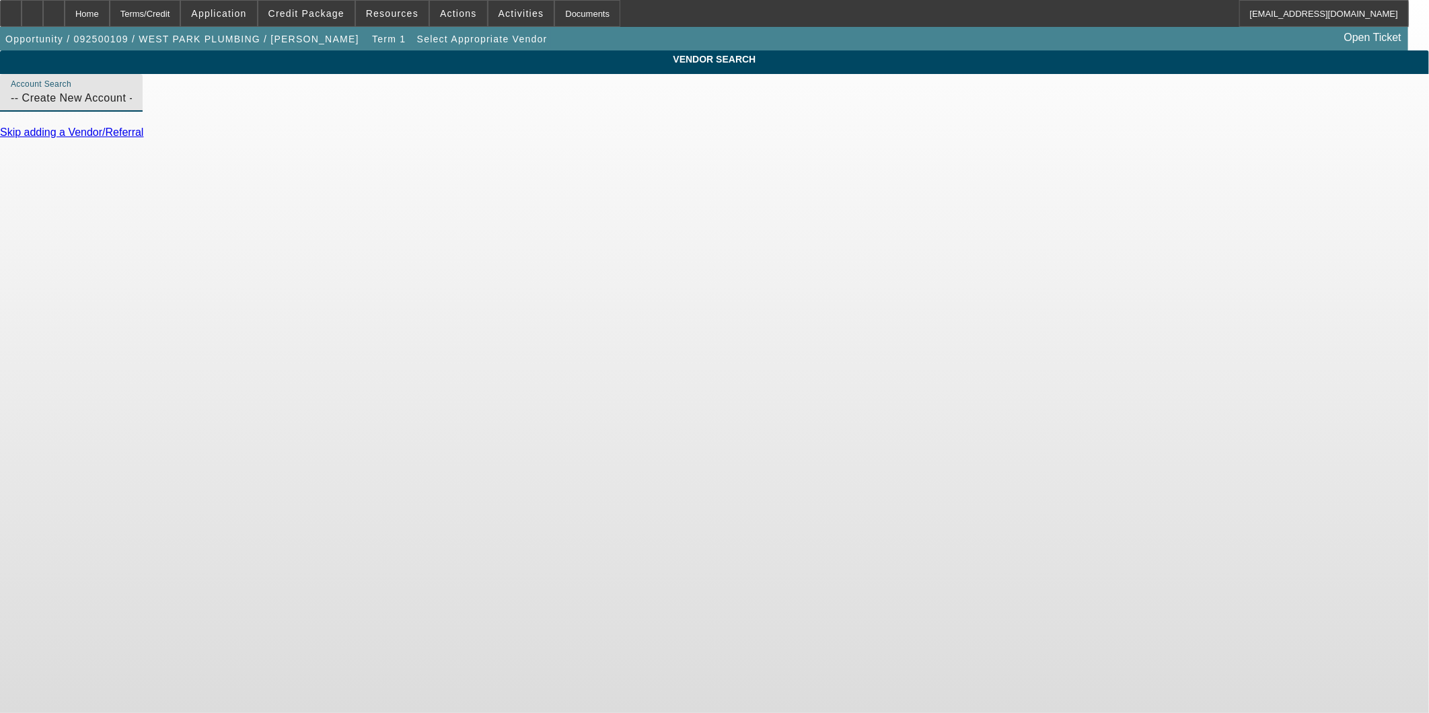
click at [132, 106] on input "-- Create New Account --" at bounding box center [71, 98] width 121 height 16
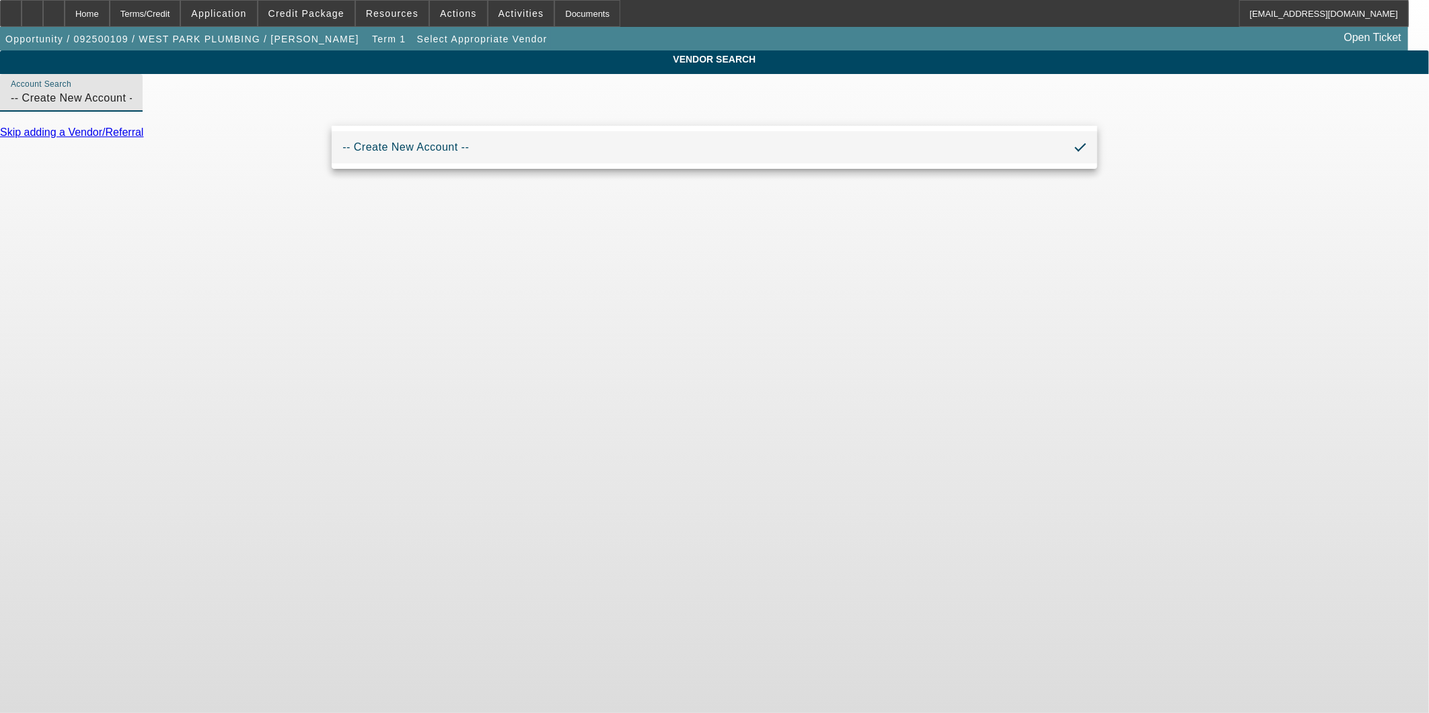
click at [132, 106] on input "-- Create New Account --" at bounding box center [71, 98] width 121 height 16
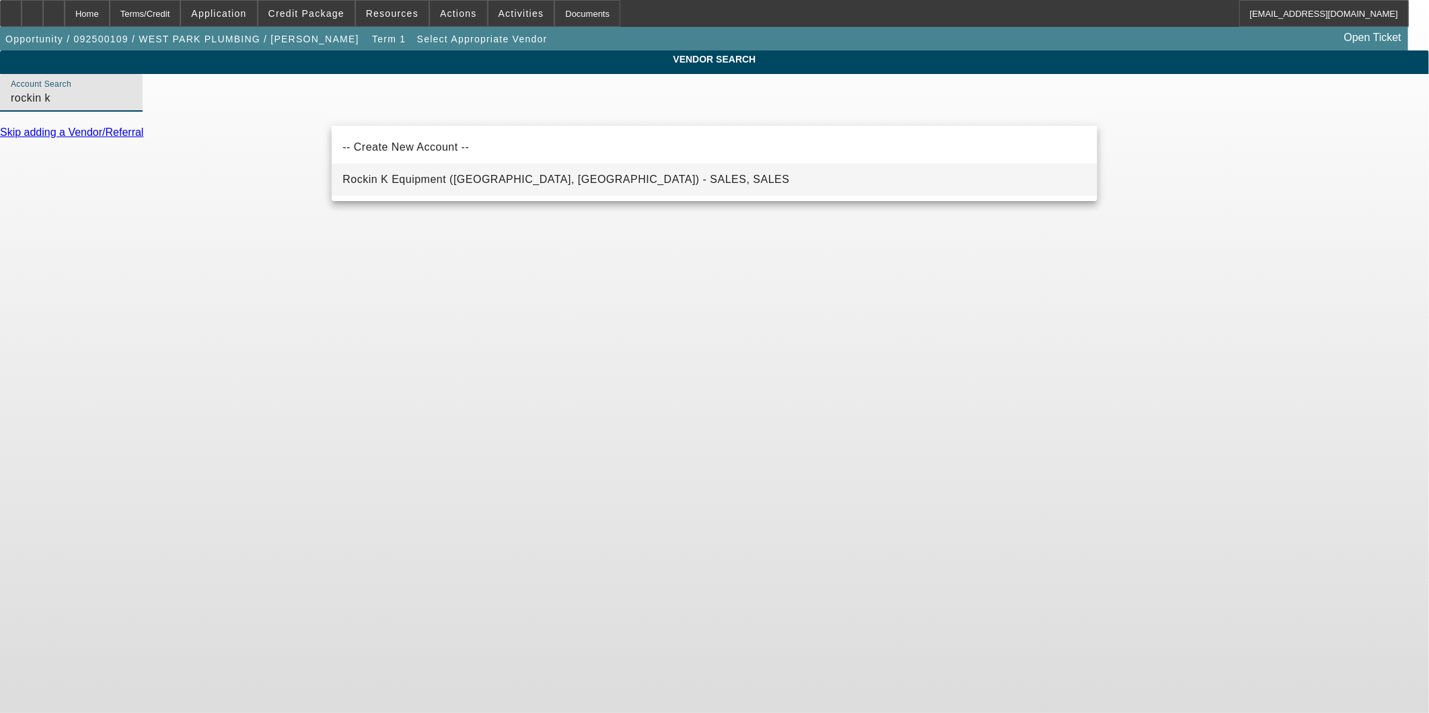
click at [448, 172] on span "Rockin K Equipment (Hico, TX) - SALES, SALES" at bounding box center [566, 180] width 447 height 16
type input "Rockin K Equipment (Hico, TX) - SALES, SALES"
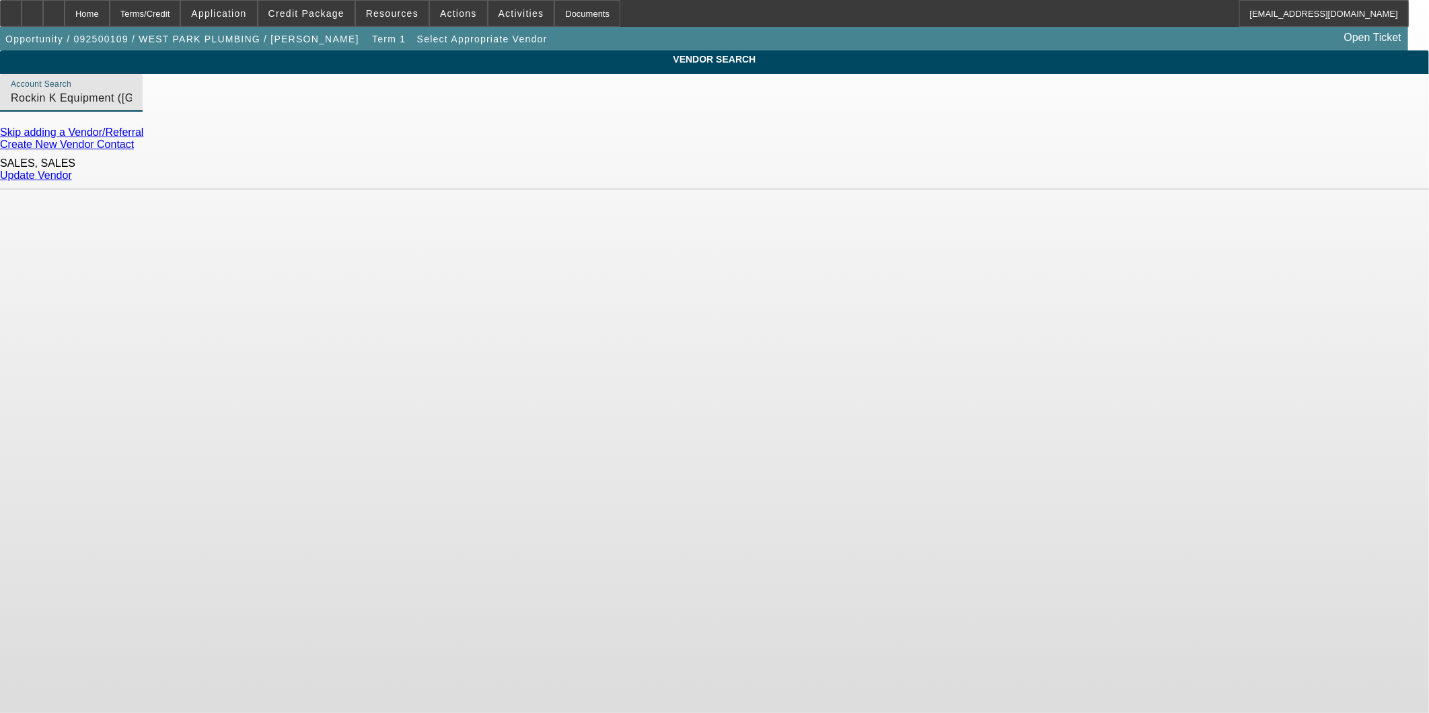
click at [72, 174] on link "Update Vendor" at bounding box center [36, 175] width 72 height 11
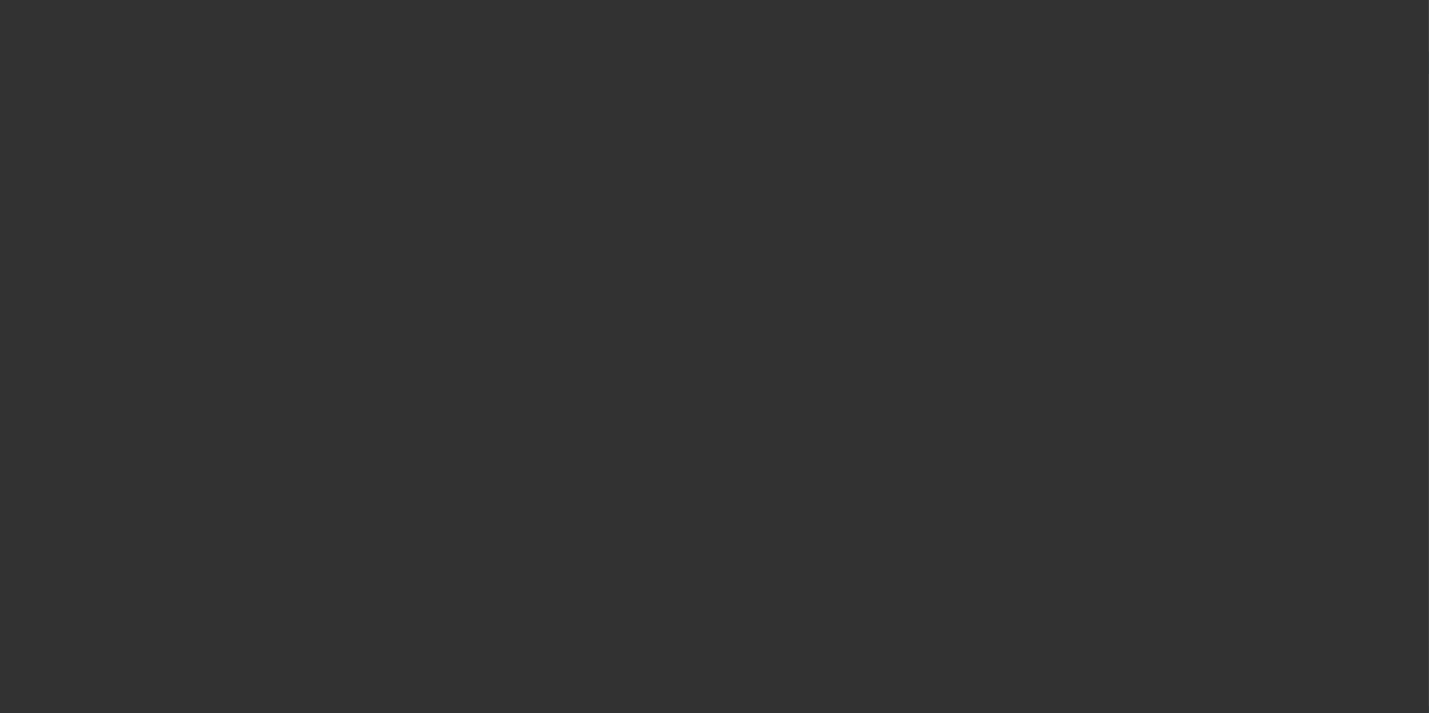
type input "$33,557.50"
type input "$2,000.00"
type input "$31,557.50"
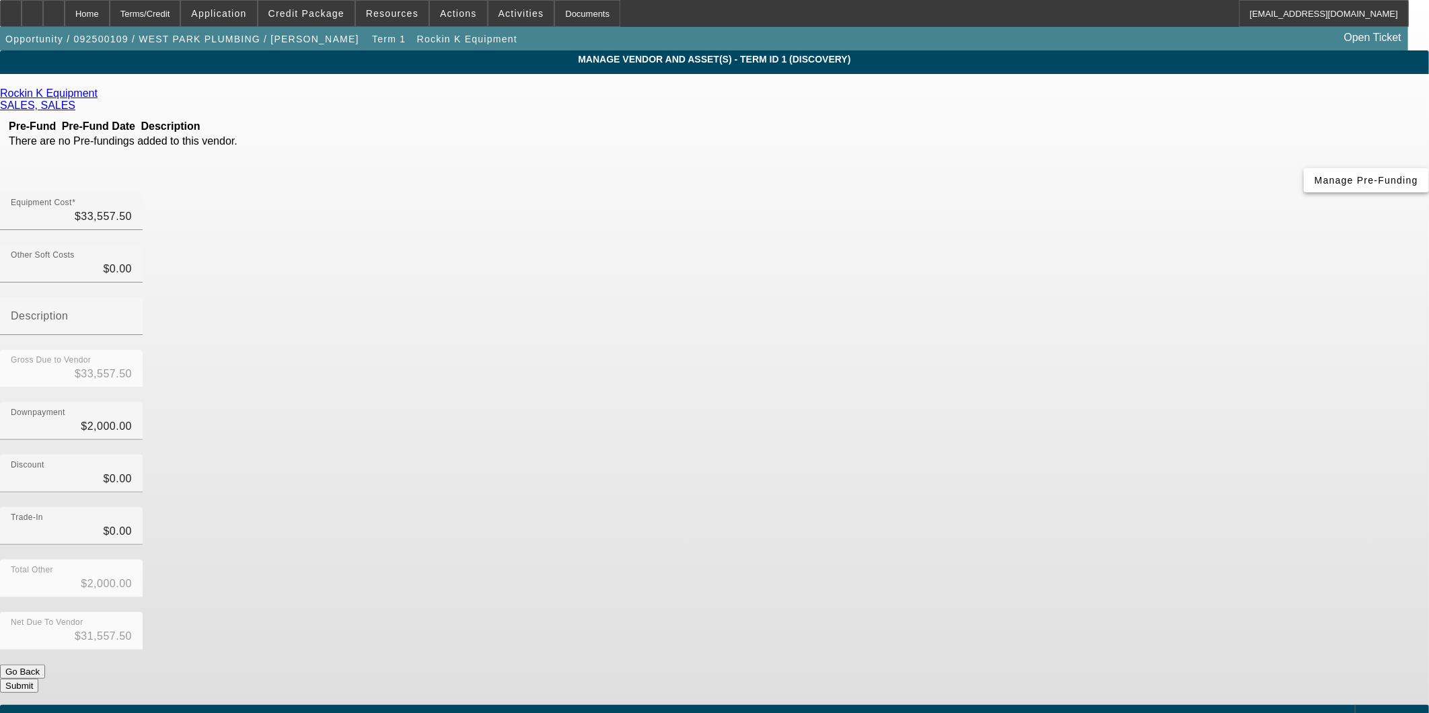
click at [1315, 186] on span "Manage Pre-Funding" at bounding box center [1367, 180] width 104 height 11
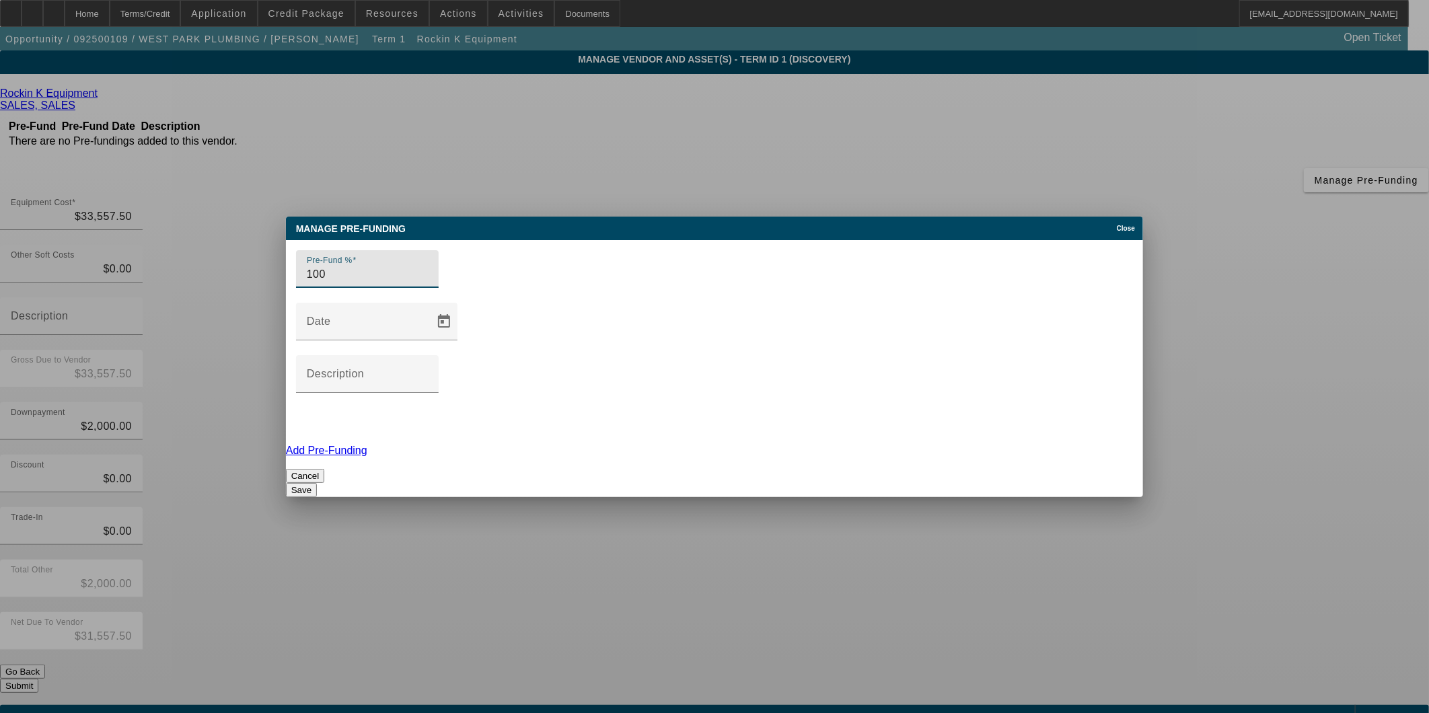
type input "100"
click at [488, 386] on div "Pre-Fund % 100 Date Description Add Pre-Funding Cancel Save" at bounding box center [714, 368] width 857 height 257
click at [317, 483] on button "Save" at bounding box center [301, 490] width 31 height 14
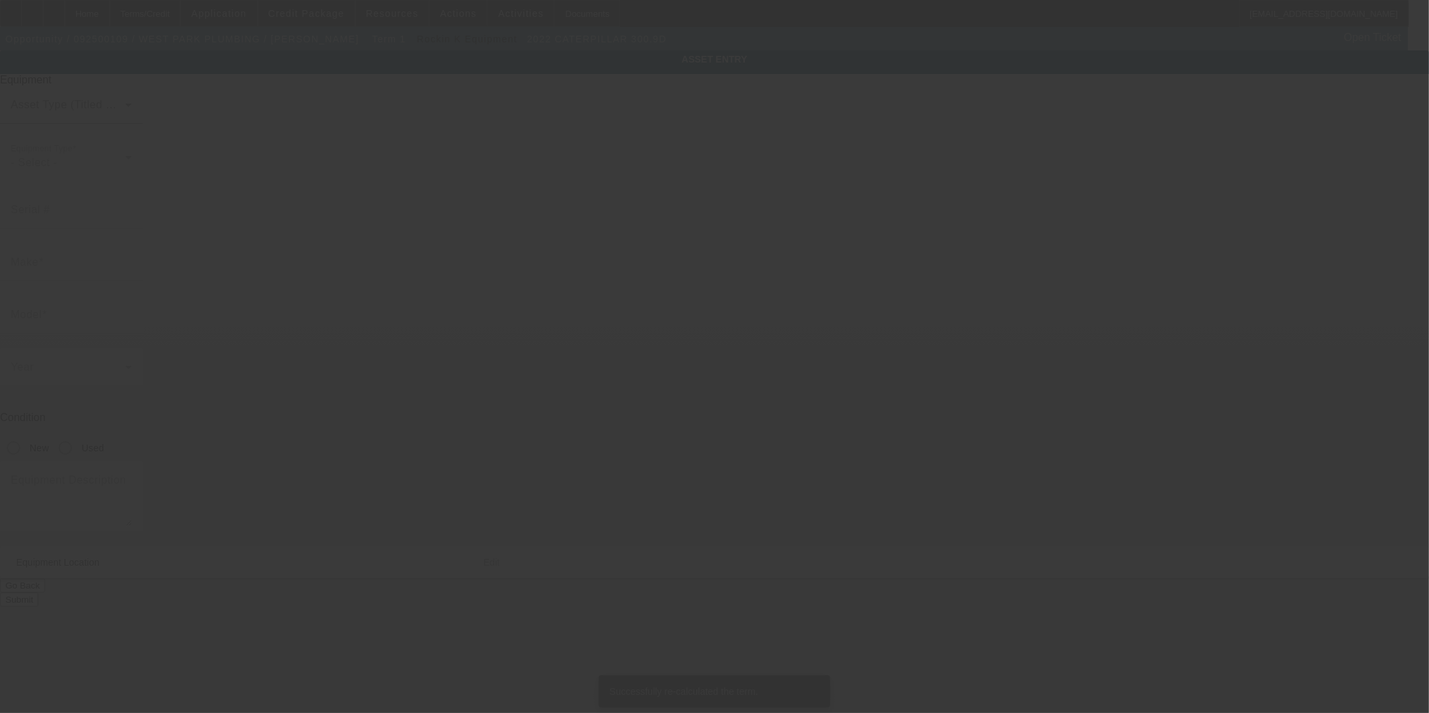
type input "CATERPILLAR"
type input "300.9D"
type textarea "Category: Mini (up to 12,000 lbs)"
type input "146 18th St"
type input "Hondo"
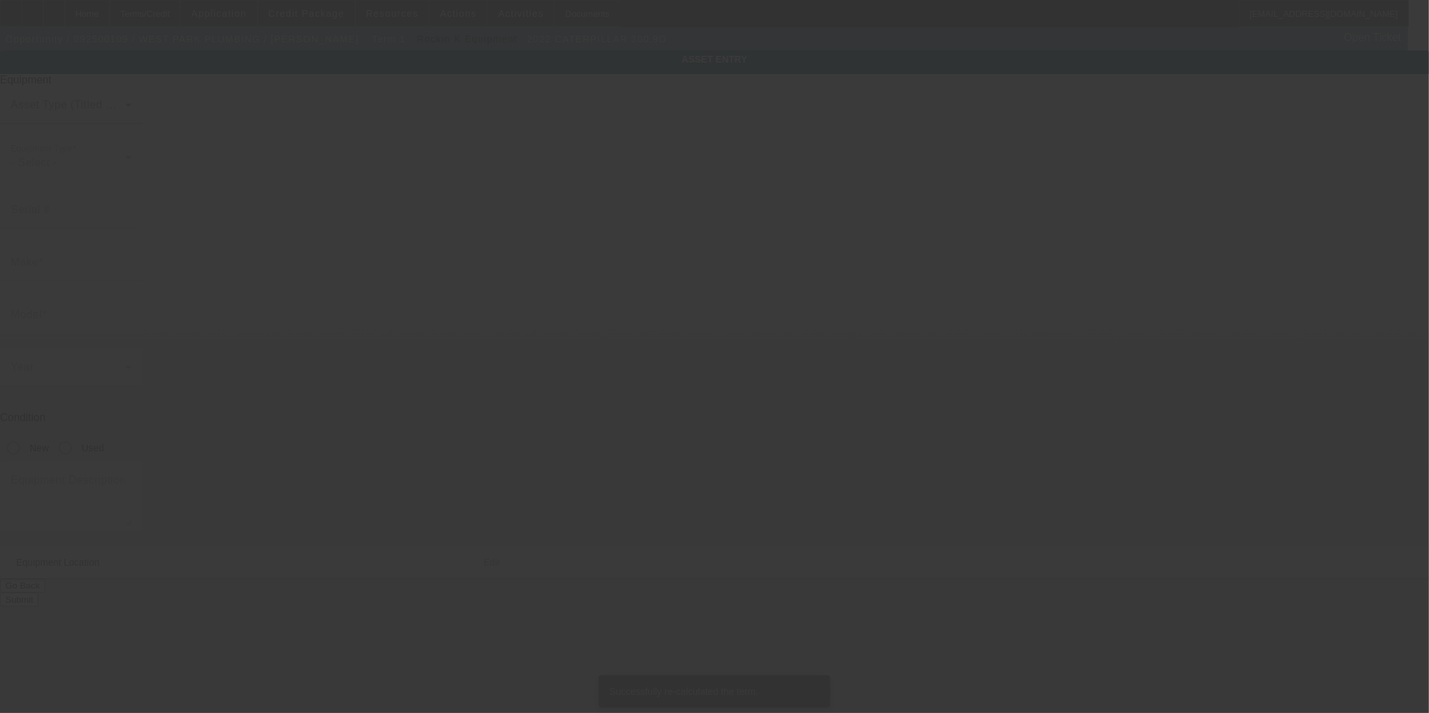
type input "78861"
type input "Medina"
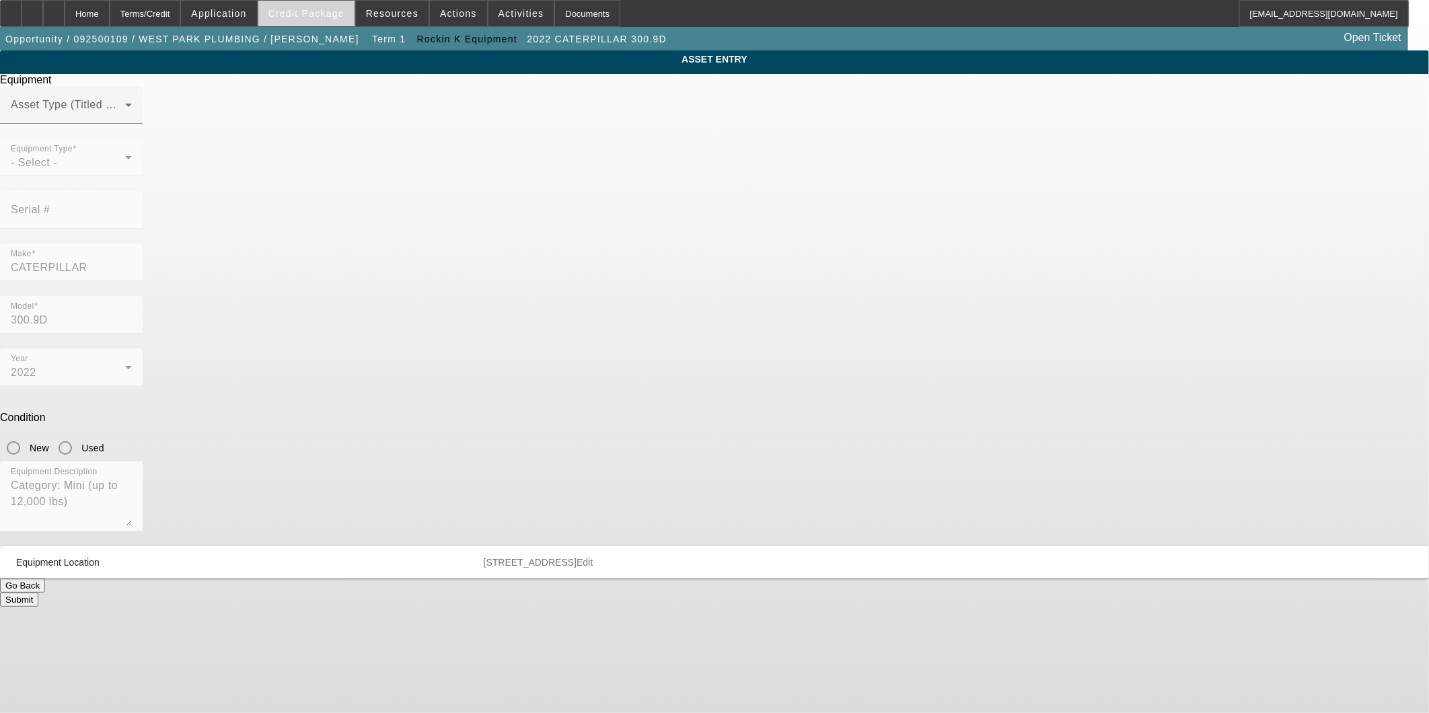
click at [324, 14] on span "Credit Package" at bounding box center [306, 13] width 76 height 11
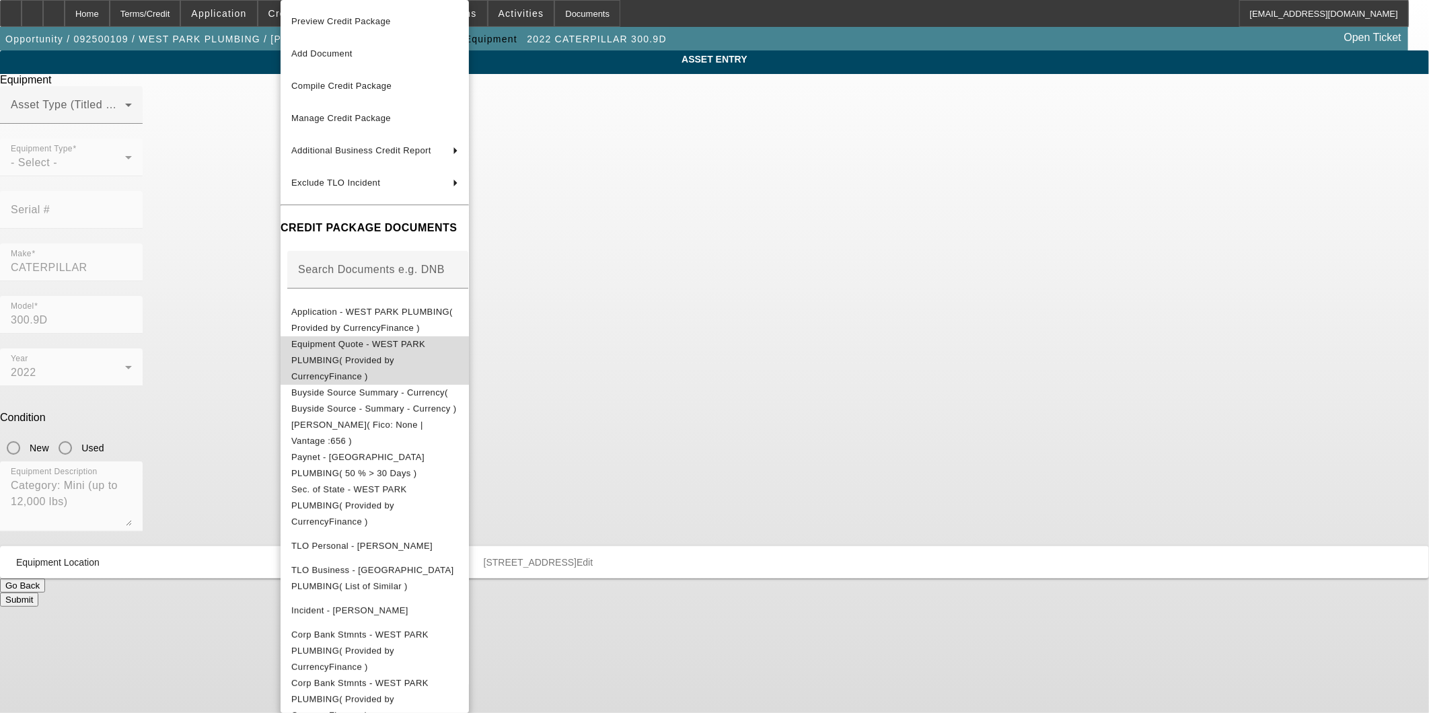
click at [380, 357] on button "Equipment Quote - WEST PARK PLUMBING( Provided by CurrencyFinance )" at bounding box center [375, 360] width 188 height 48
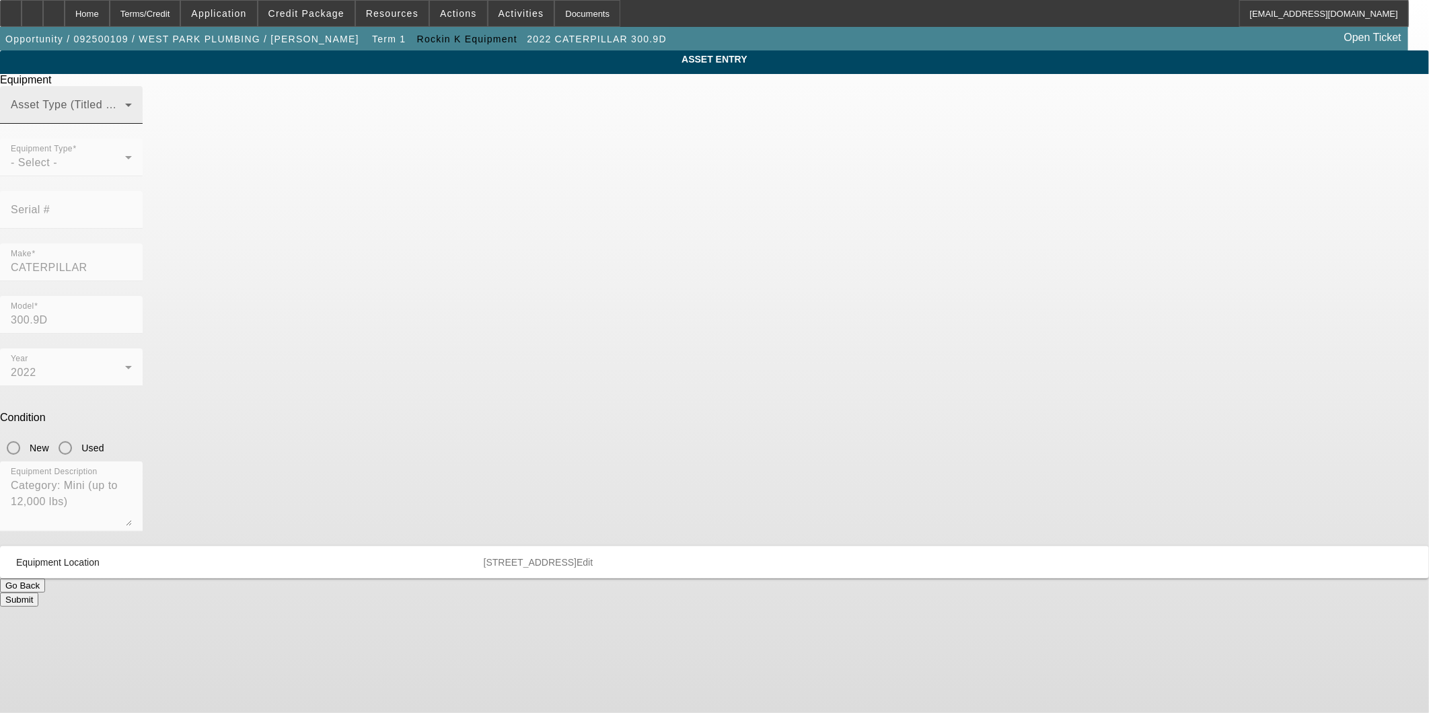
click at [125, 118] on span at bounding box center [68, 110] width 114 height 16
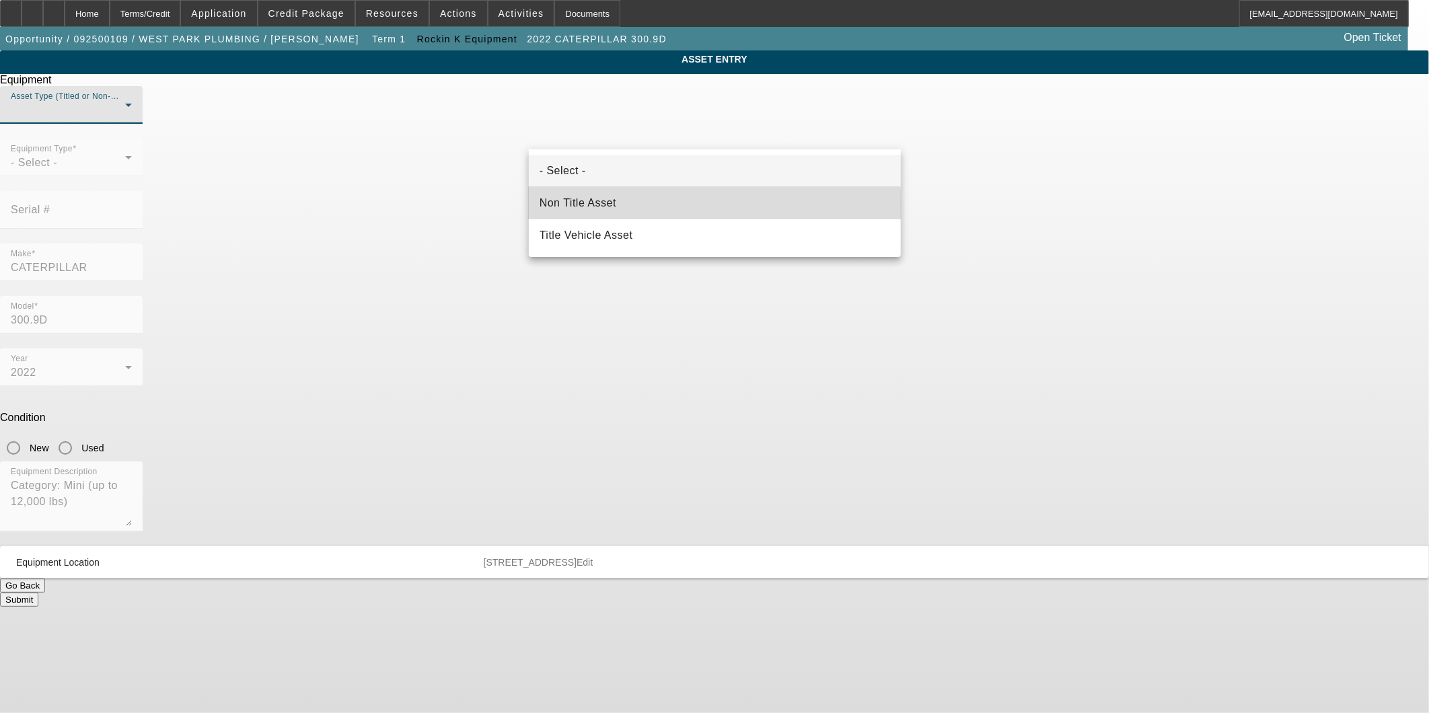
click at [694, 213] on mat-option "Non Title Asset" at bounding box center [715, 203] width 372 height 32
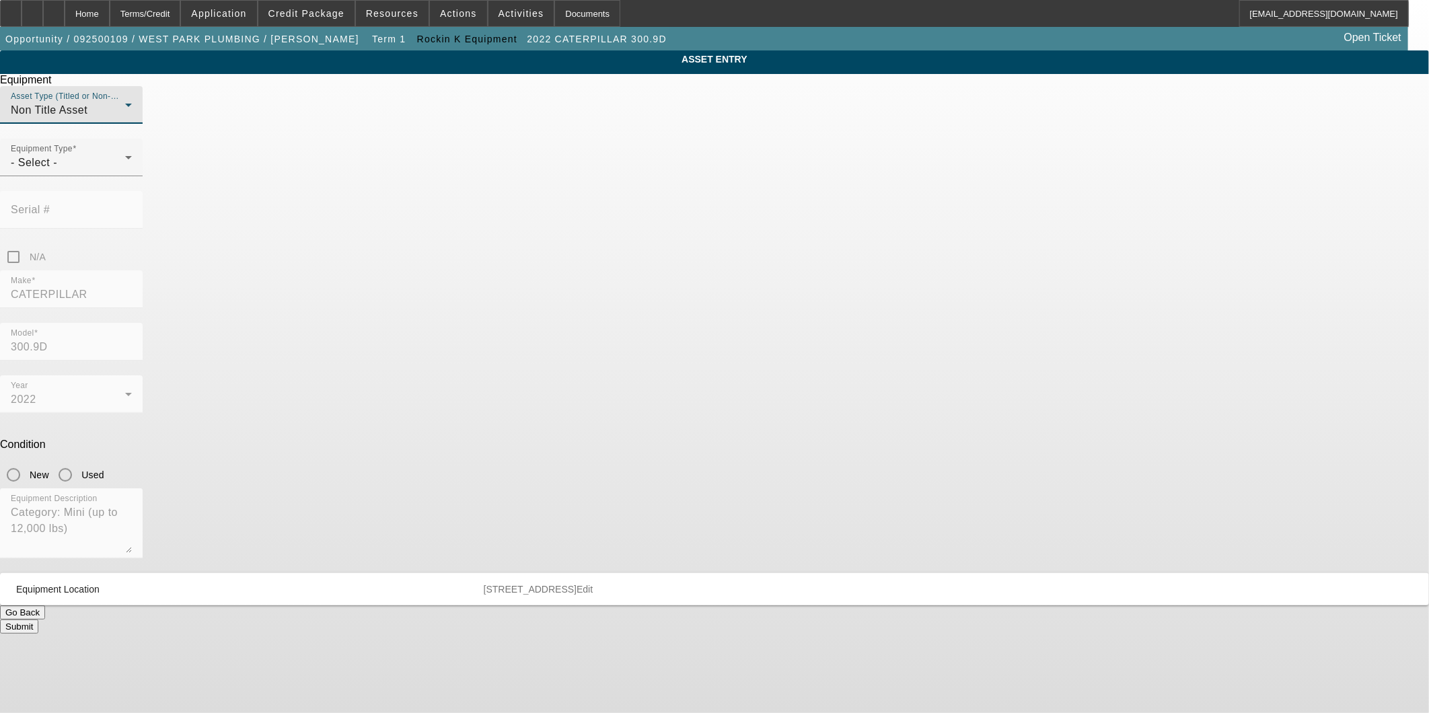
click at [143, 191] on div at bounding box center [71, 183] width 143 height 15
click at [125, 171] on div "- Select -" at bounding box center [68, 163] width 114 height 16
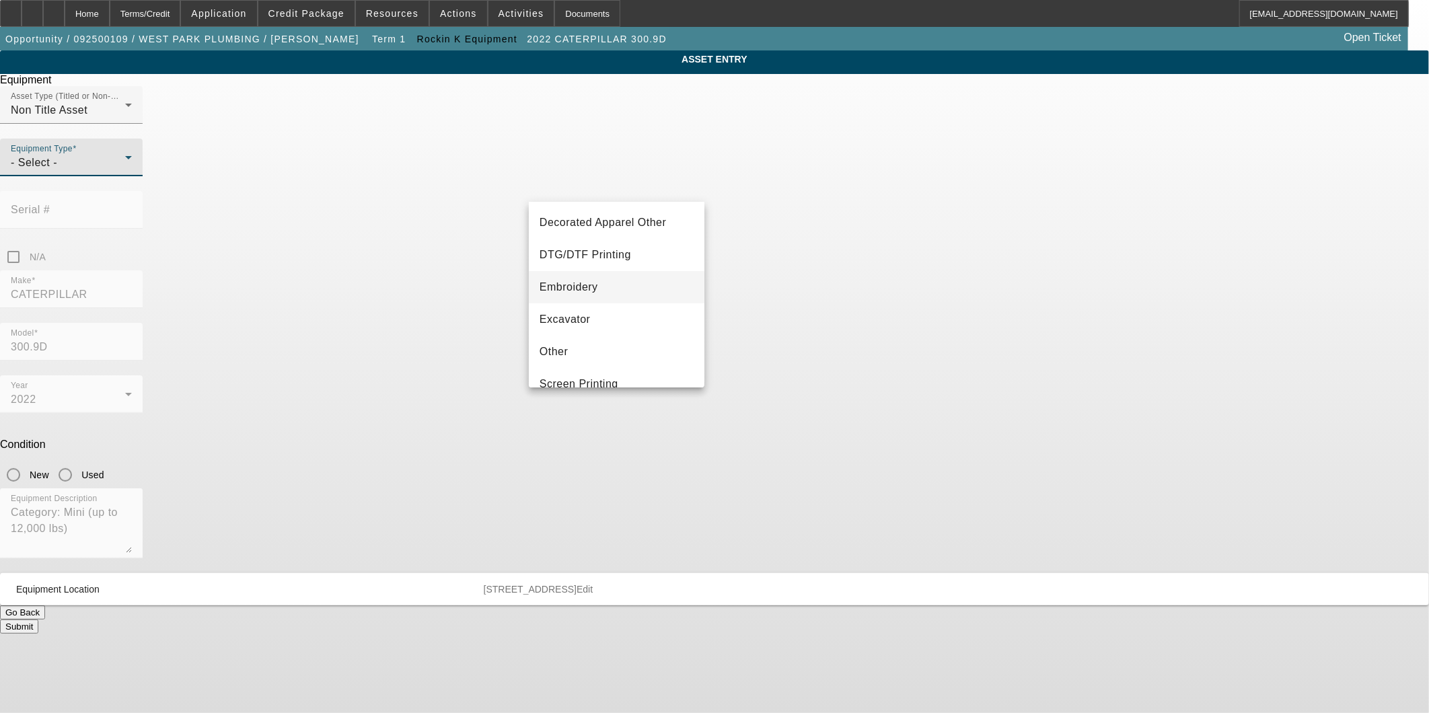
scroll to position [149, 0]
click at [592, 326] on mat-option "Excavator" at bounding box center [617, 333] width 176 height 32
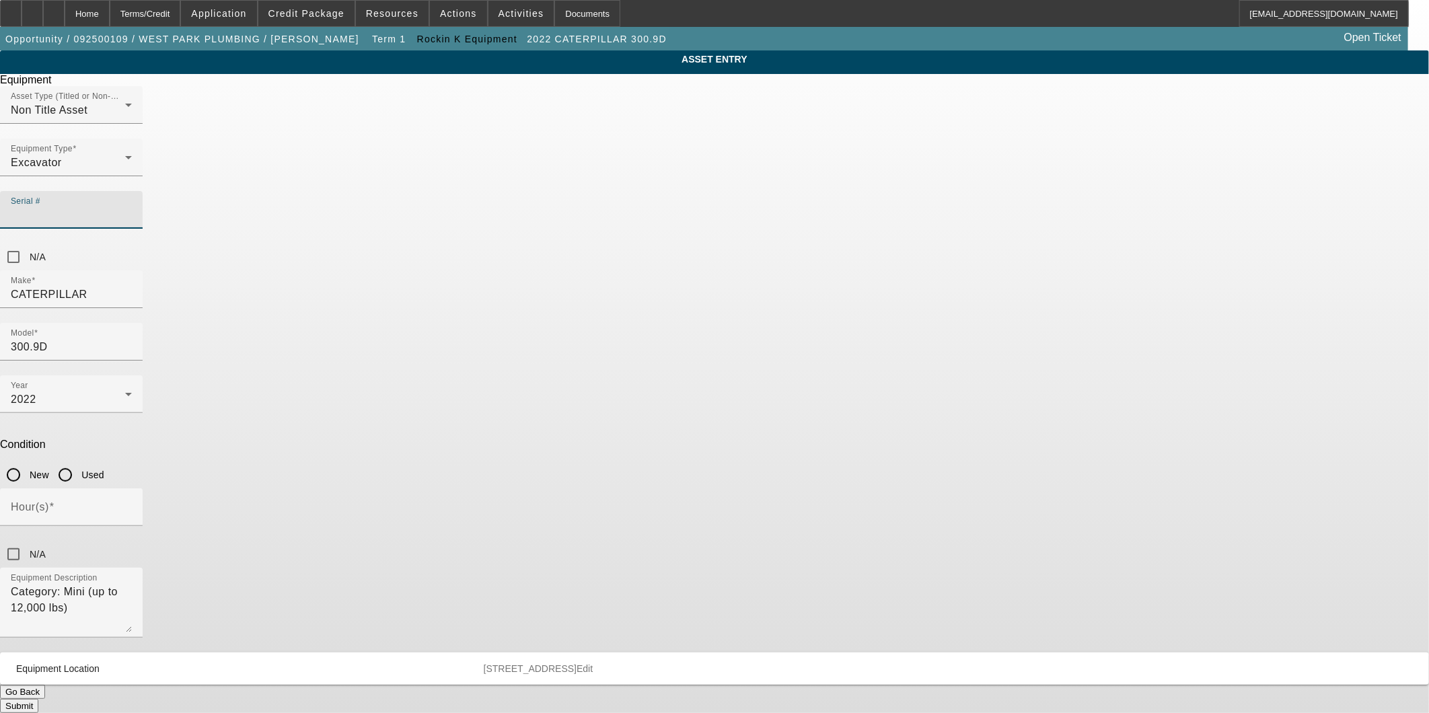
click at [132, 207] on input "Serial #" at bounding box center [71, 215] width 121 height 16
type input "KLJ201916"
click at [79, 462] on input "Used" at bounding box center [65, 475] width 27 height 27
radio input "true"
click at [132, 505] on input "Hour(s)" at bounding box center [71, 513] width 121 height 16
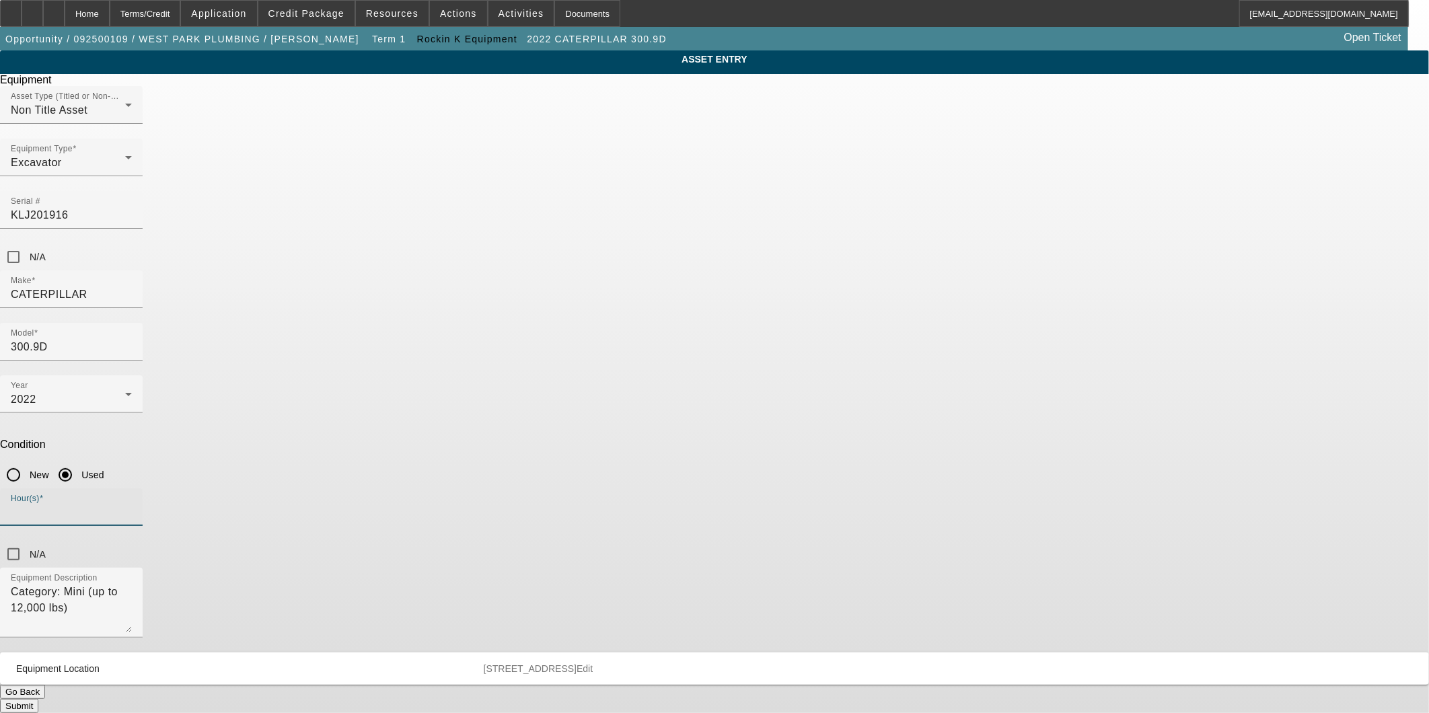
click at [132, 505] on input "Hour(s)" at bounding box center [71, 513] width 121 height 16
click at [132, 489] on div "Hour(s)" at bounding box center [71, 508] width 121 height 38
type input "191"
click at [38, 699] on button "Submit" at bounding box center [19, 706] width 38 height 14
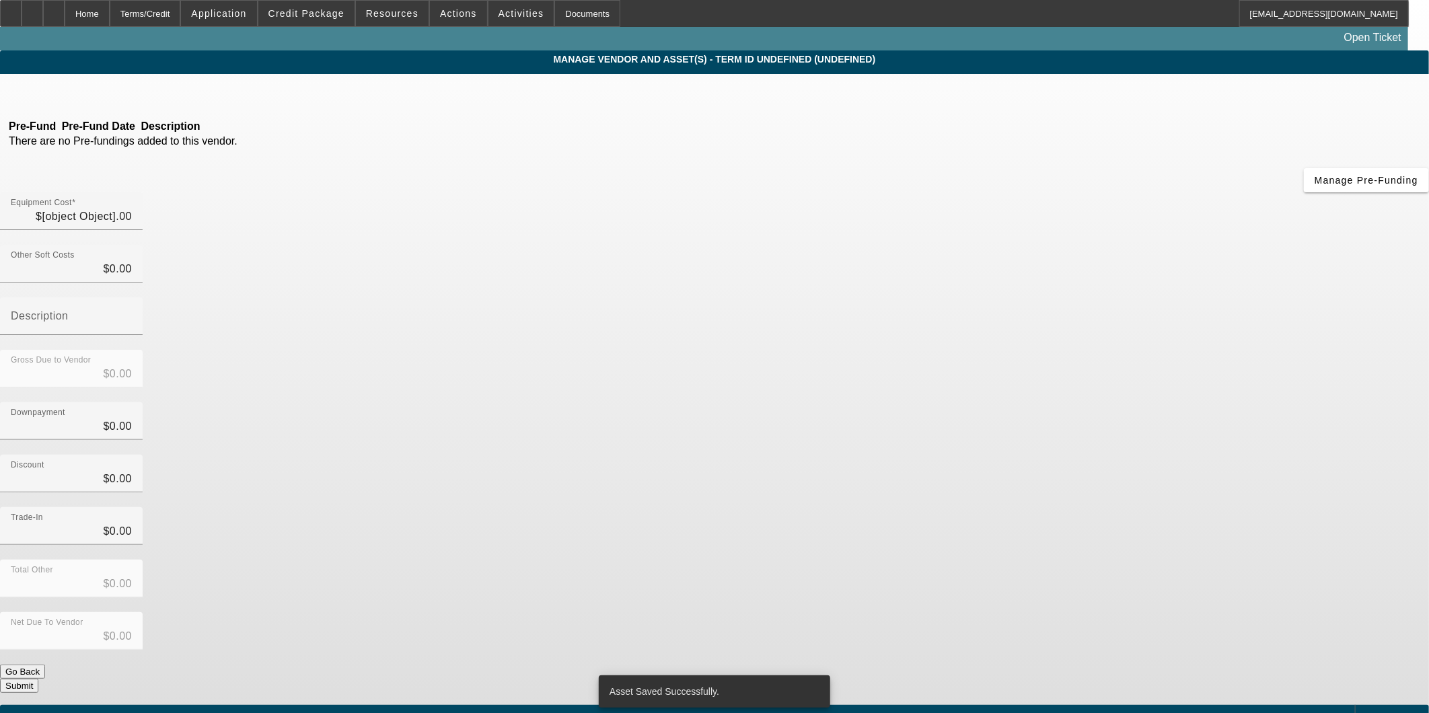
type input "$33,557.50"
type input "$2,000.00"
type input "$31,557.50"
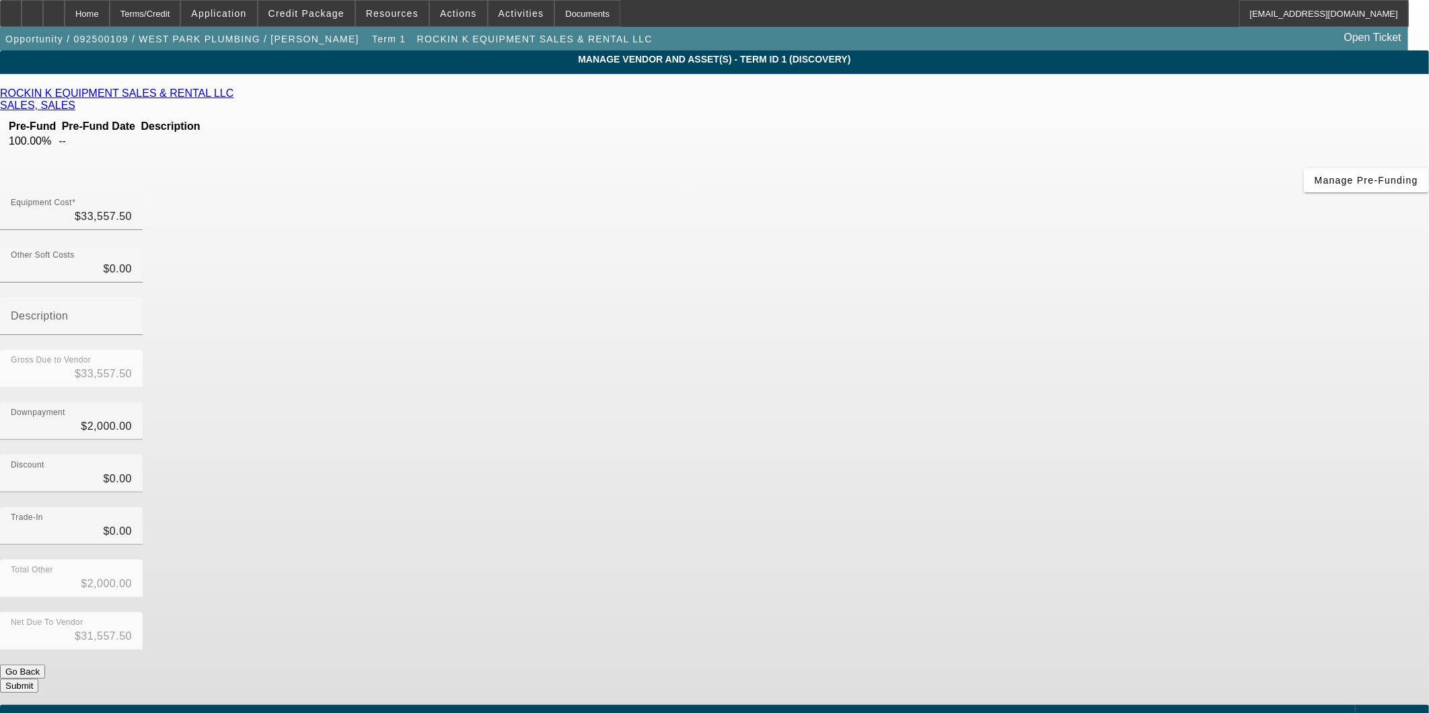
click at [38, 679] on button "Submit" at bounding box center [19, 686] width 38 height 14
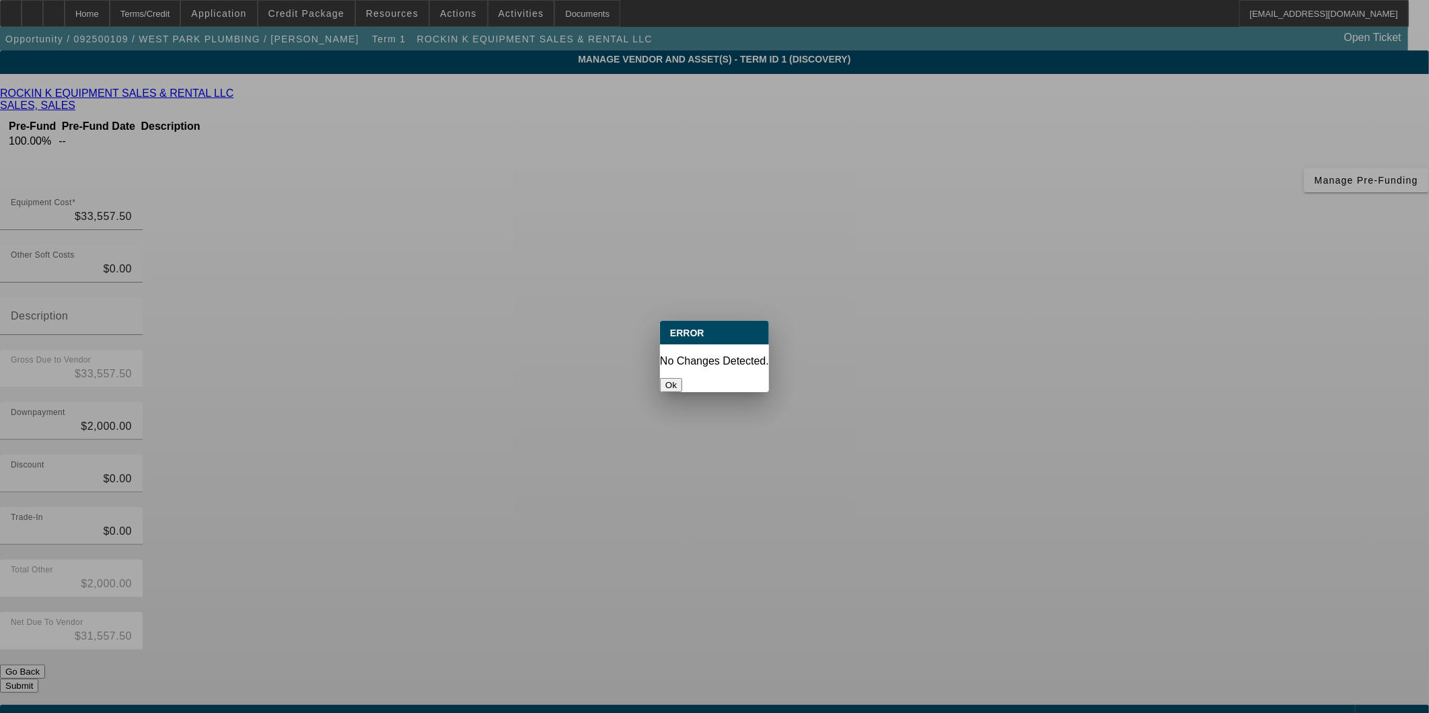
click at [682, 378] on button "Ok" at bounding box center [671, 385] width 22 height 14
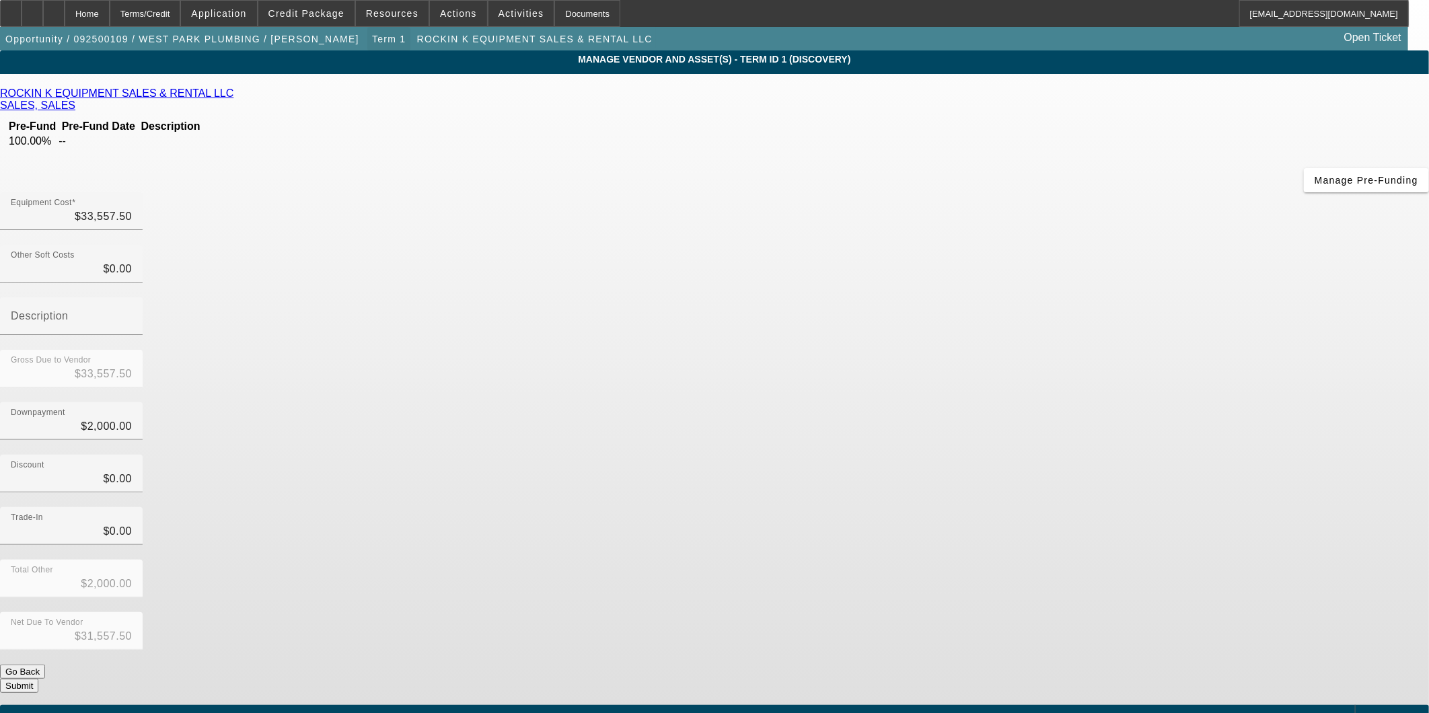
click at [372, 42] on span "Term 1" at bounding box center [389, 39] width 34 height 11
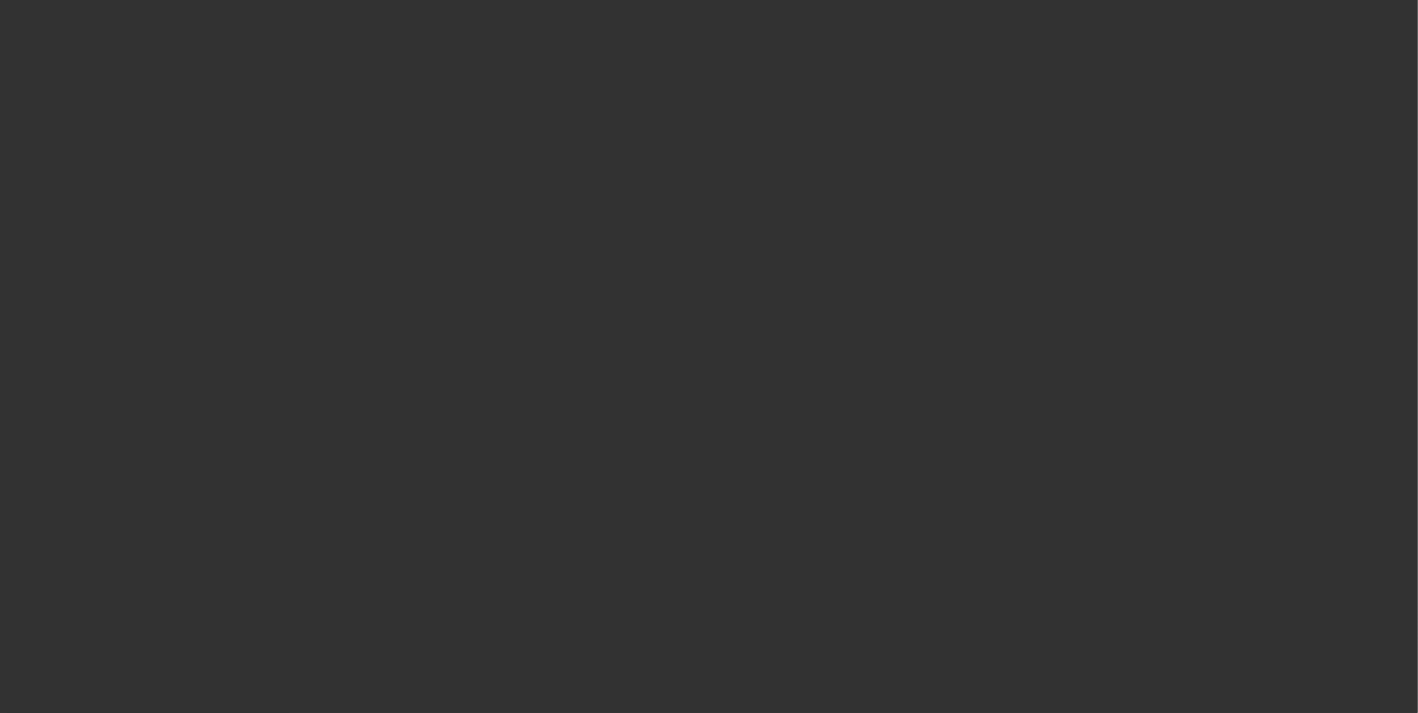
scroll to position [1907, 0]
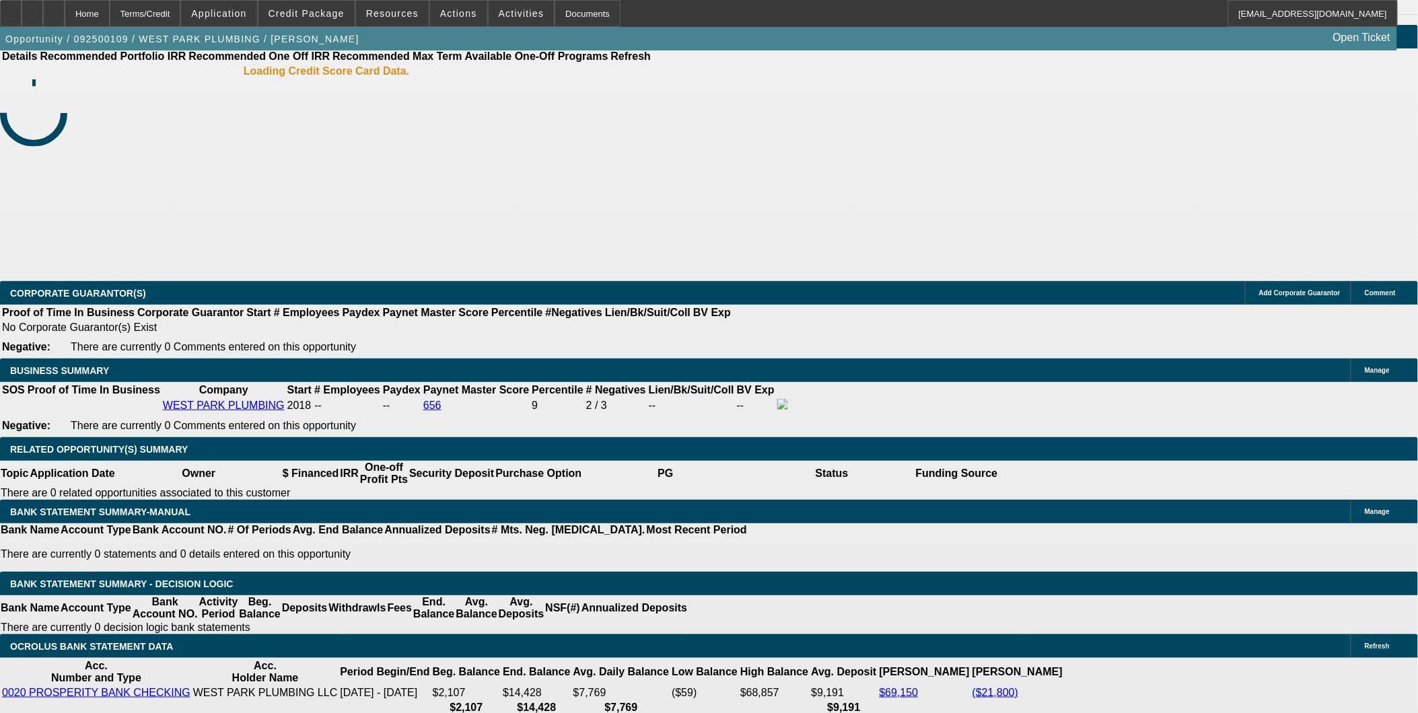
select select "0"
select select "2"
select select "0"
select select "6"
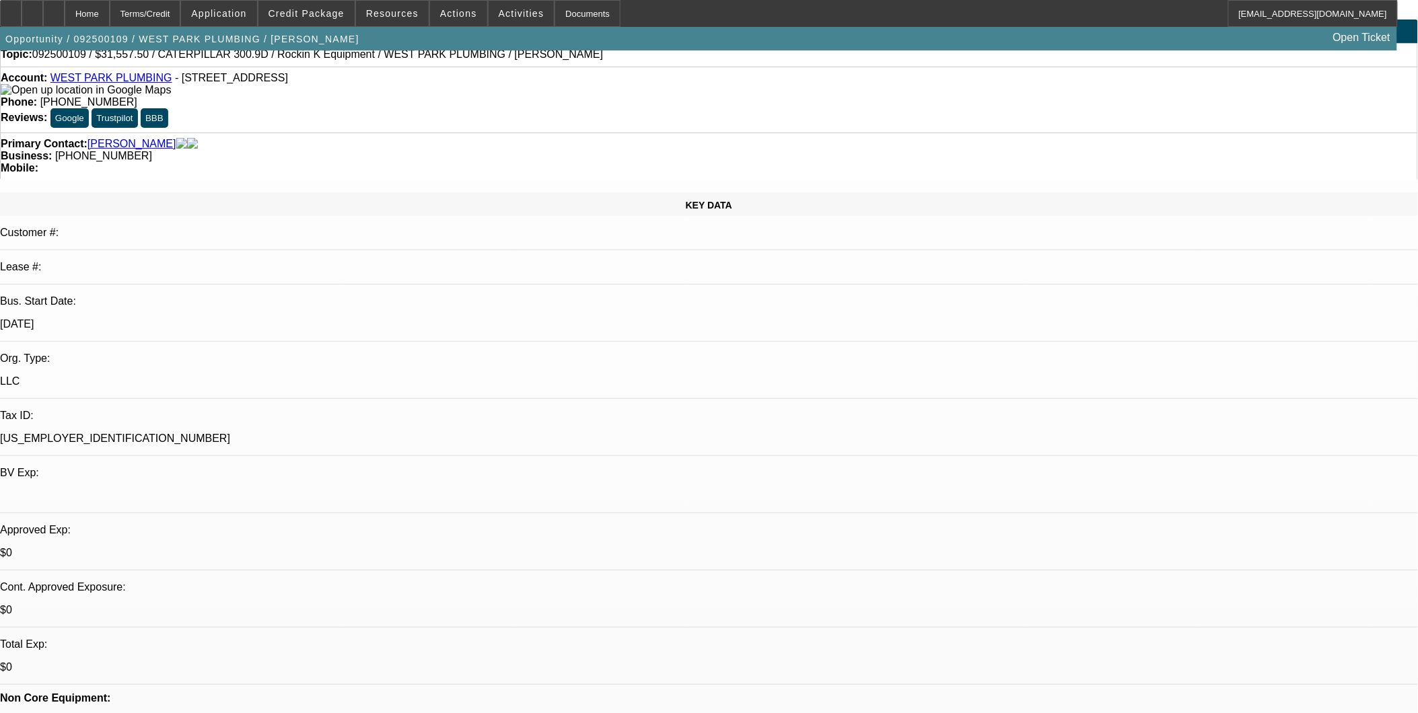
scroll to position [0, 0]
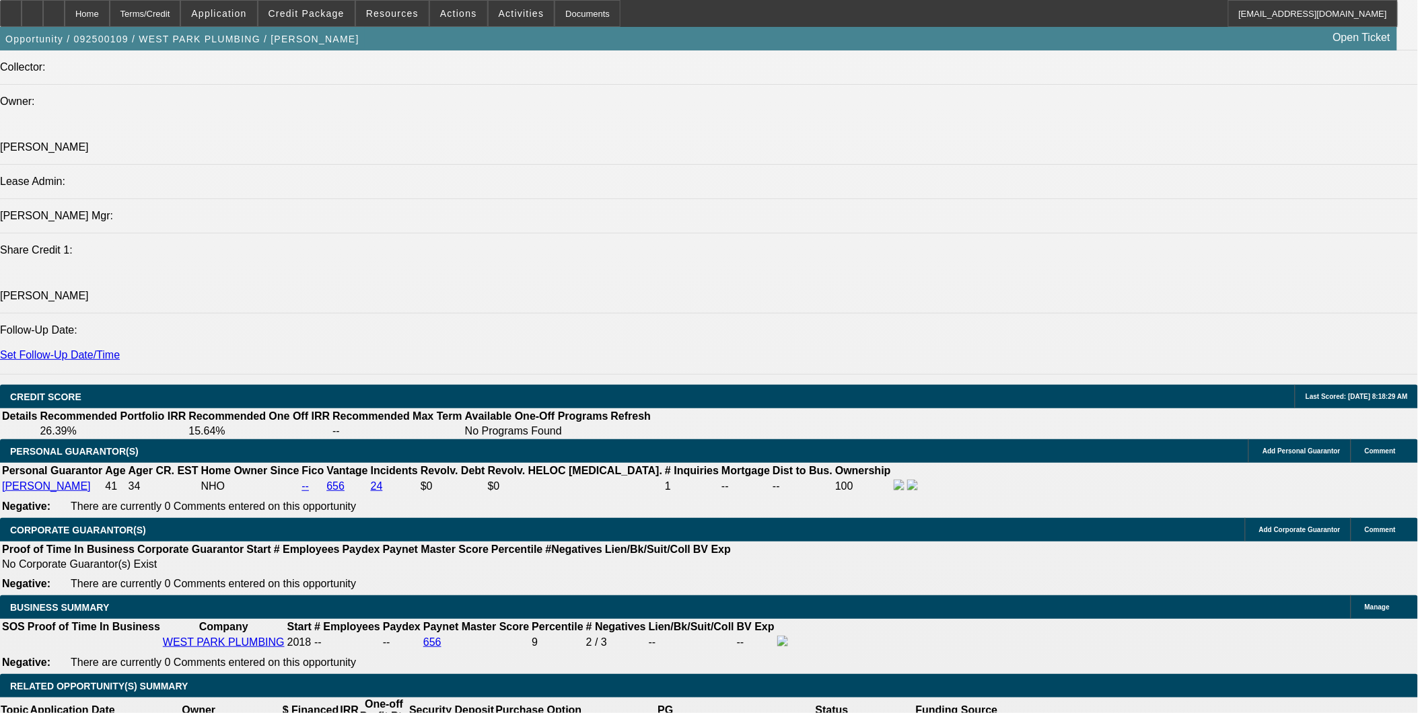
scroll to position [1645, 0]
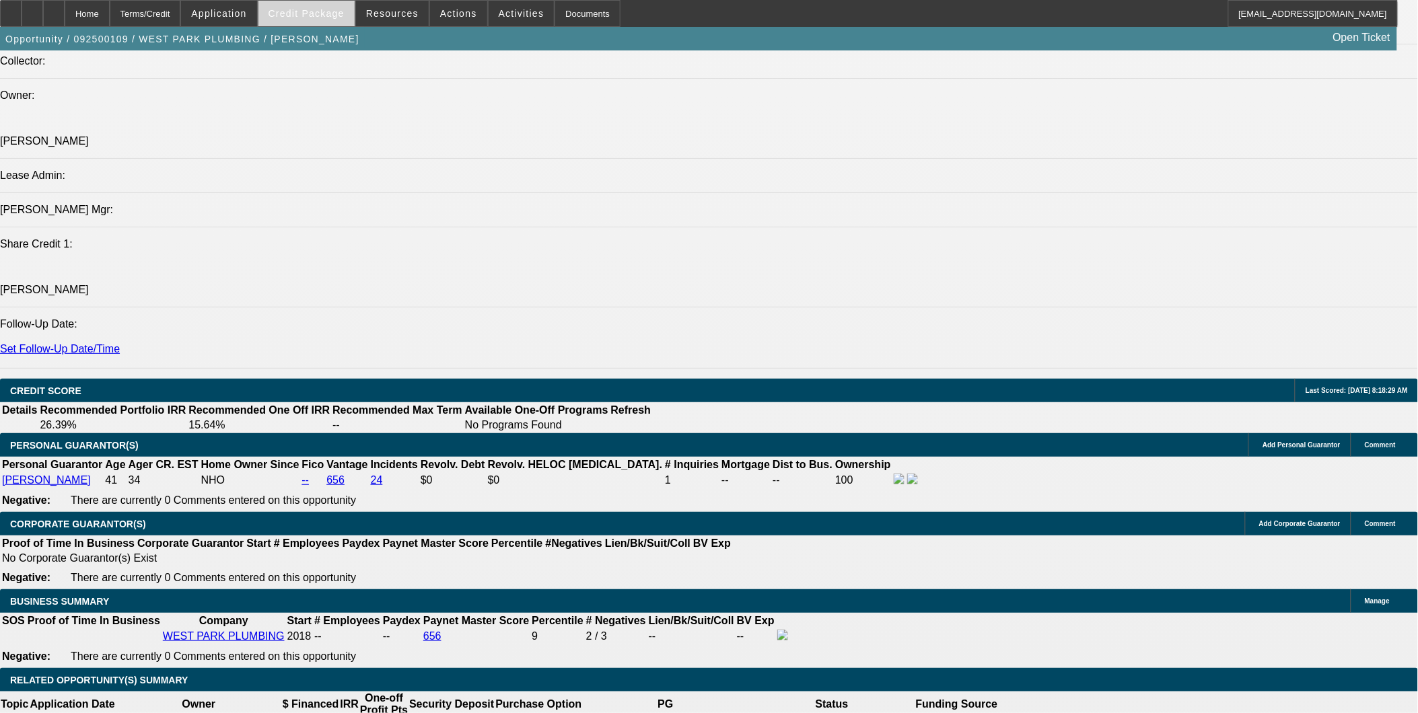
click at [306, 24] on span at bounding box center [306, 13] width 96 height 32
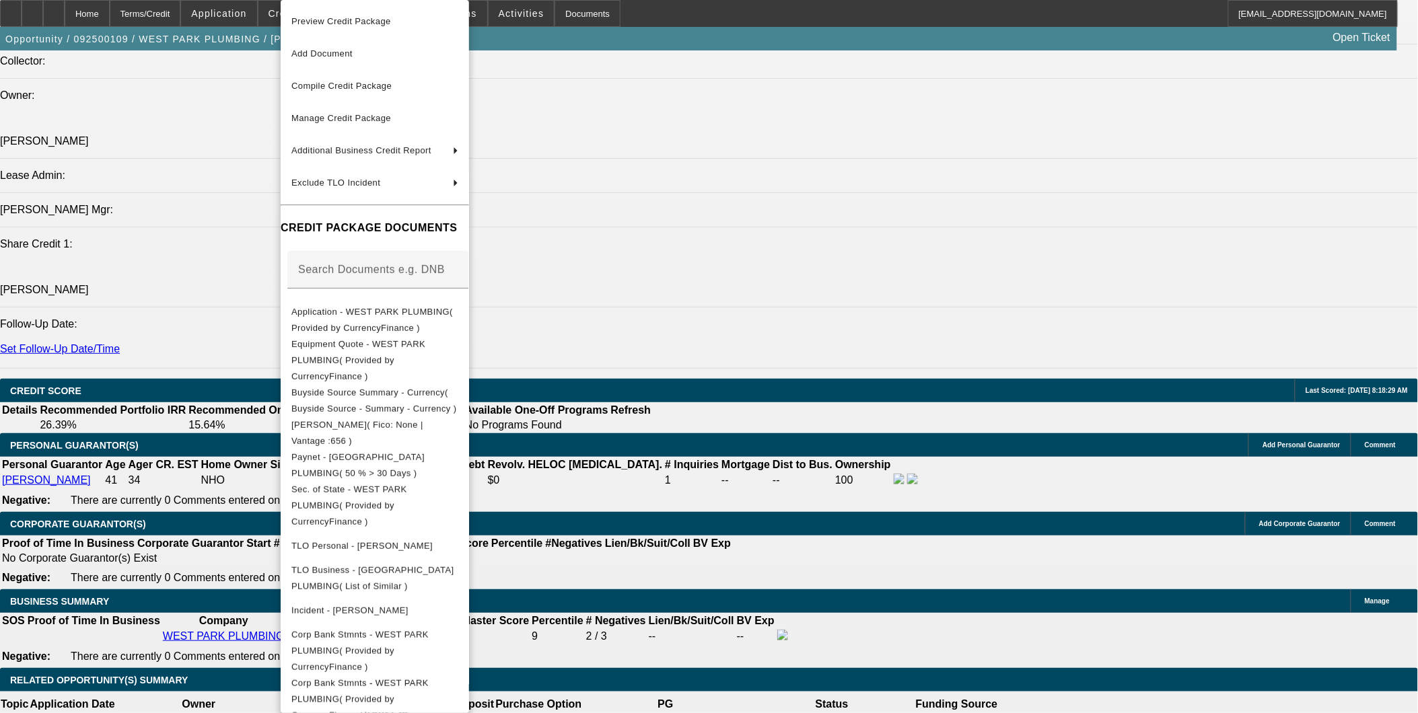
click at [75, 22] on div at bounding box center [709, 356] width 1418 height 713
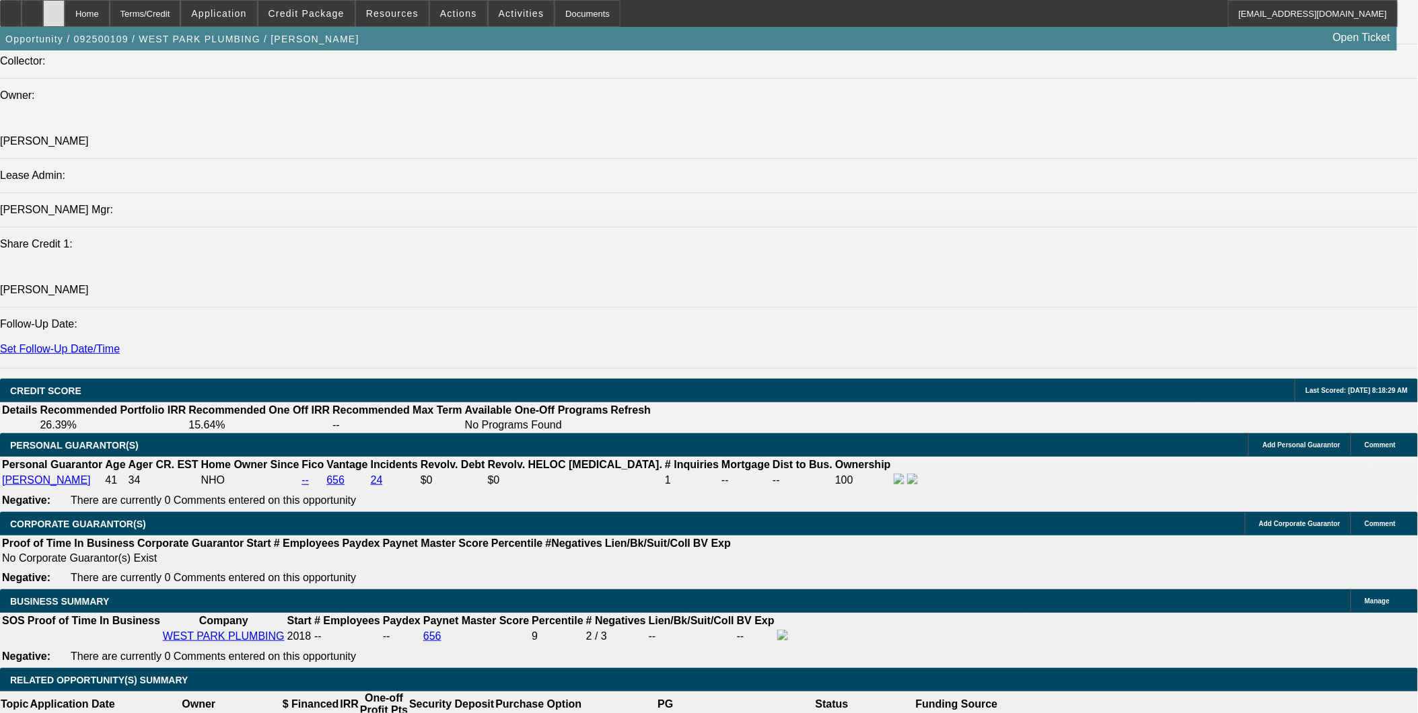
click at [54, 9] on icon at bounding box center [54, 9] width 0 height 0
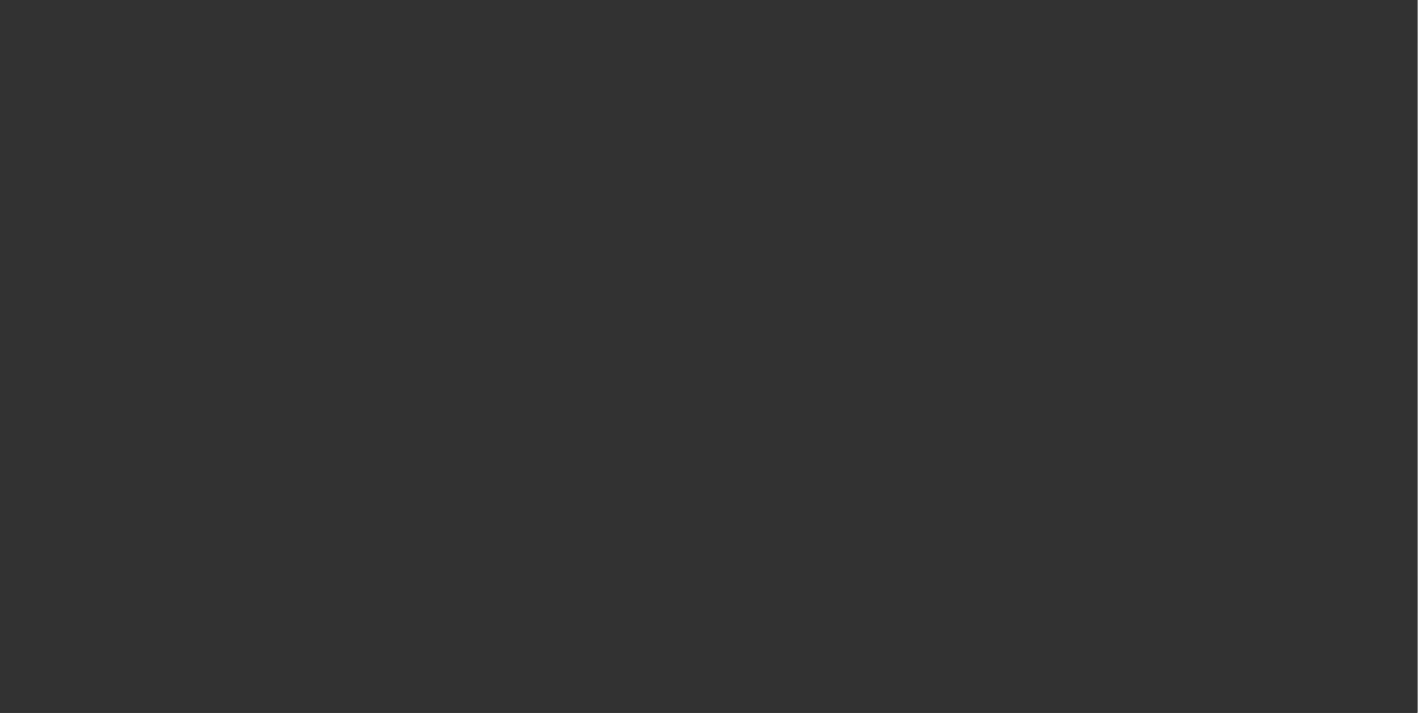
select select "0"
select select "2"
select select "0"
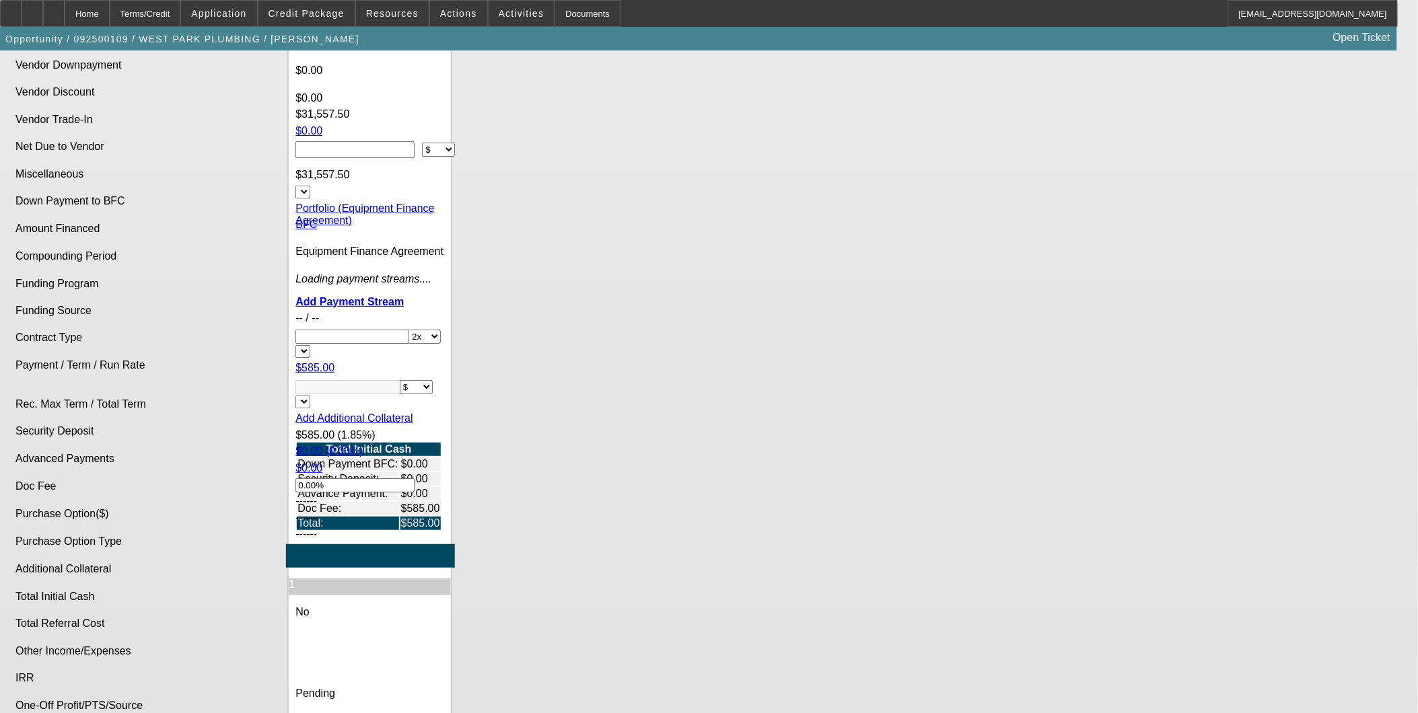
select select "1"
select select "2"
select select "6"
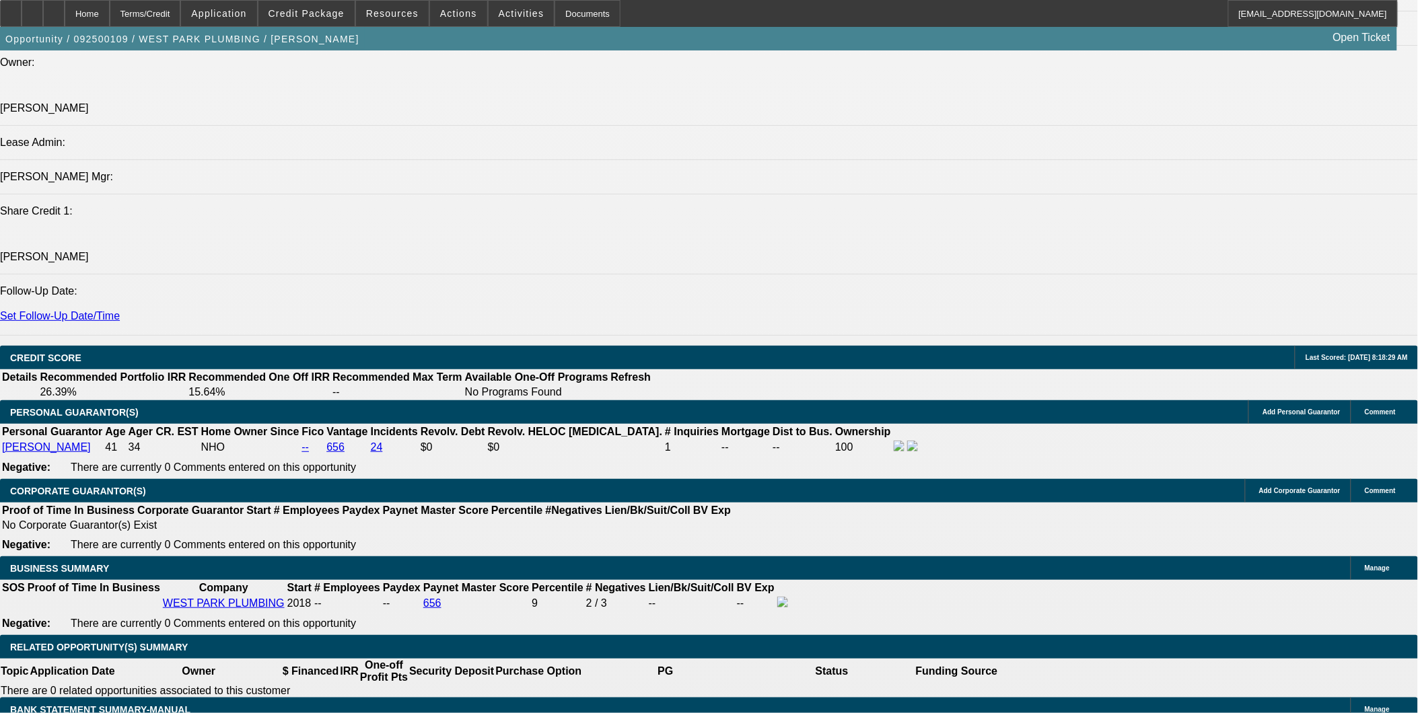
scroll to position [1698, 0]
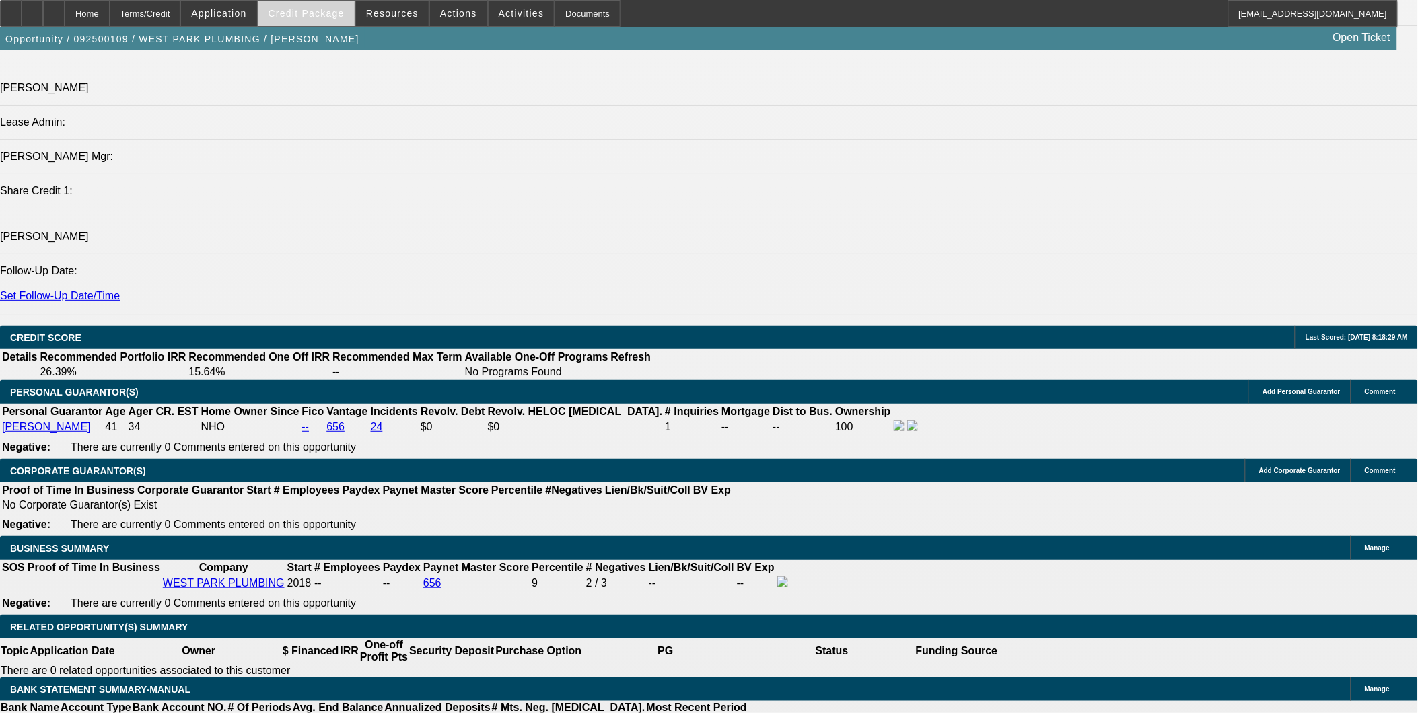
click at [326, 24] on span at bounding box center [306, 13] width 96 height 32
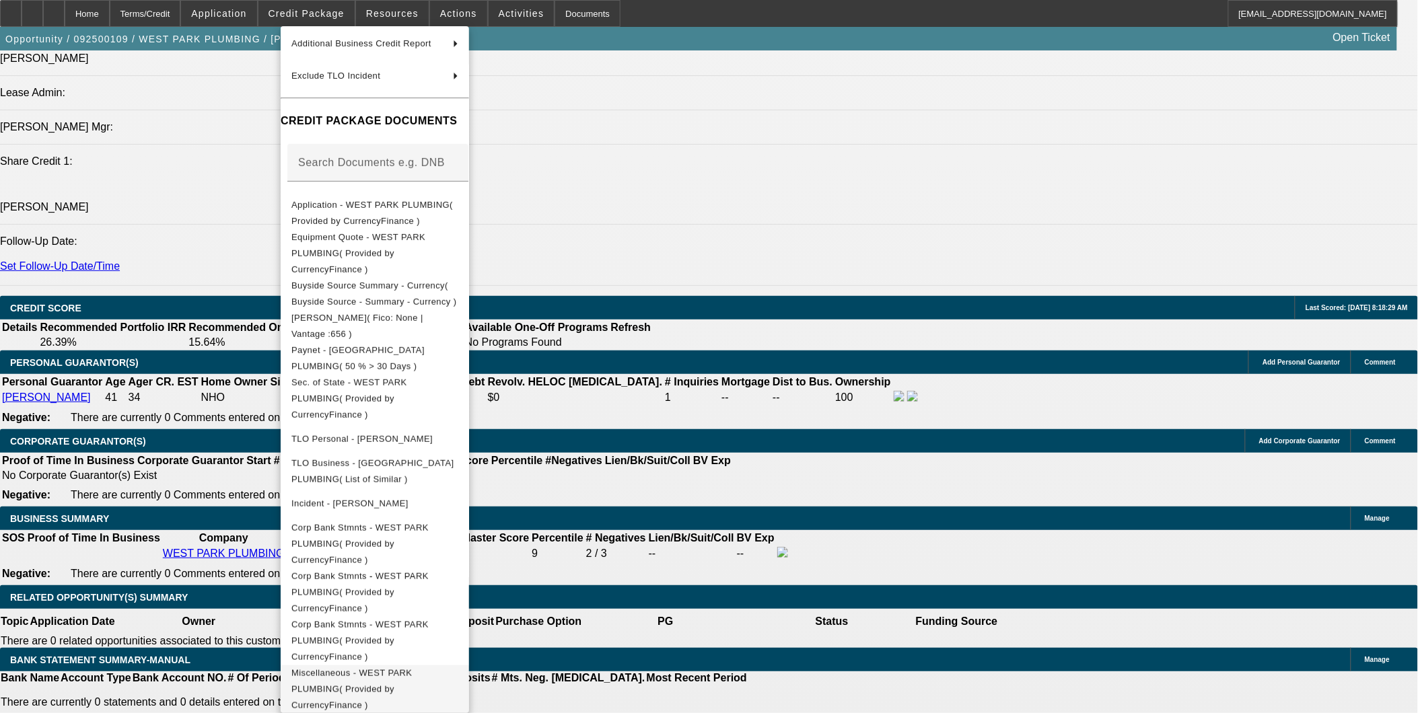
scroll to position [1847, 0]
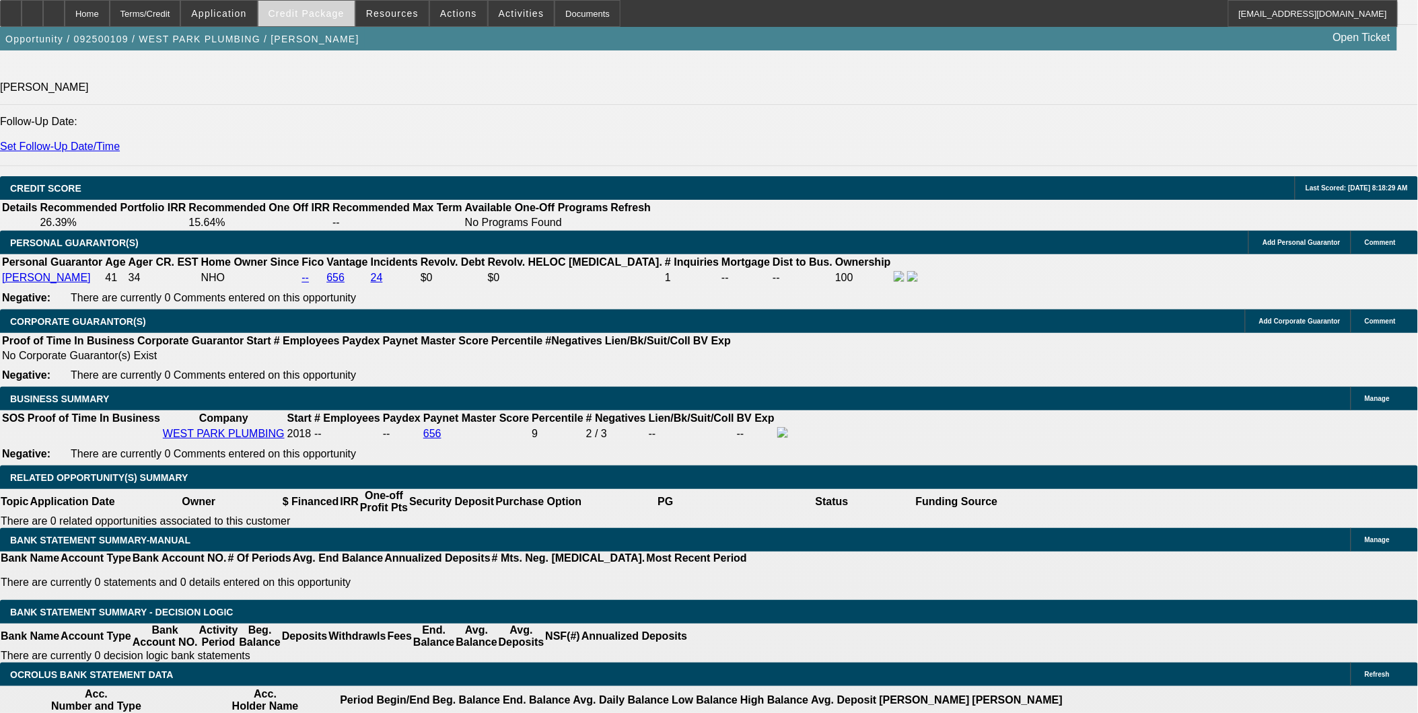
click at [353, 9] on span at bounding box center [306, 13] width 96 height 32
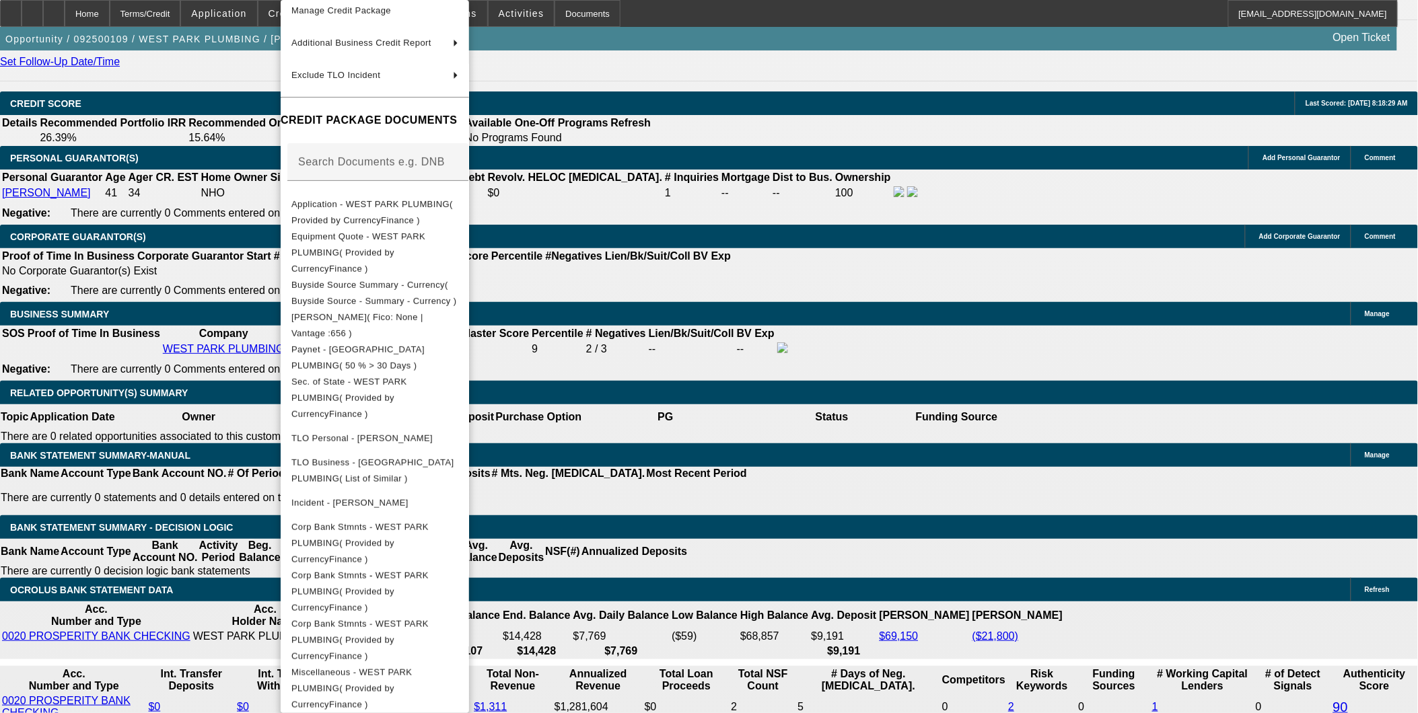
scroll to position [1997, 0]
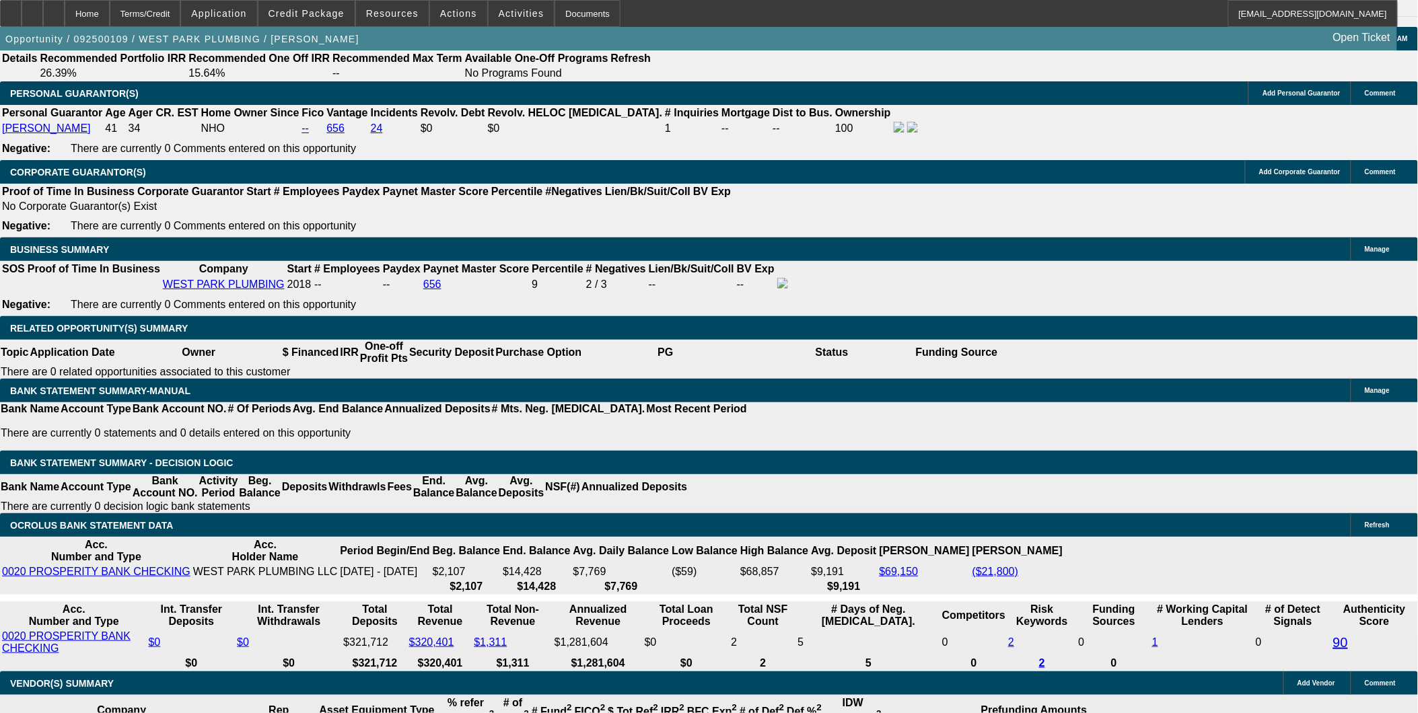
click at [338, 15] on span "Credit Package" at bounding box center [306, 13] width 76 height 11
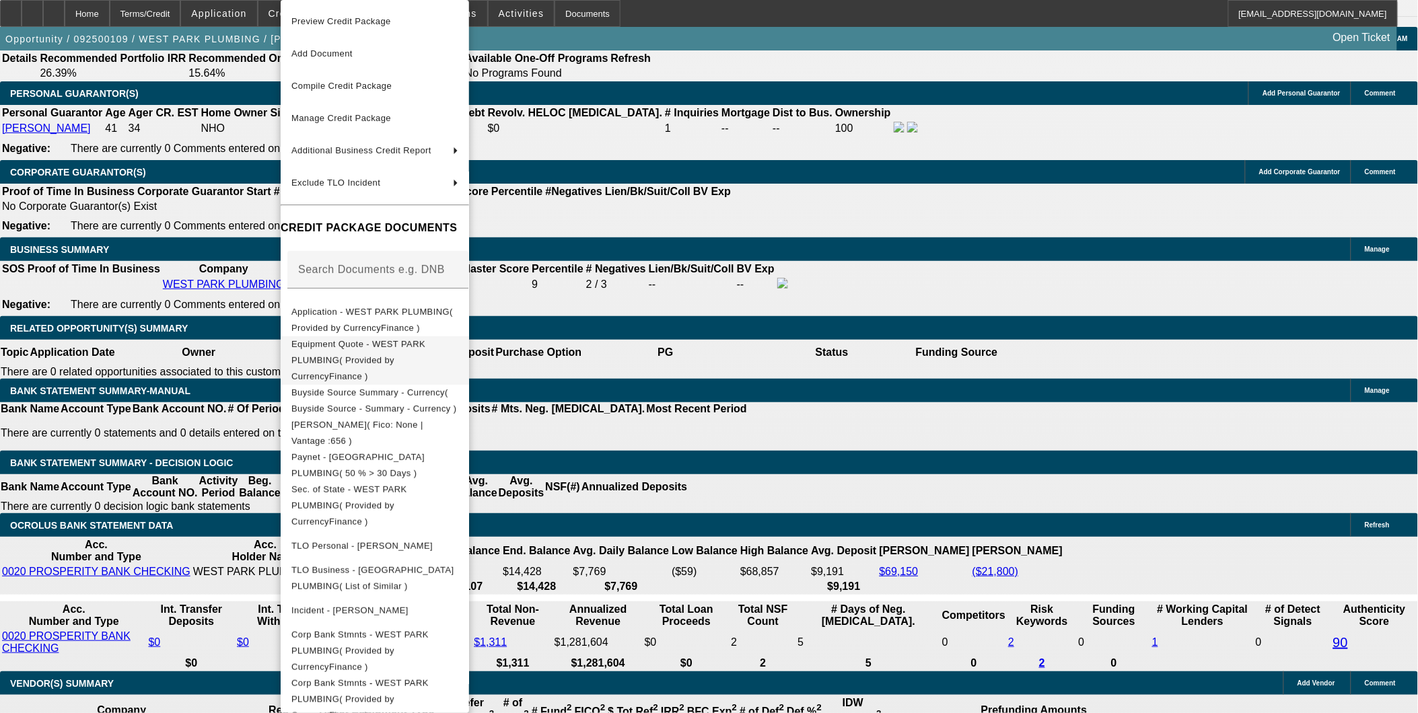
click at [373, 347] on span "Equipment Quote - WEST PARK PLUMBING( Provided by CurrencyFinance )" at bounding box center [358, 360] width 134 height 42
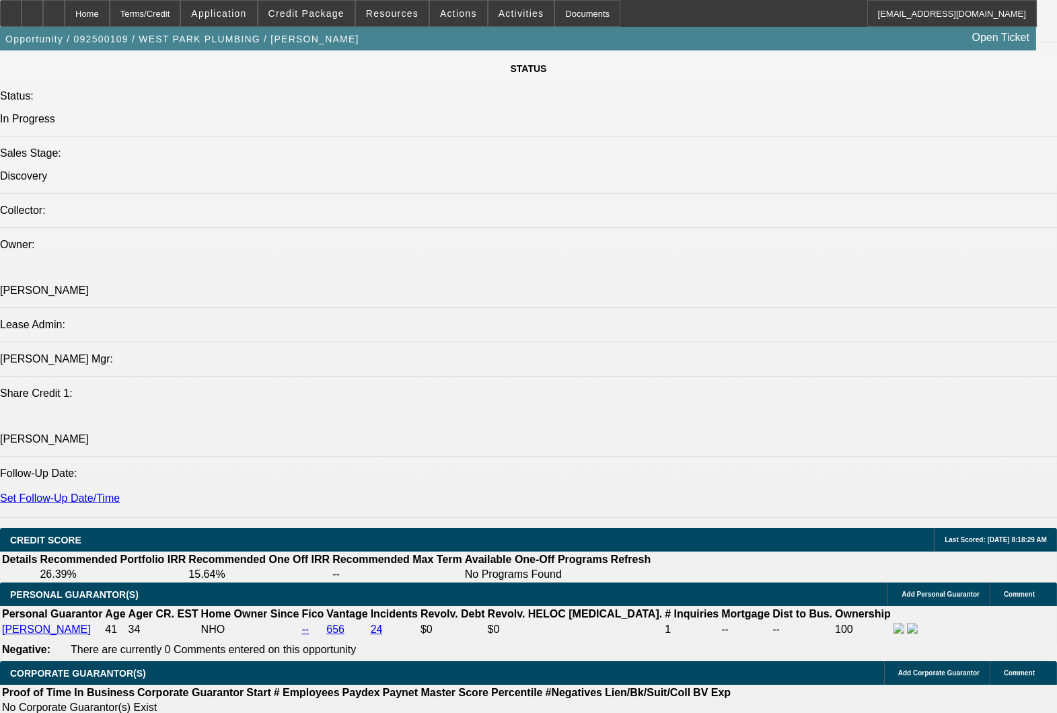
scroll to position [1570, 0]
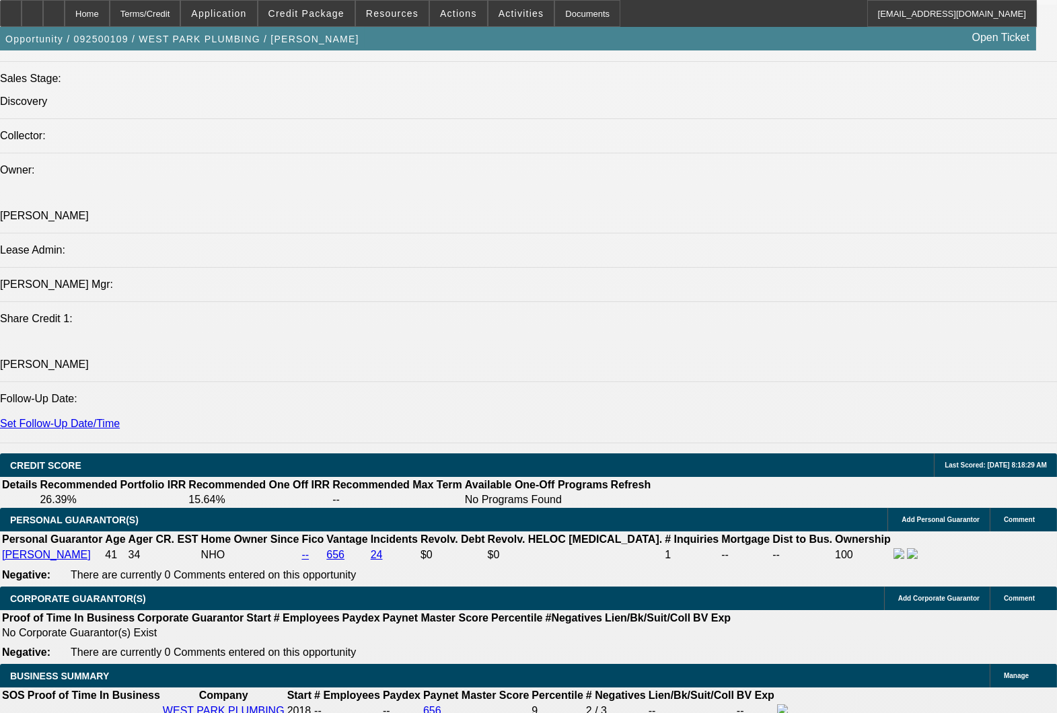
radio input "true"
type textarea "Concerns with Vendor - emailed Wade for more information"
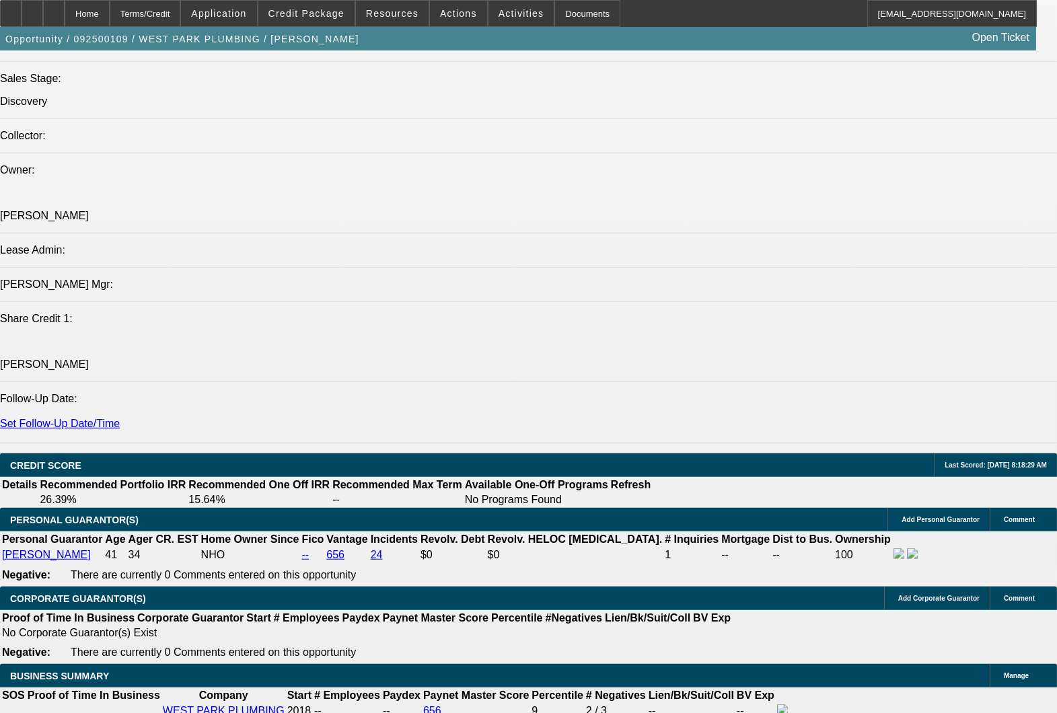
radio input "true"
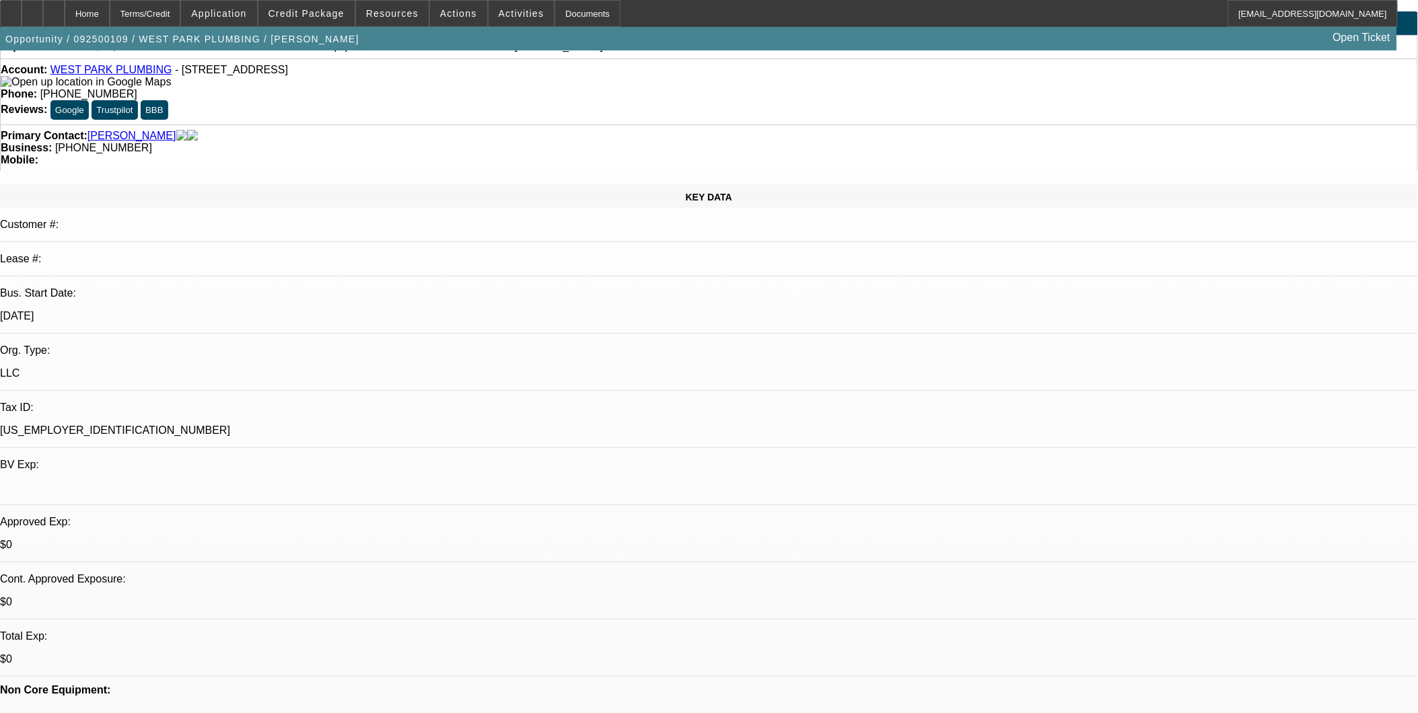
scroll to position [75, 0]
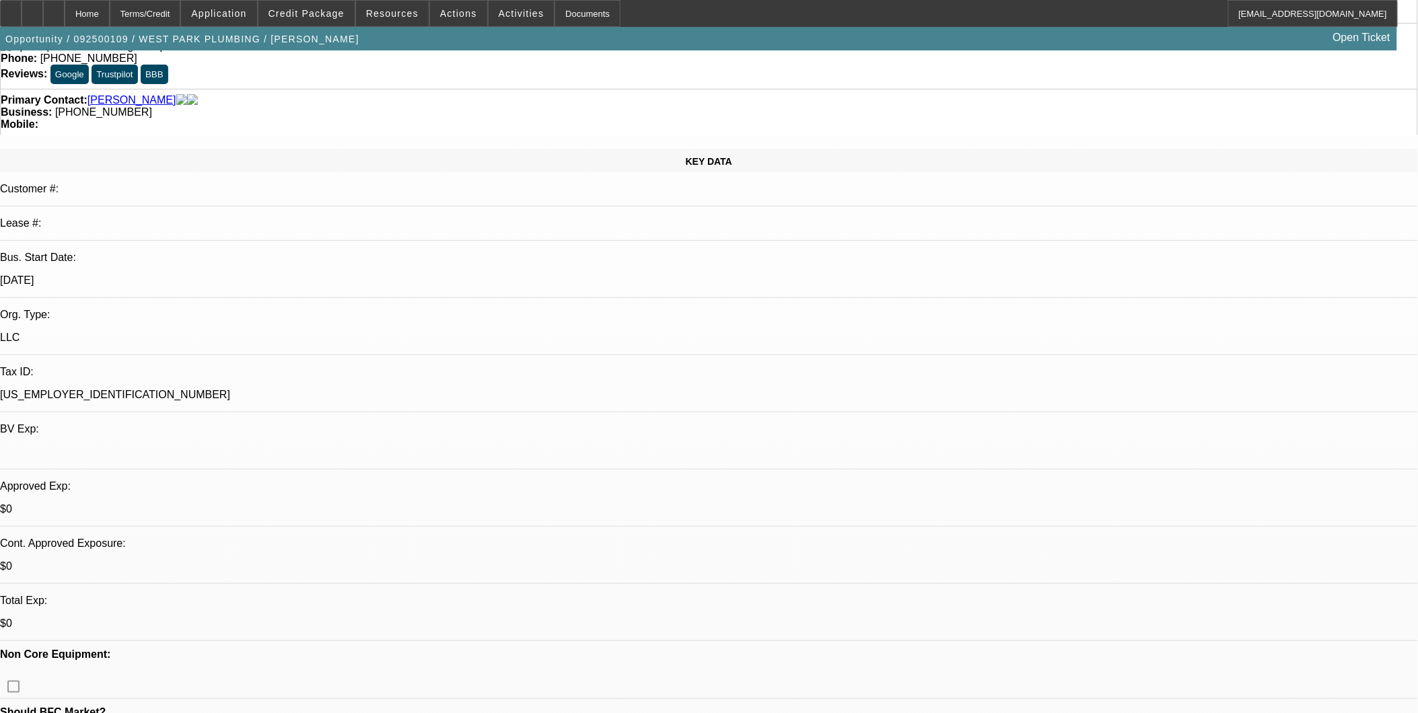
drag, startPoint x: 1126, startPoint y: 226, endPoint x: 1108, endPoint y: 256, distance: 35.0
radio input "true"
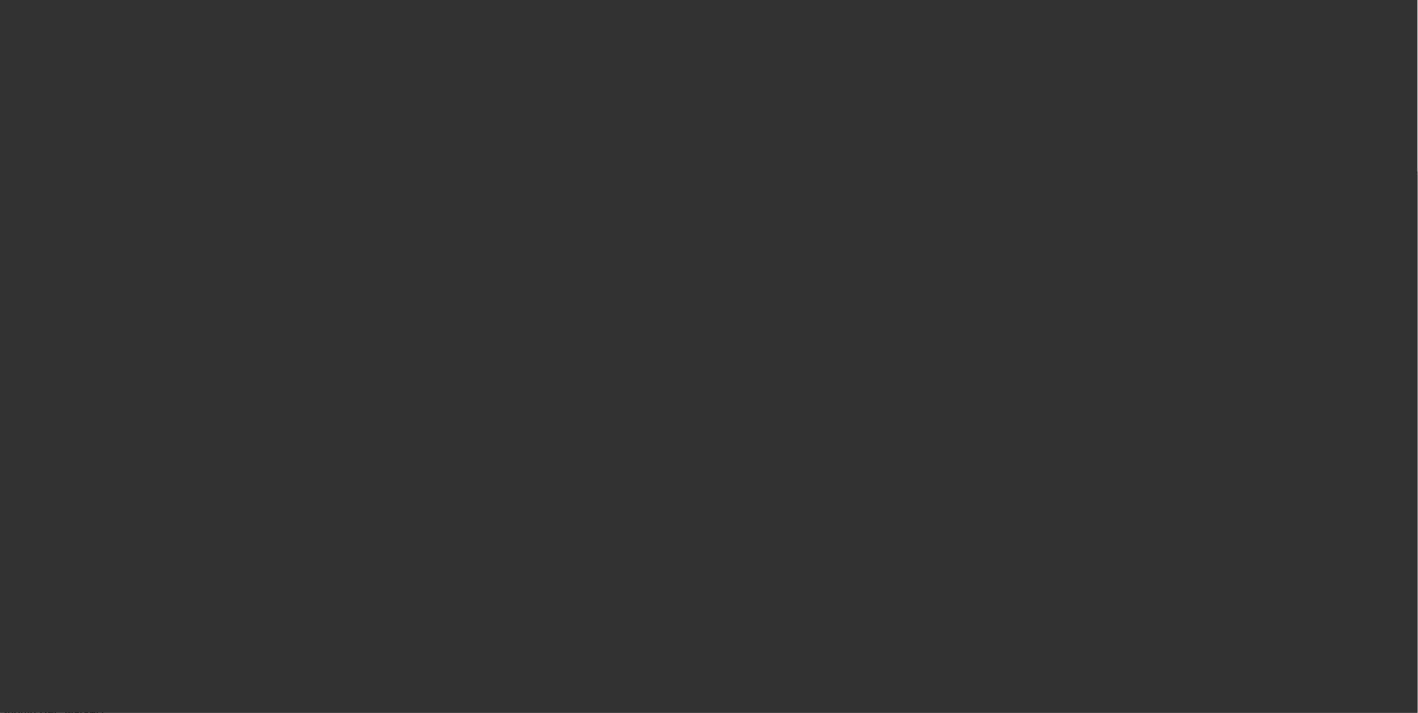
scroll to position [0, 0]
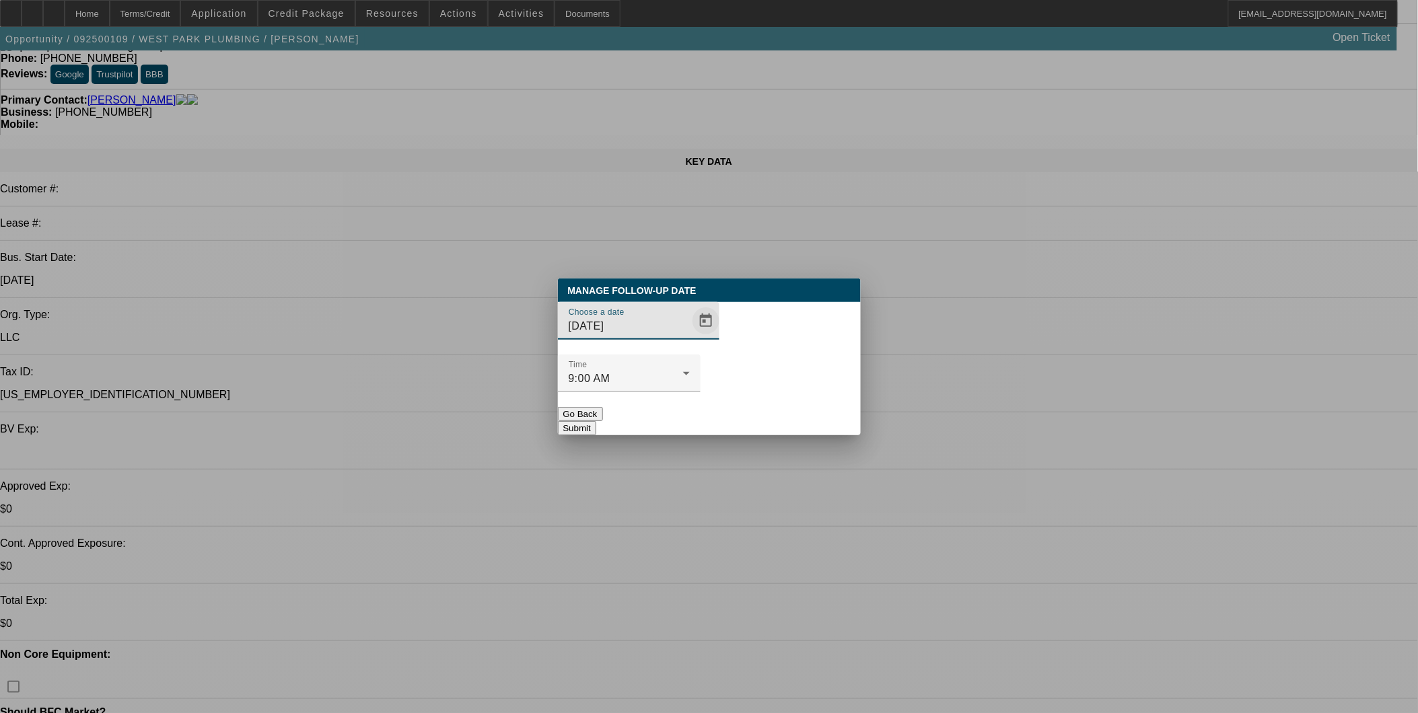
click at [690, 337] on span "Open calendar" at bounding box center [706, 321] width 32 height 32
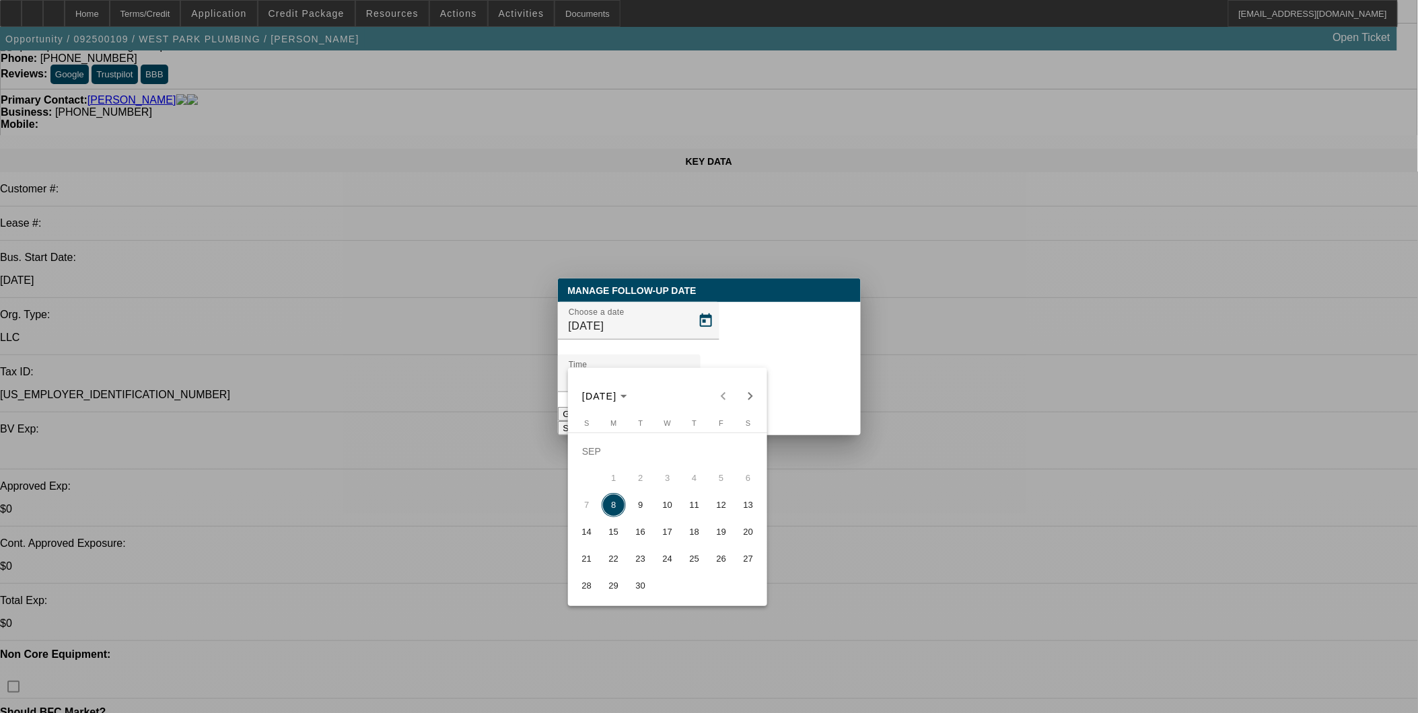
click at [687, 513] on span "11" at bounding box center [694, 505] width 24 height 24
type input "9/11/2025"
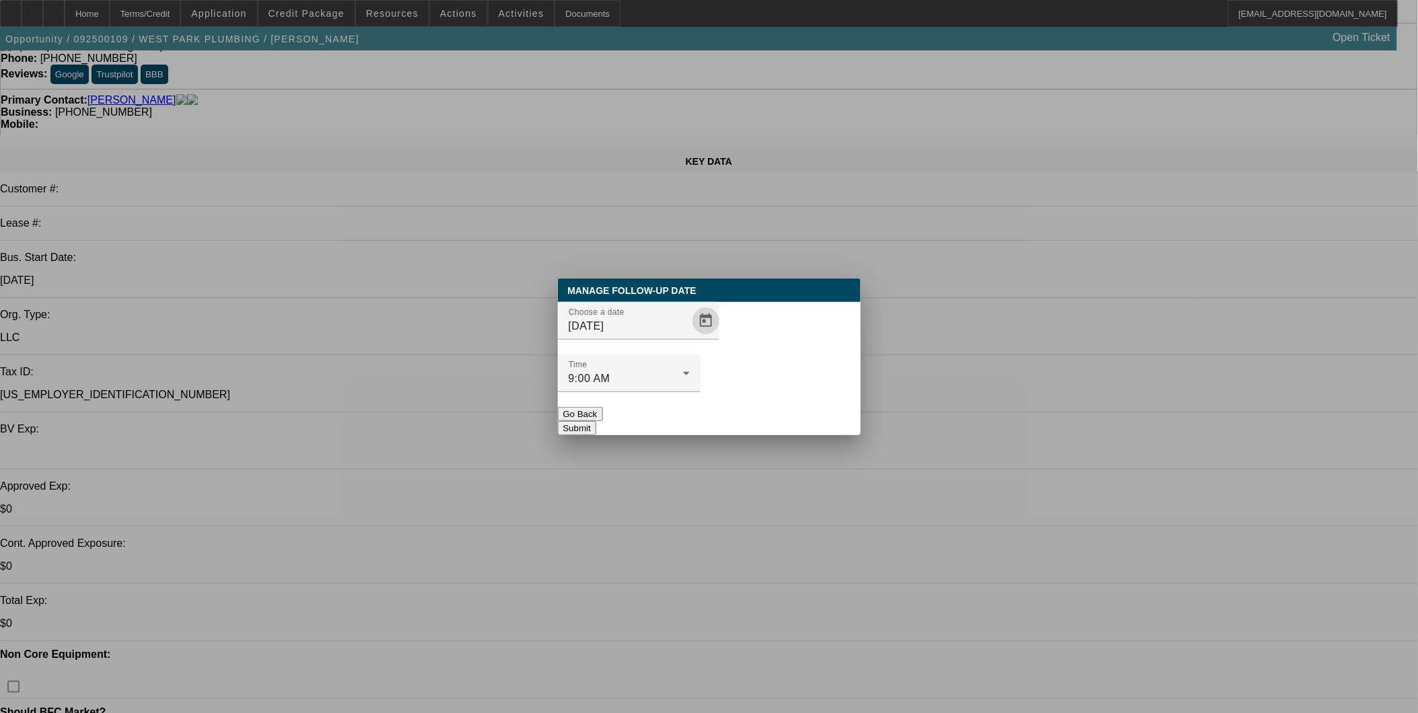
click at [596, 421] on button "Submit" at bounding box center [577, 428] width 38 height 14
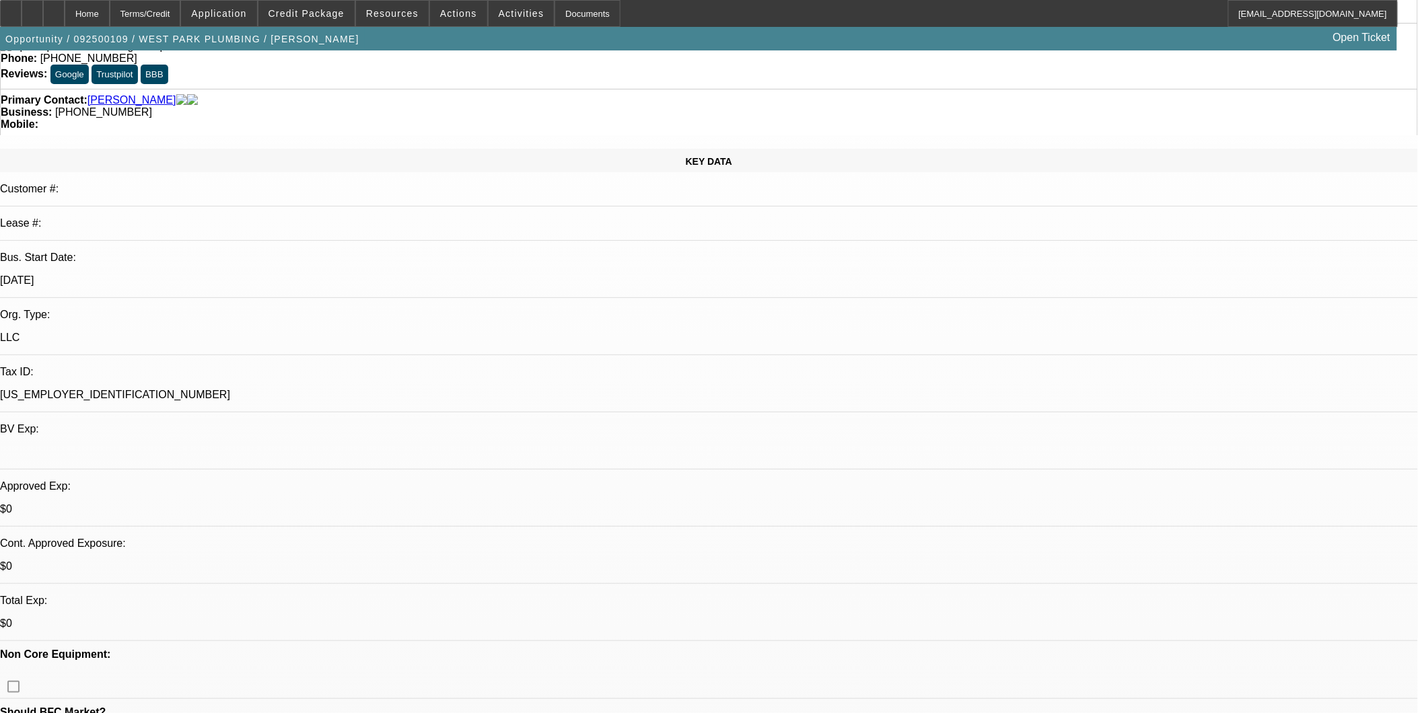
scroll to position [75, 0]
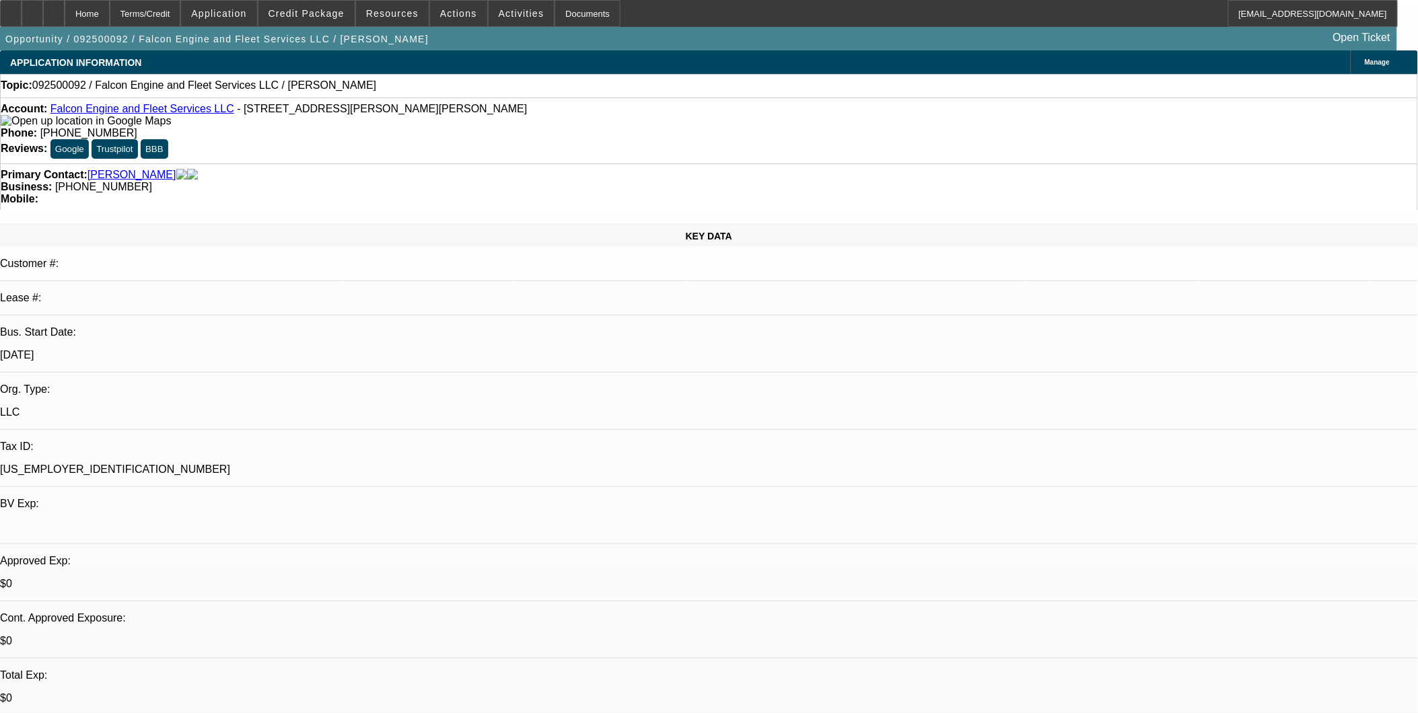
select select "0"
select select "2"
select select "0.1"
select select "1"
select select "2"
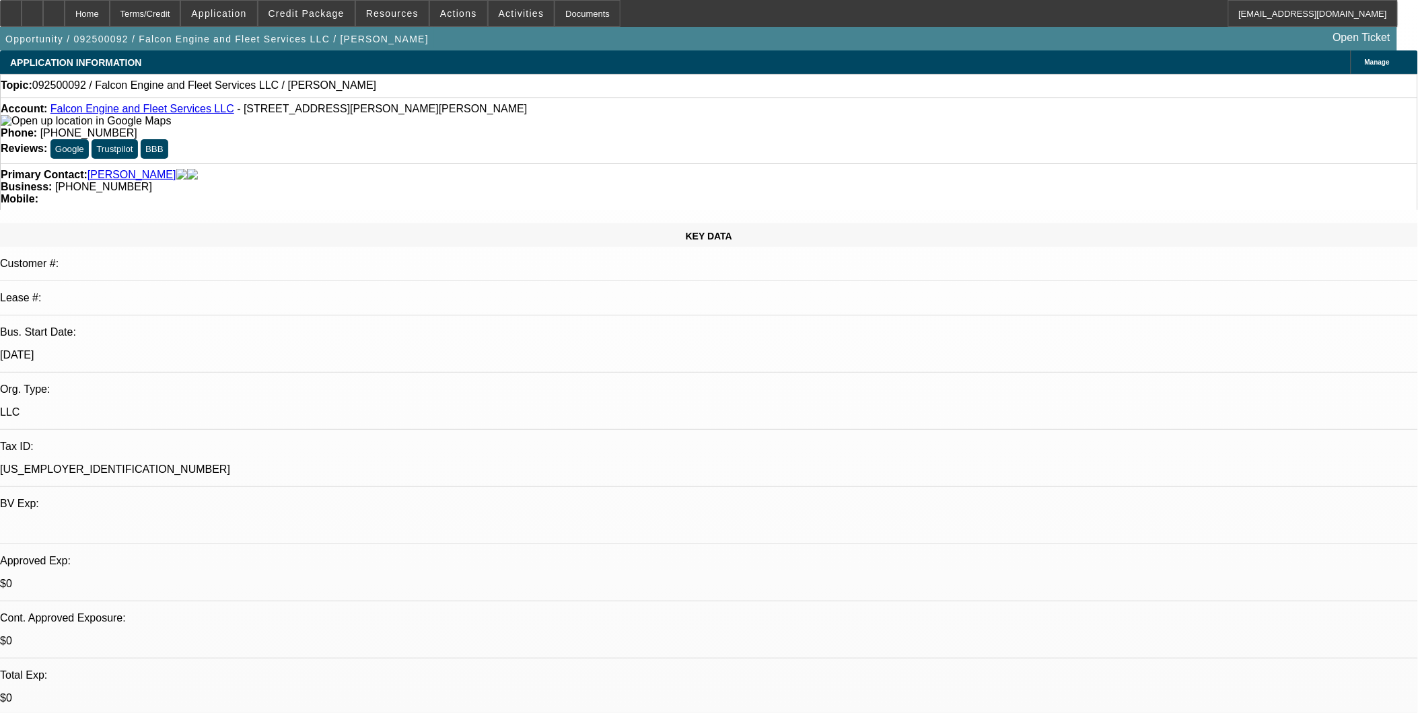
select select "4"
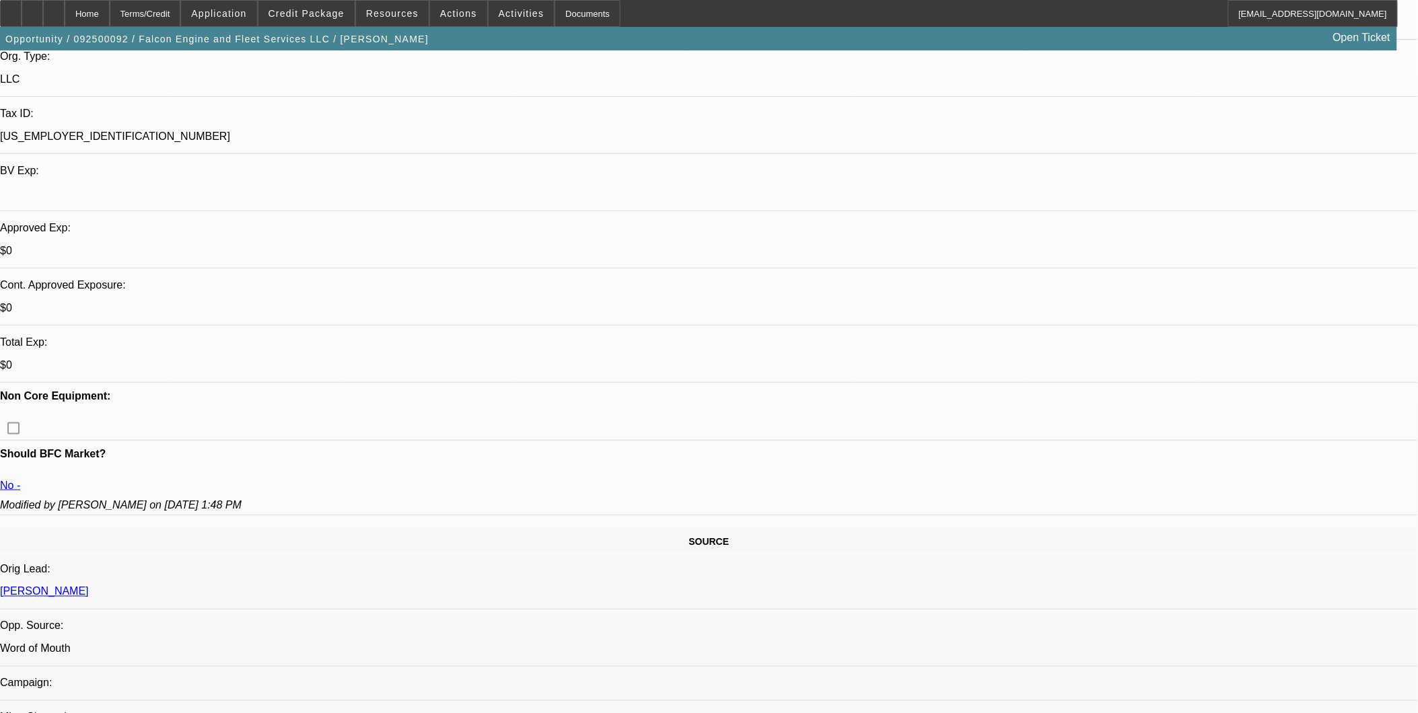
scroll to position [299, 0]
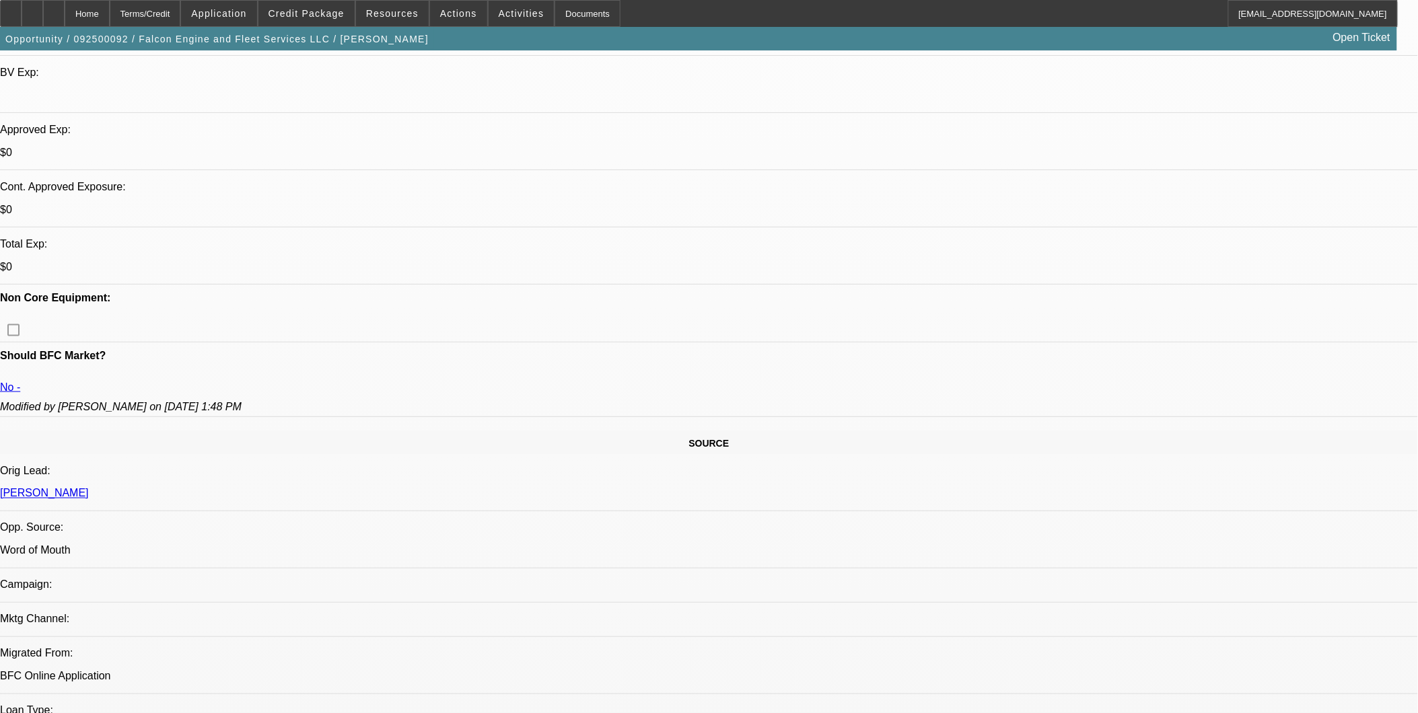
scroll to position [598, 0]
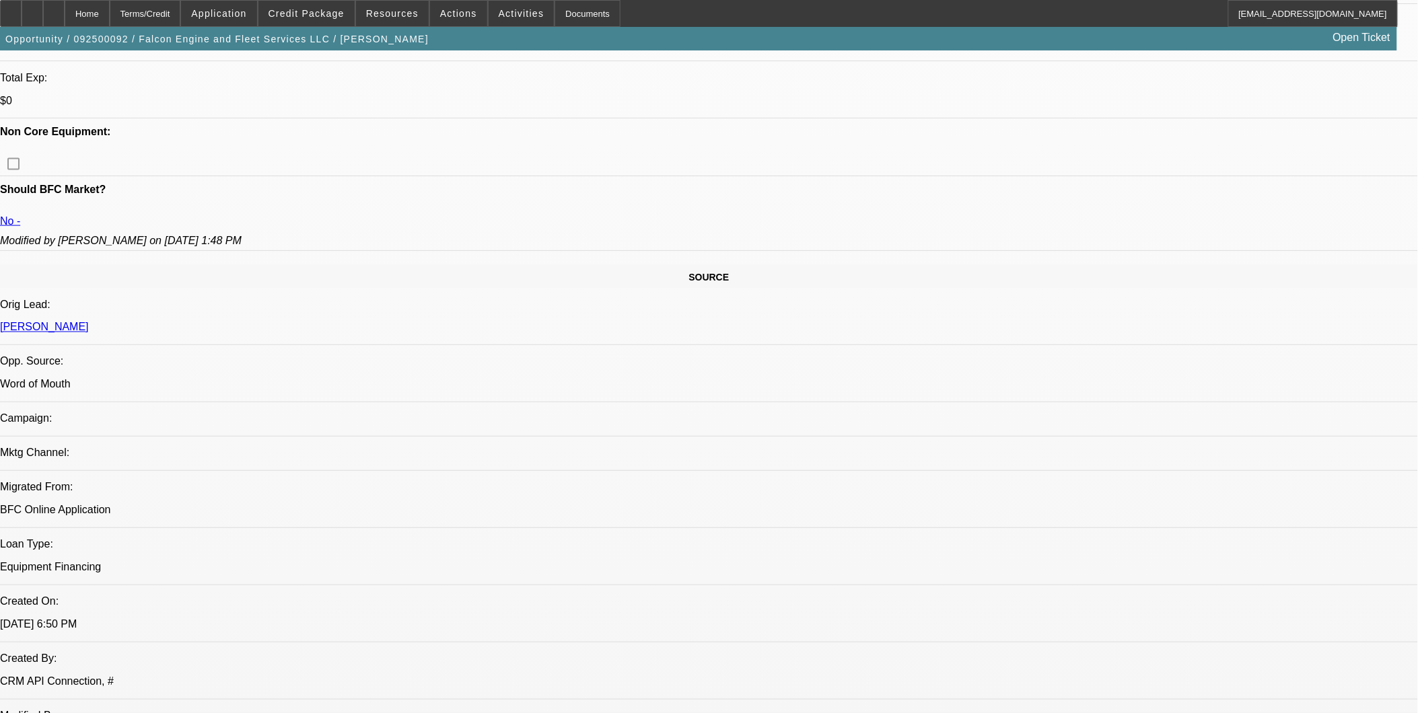
click at [1047, 200] on button "reply_all Reply All" at bounding box center [1068, 210] width 85 height 32
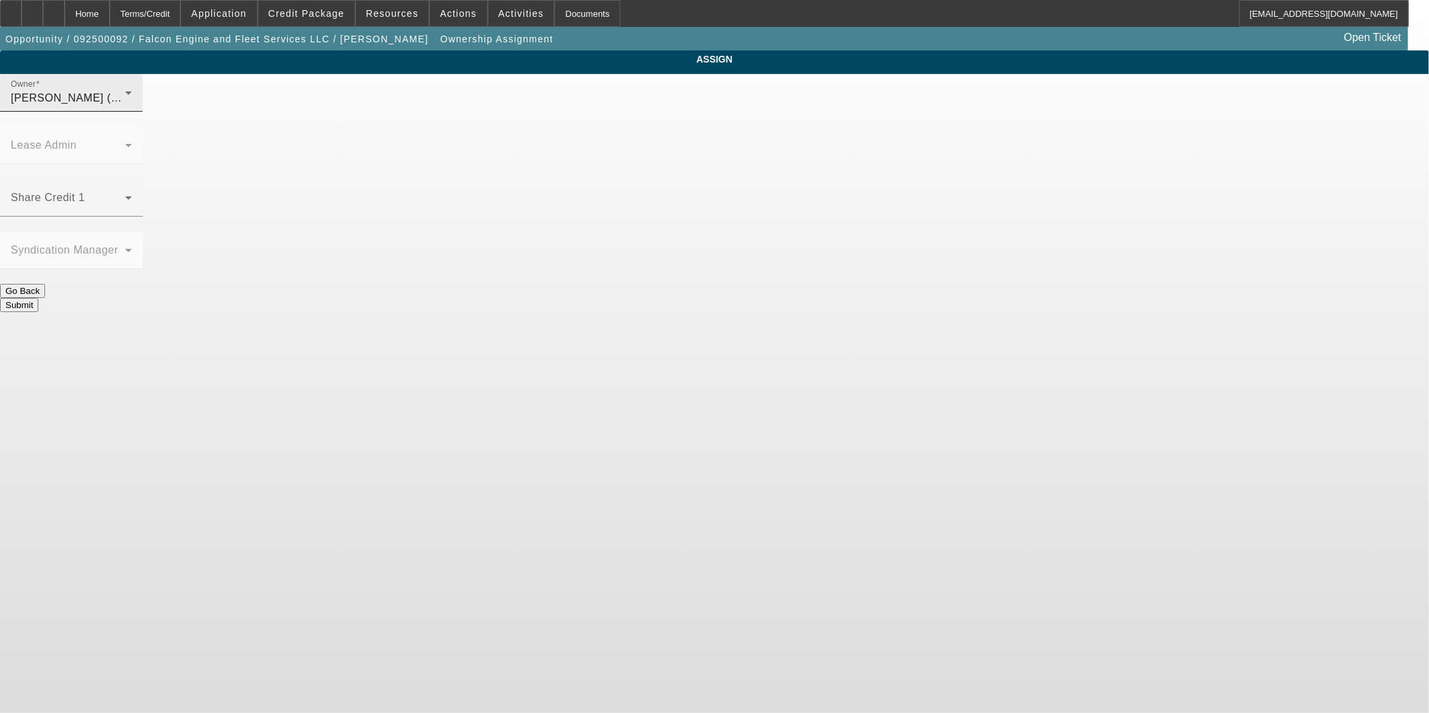
click at [132, 94] on div "Owner Arida, George (Lvl 21)" at bounding box center [71, 93] width 121 height 38
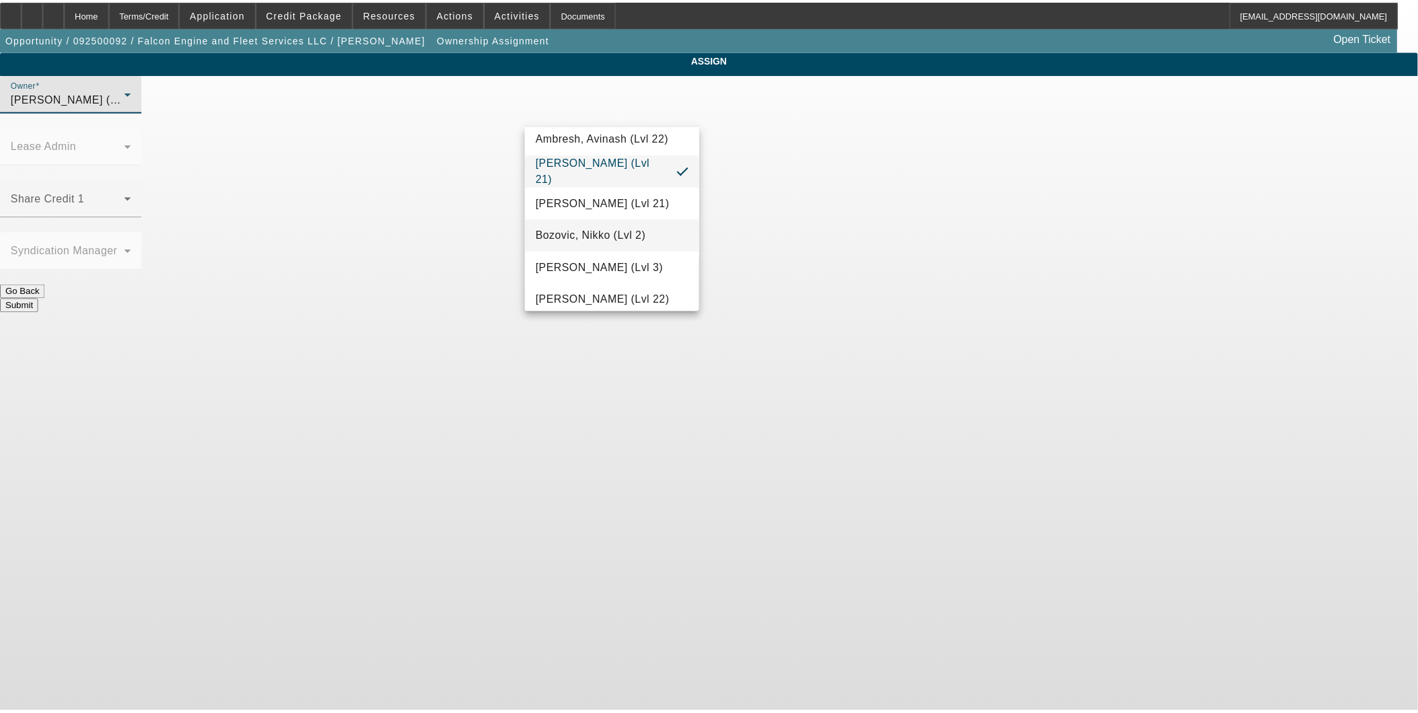
scroll to position [75, 0]
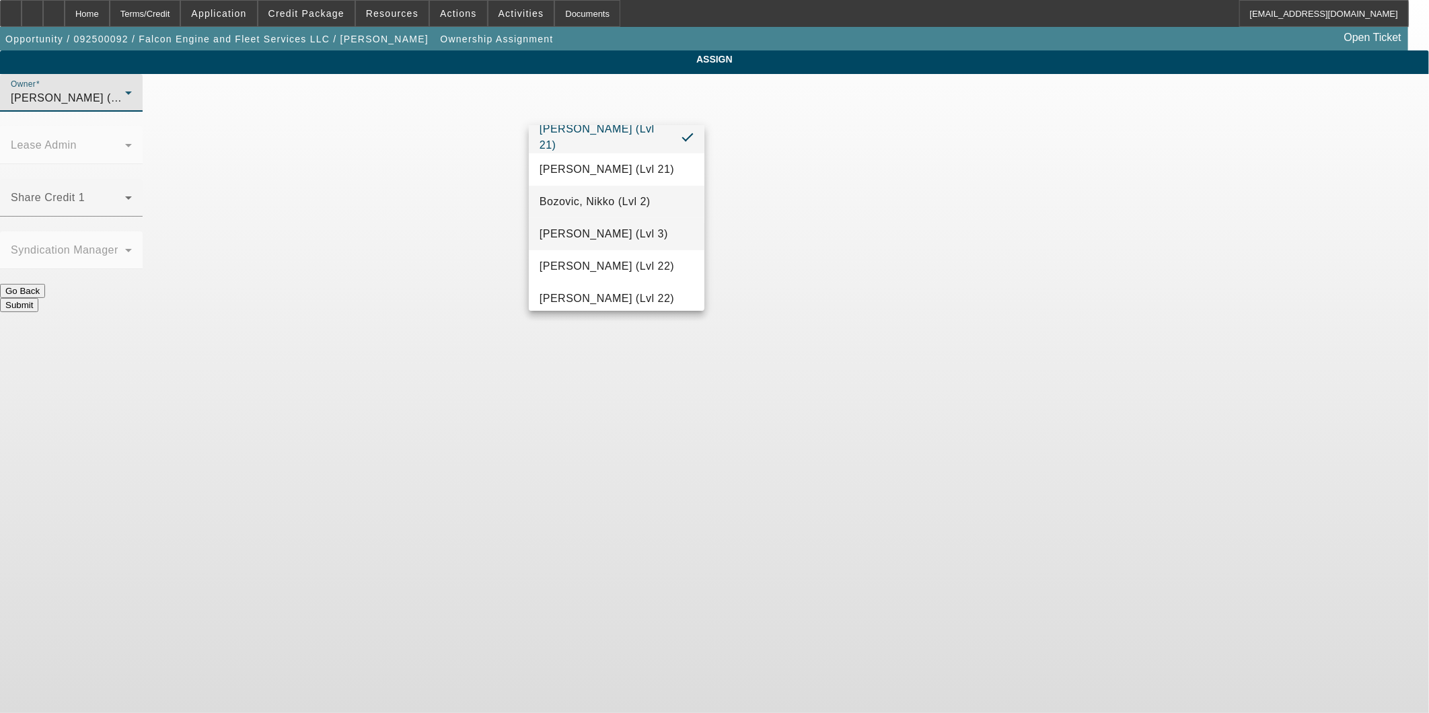
click at [587, 244] on mat-option "Bush, Dante (Lvl 3)" at bounding box center [617, 234] width 176 height 32
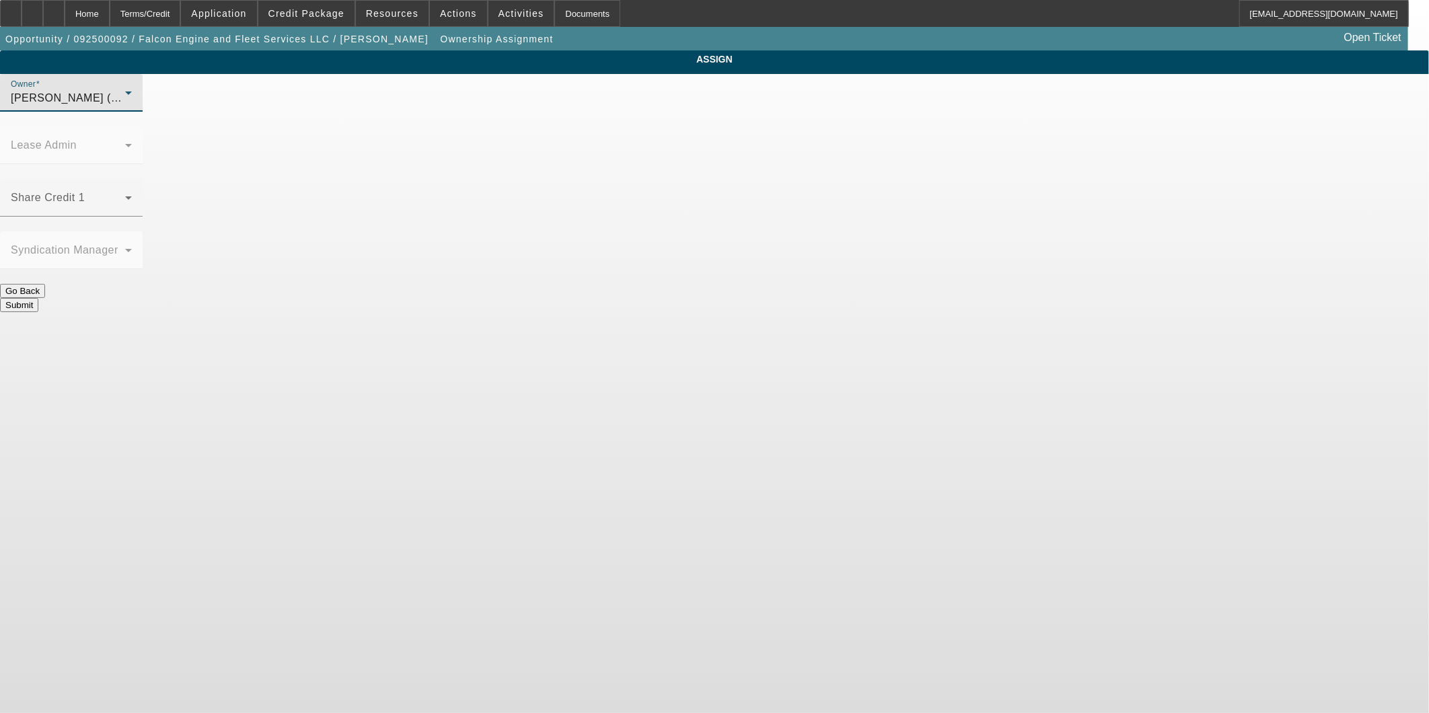
click at [38, 298] on button "Submit" at bounding box center [19, 305] width 38 height 14
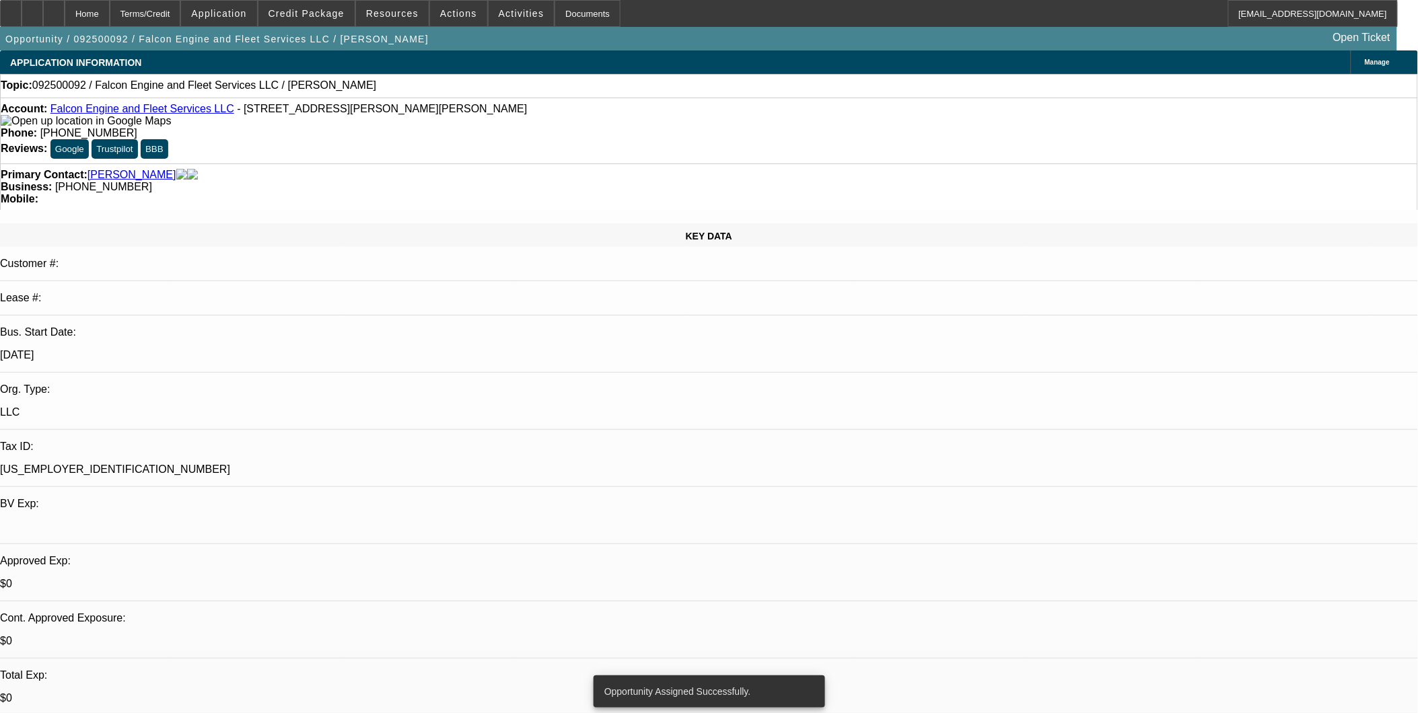
select select "0"
select select "2"
select select "0.1"
select select "4"
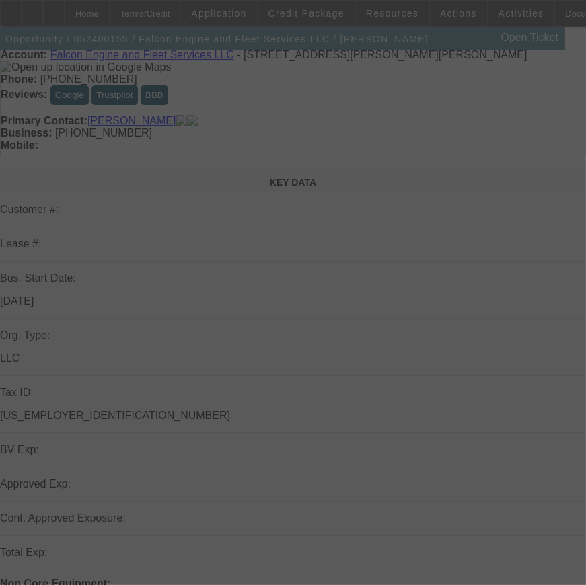
scroll to position [149, 0]
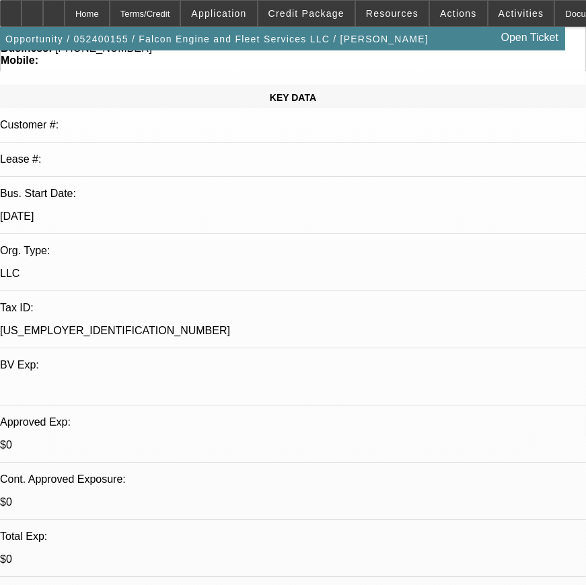
select select "0"
select select "2"
select select "0"
select select "2"
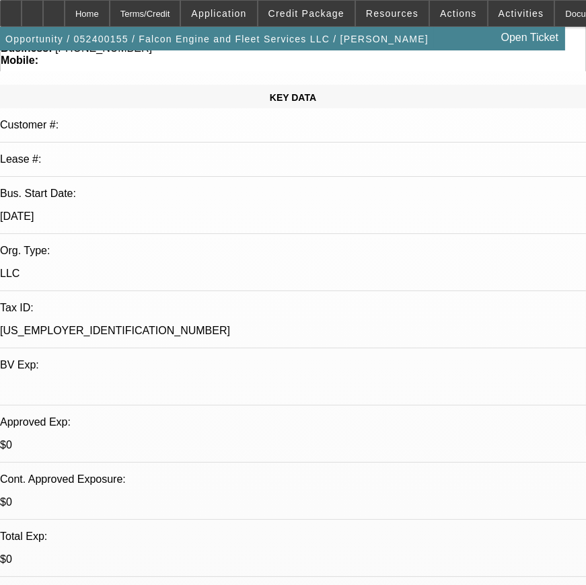
select select "0"
select select "2"
select select "0"
select select "1"
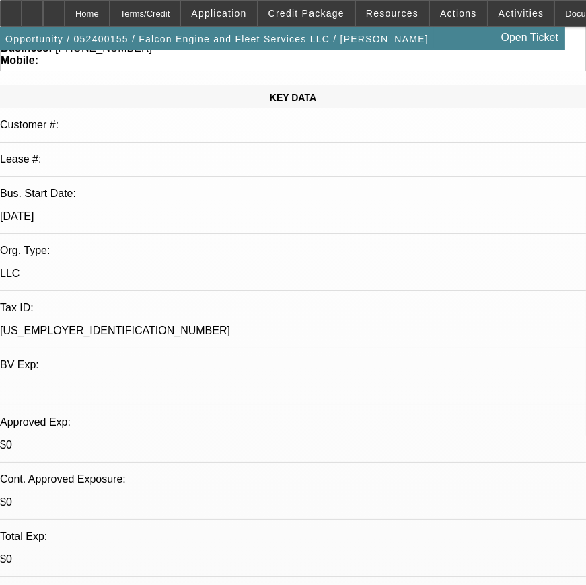
select select "2"
select select "6"
select select "1"
select select "2"
select select "6"
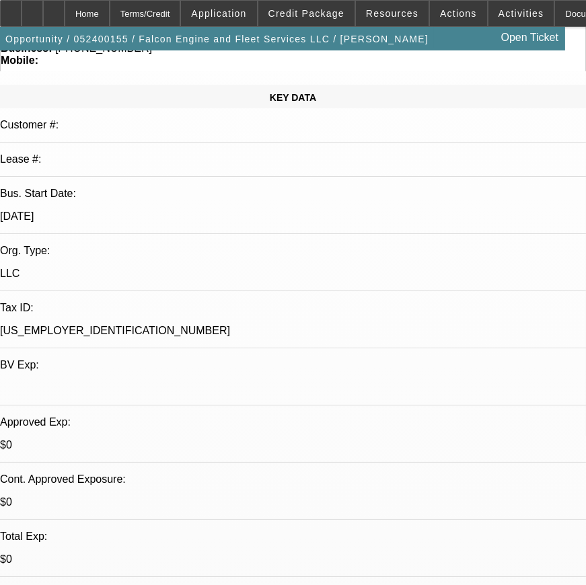
select select "1"
select select "2"
select select "6"
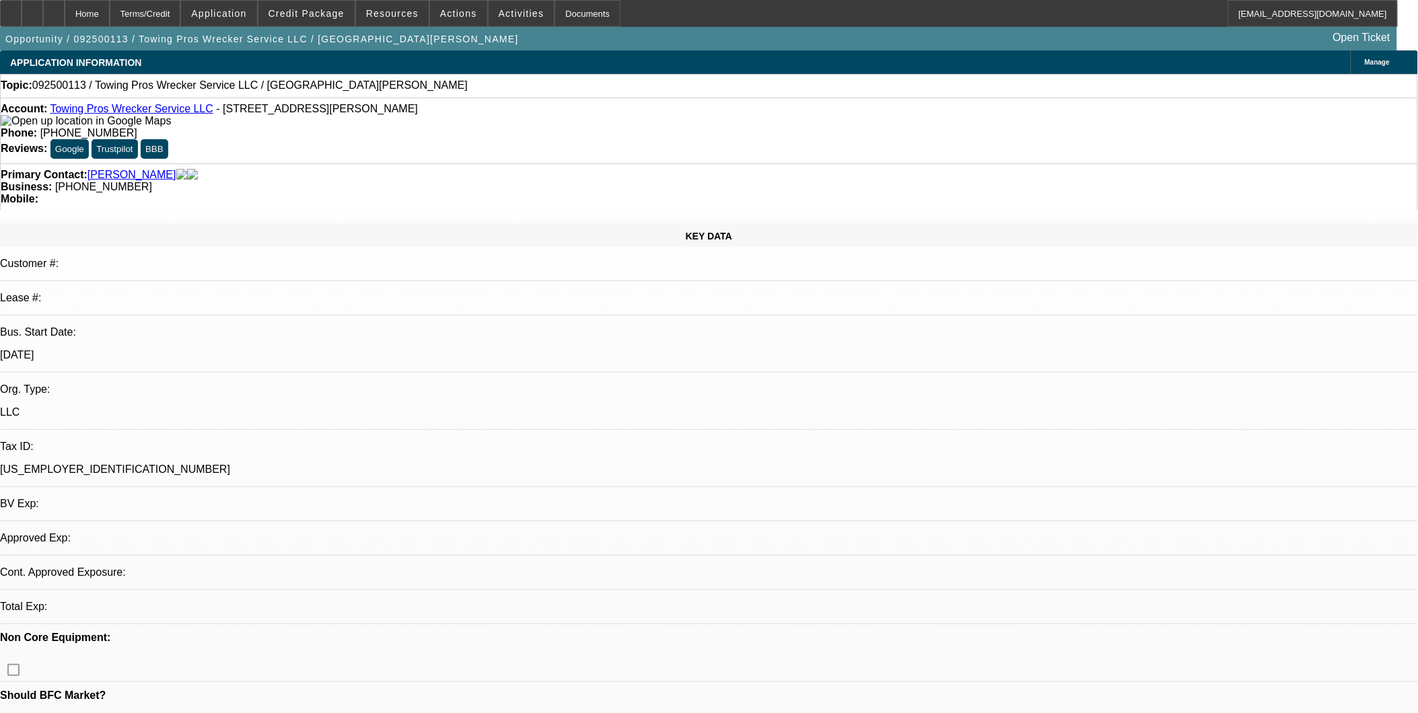
select select "0"
select select "2"
select select "0.1"
select select "4"
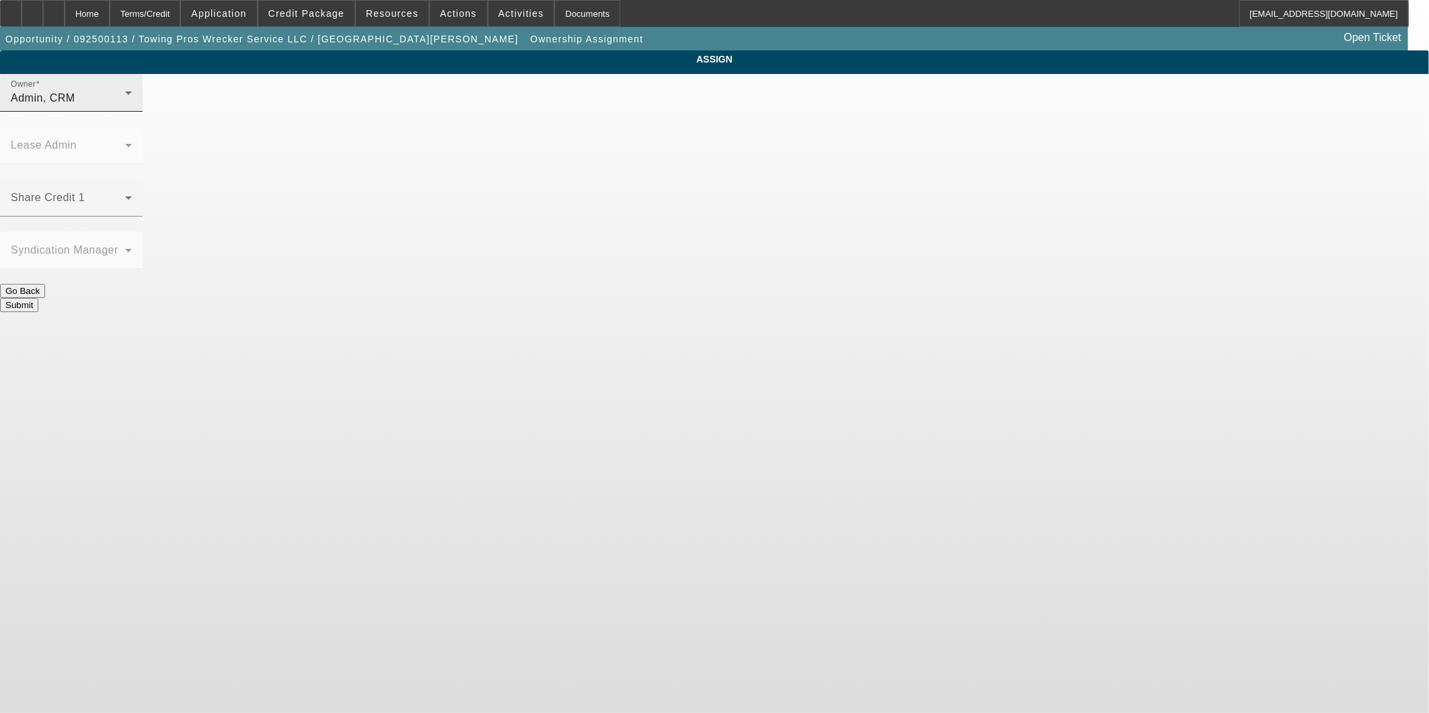
click at [125, 106] on div "Admin, CRM" at bounding box center [68, 98] width 114 height 16
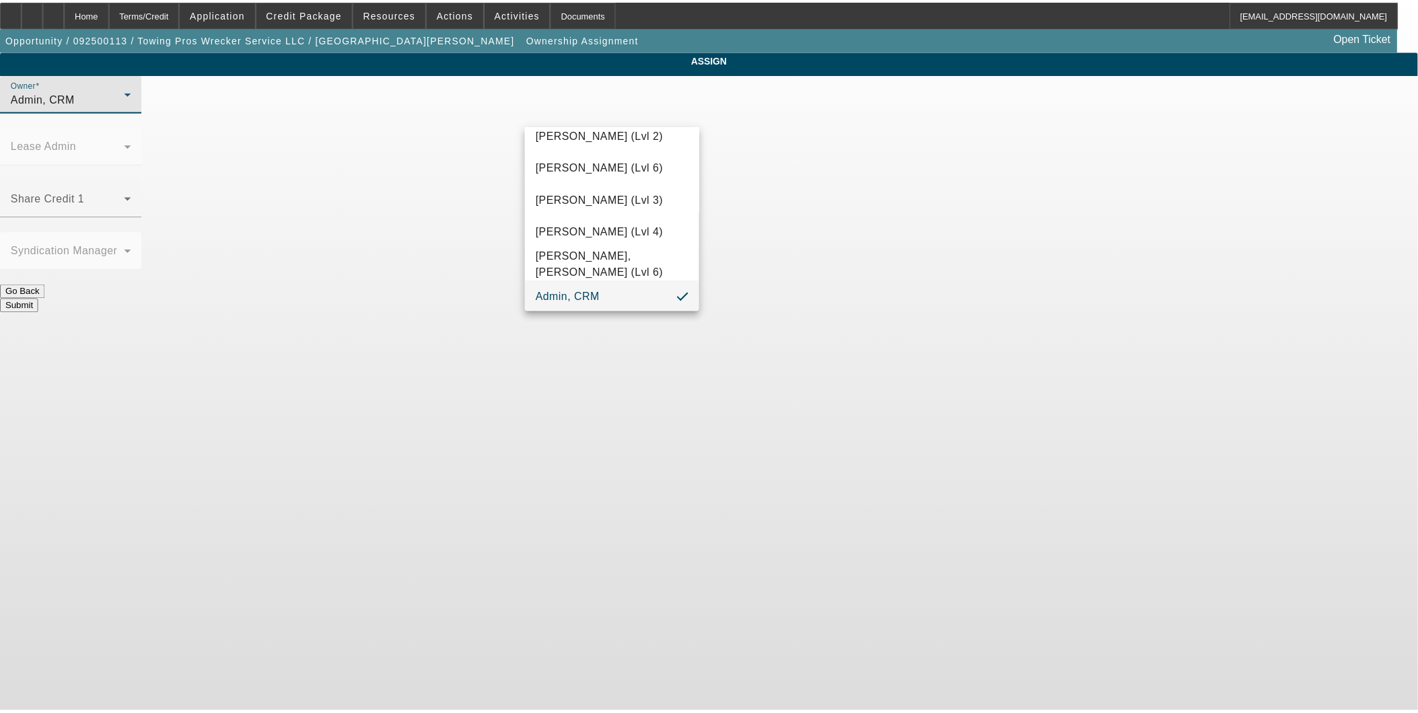
scroll to position [458, 0]
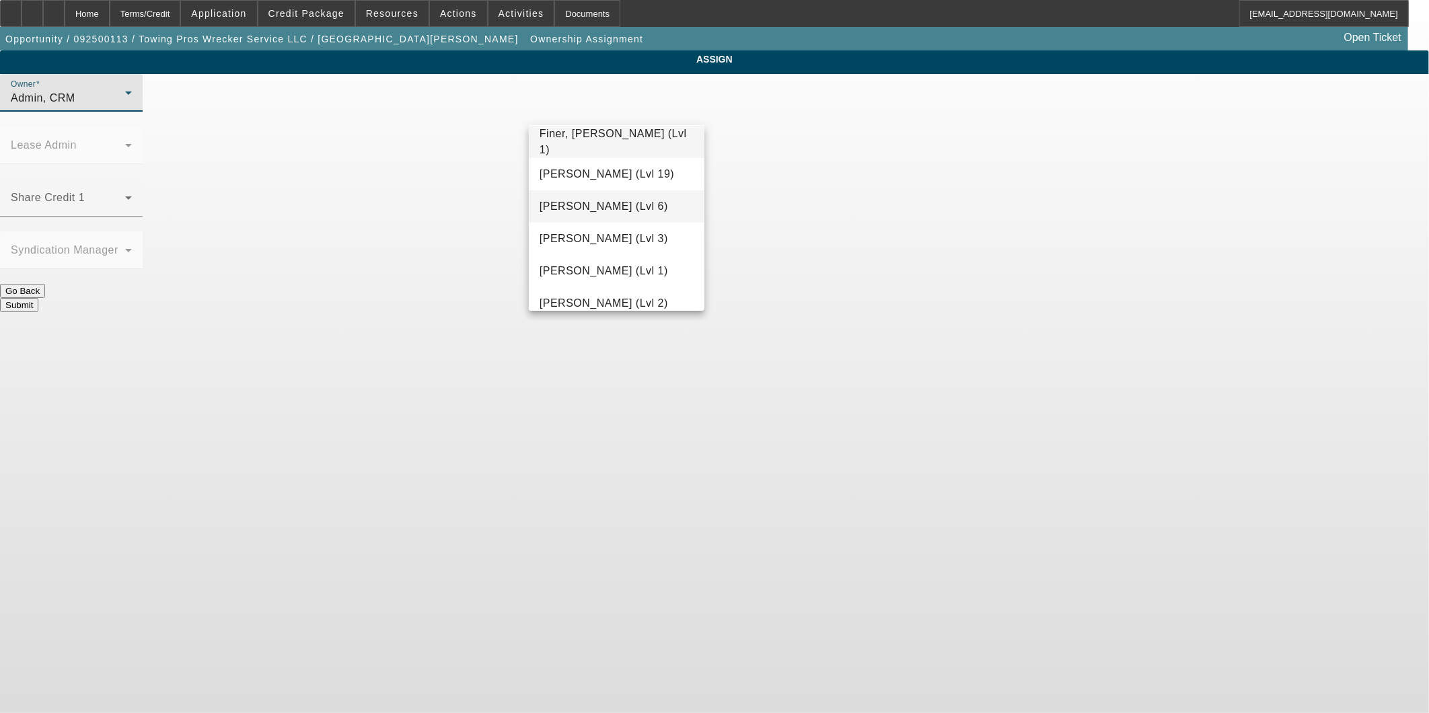
click at [606, 200] on span "[PERSON_NAME] (Lvl 6)" at bounding box center [604, 207] width 129 height 16
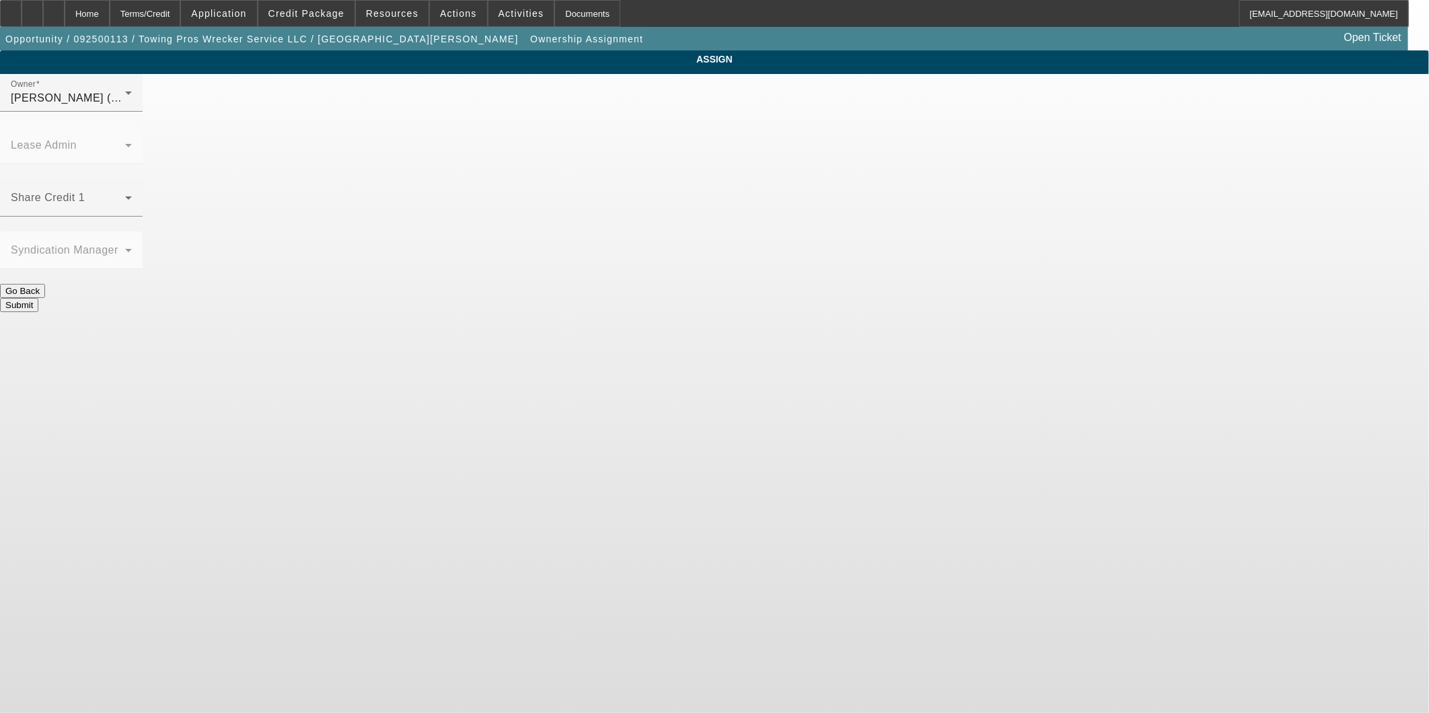
click at [762, 298] on div "Submit" at bounding box center [714, 305] width 1429 height 14
click at [38, 298] on button "Submit" at bounding box center [19, 305] width 38 height 14
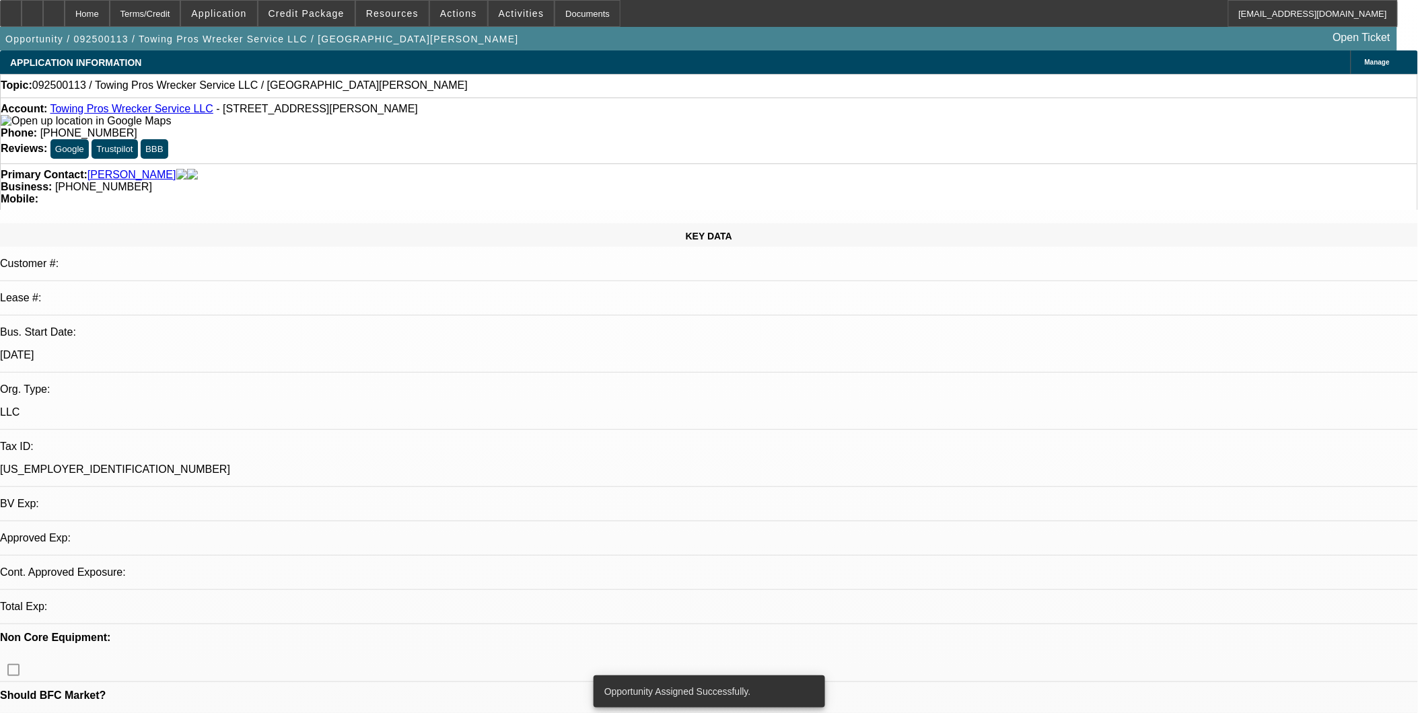
select select "0"
select select "2"
select select "0.1"
select select "4"
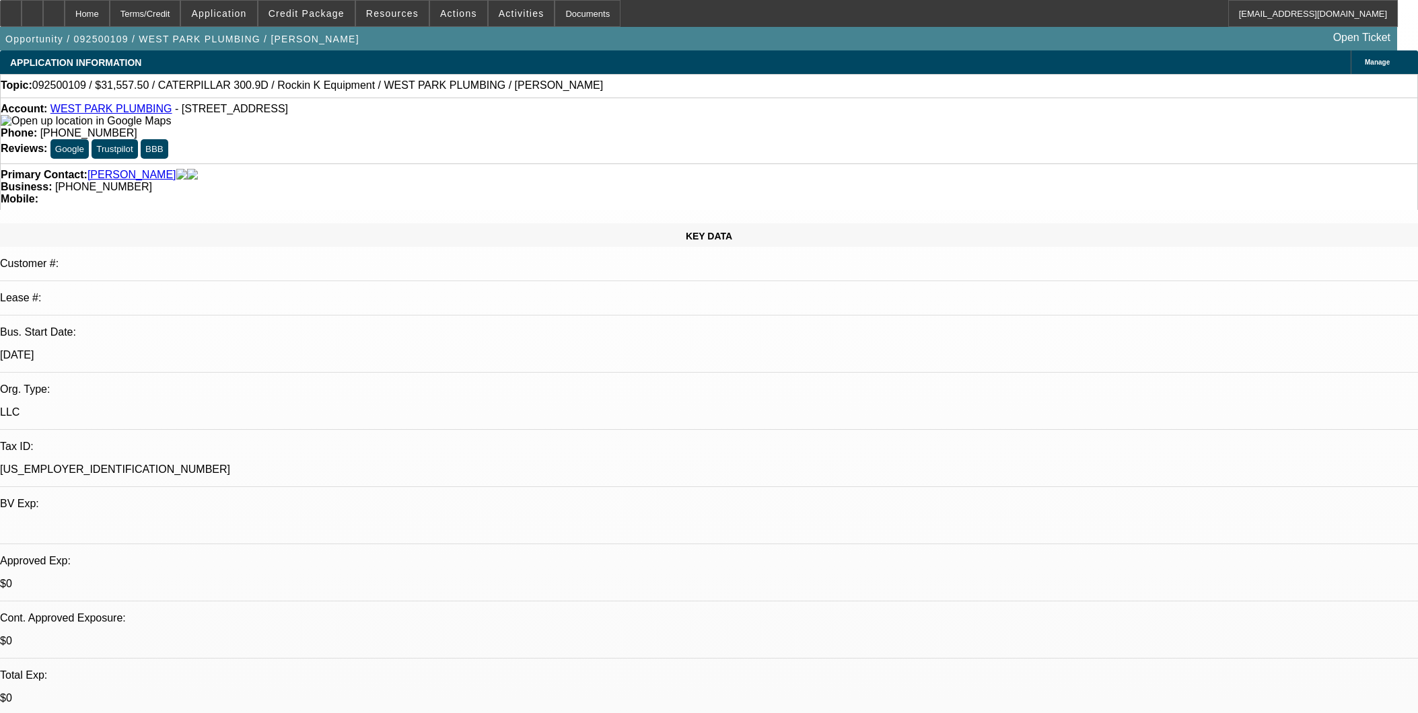
select select "0"
select select "2"
select select "0"
select select "6"
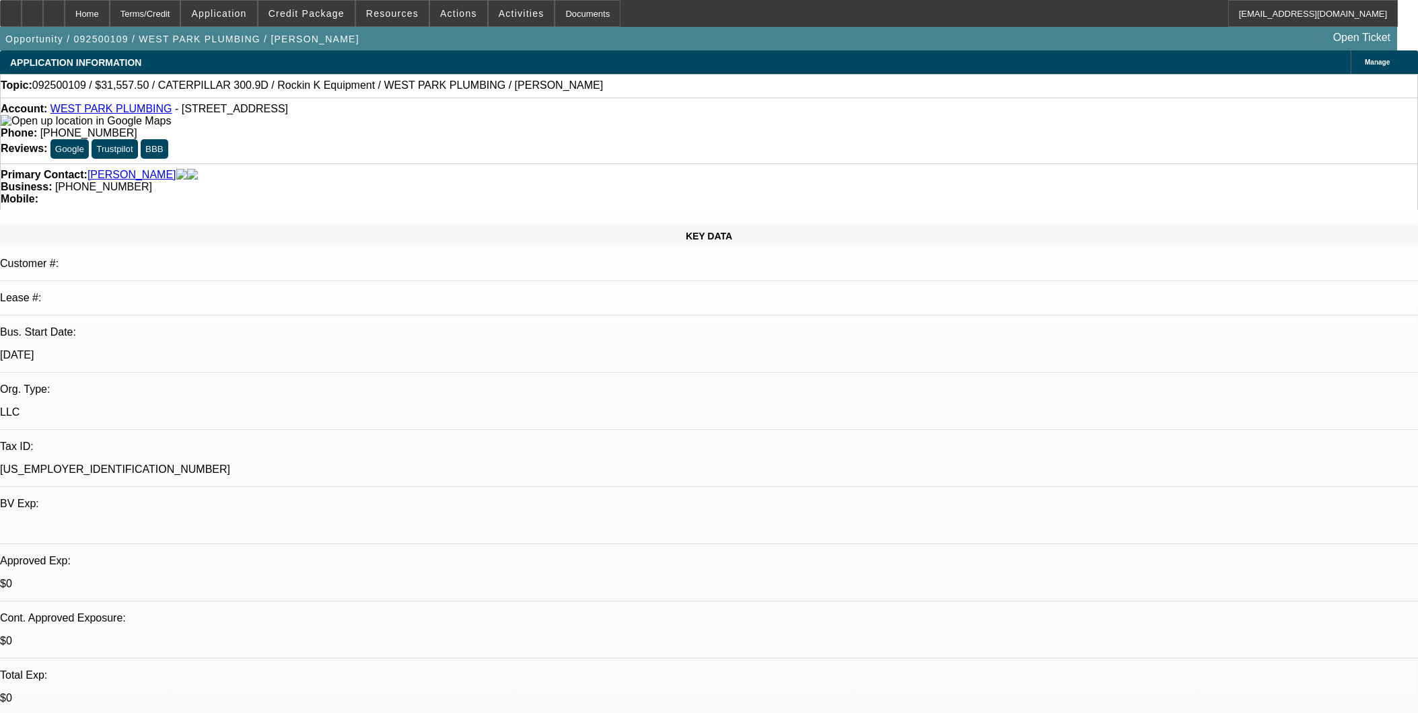
scroll to position [75, 0]
